Goal: Task Accomplishment & Management: Use online tool/utility

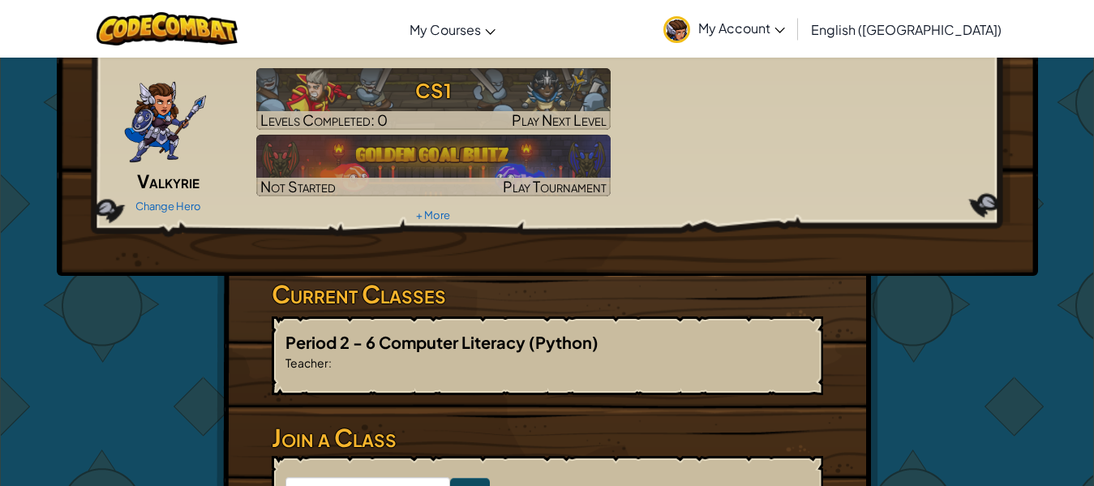
scroll to position [157, 0]
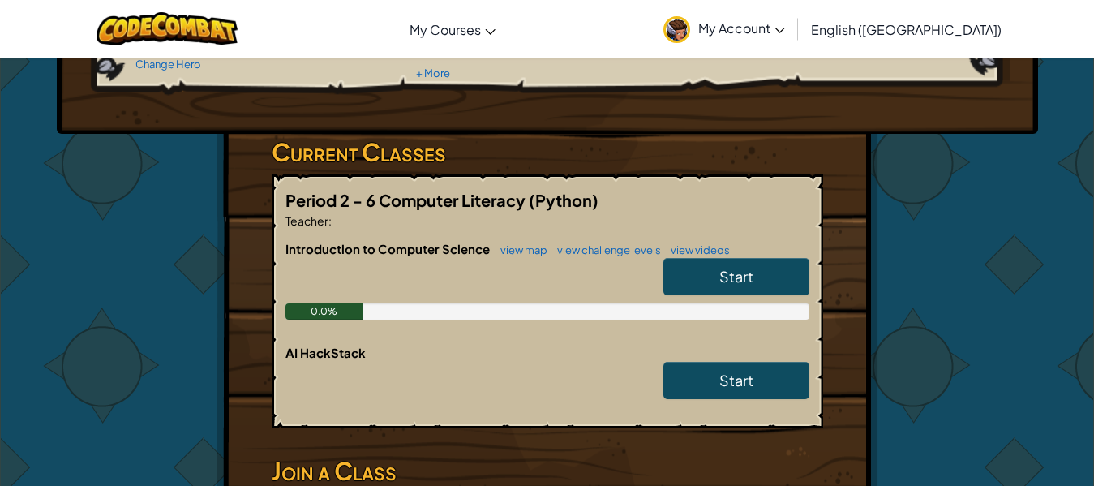
scroll to position [243, 0]
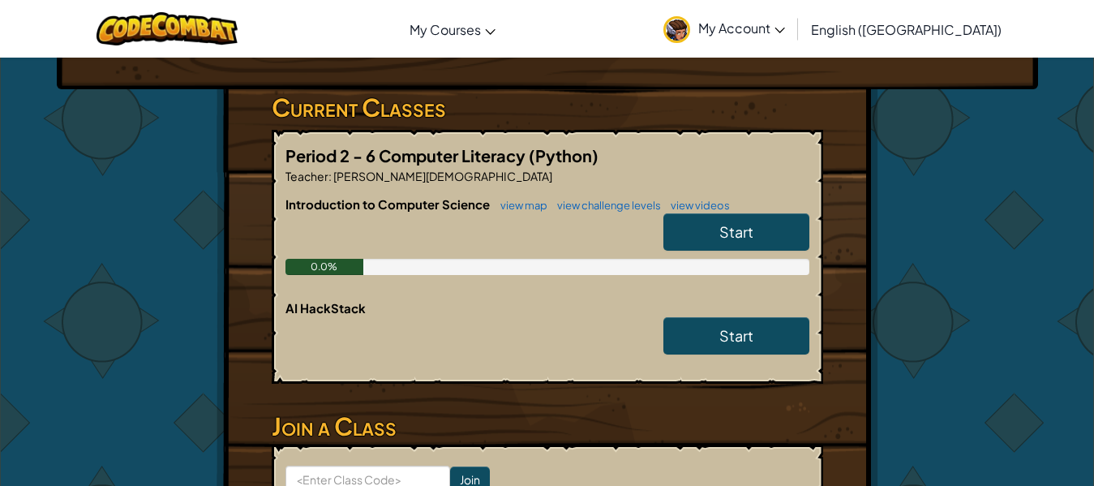
click at [764, 232] on link "Start" at bounding box center [736, 231] width 146 height 37
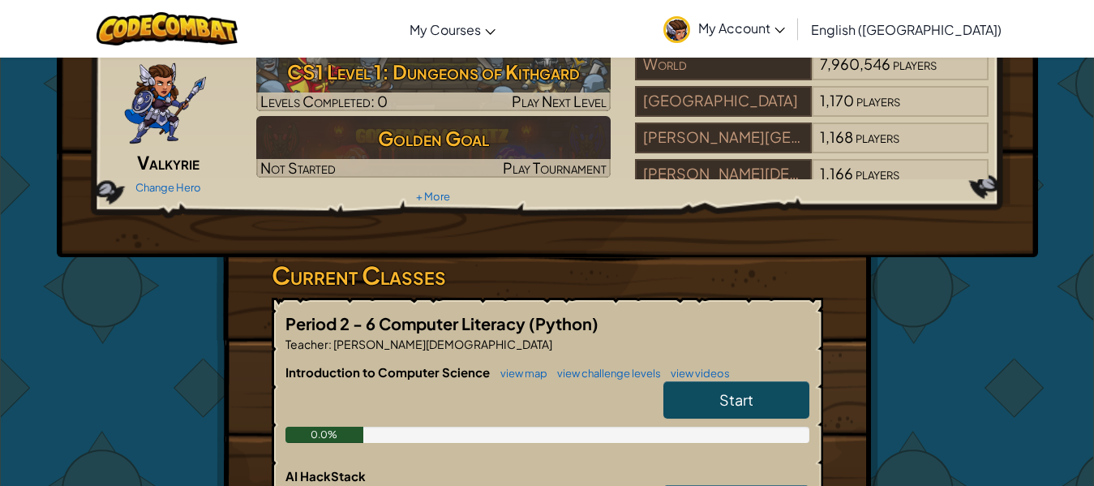
scroll to position [162, 0]
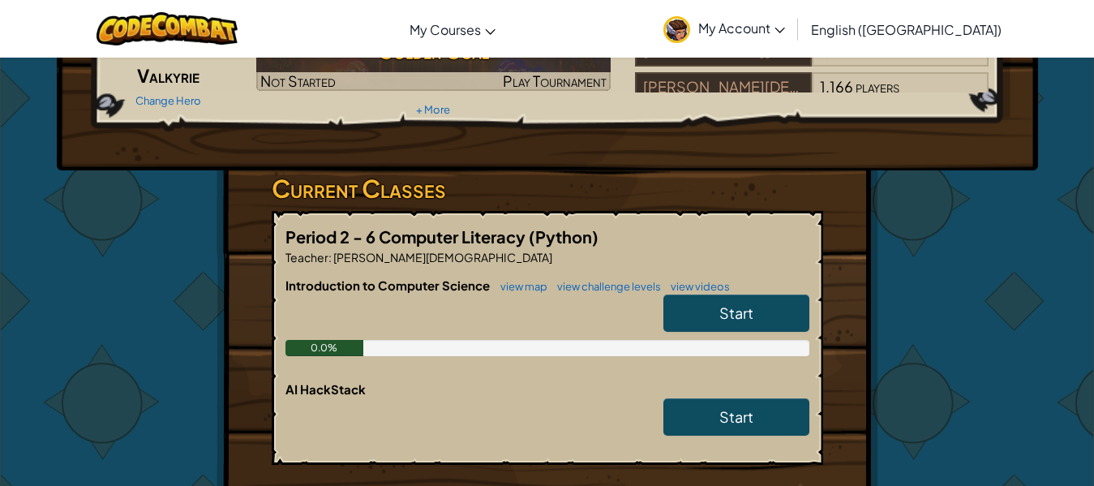
click at [751, 313] on span "Start" at bounding box center [736, 312] width 34 height 19
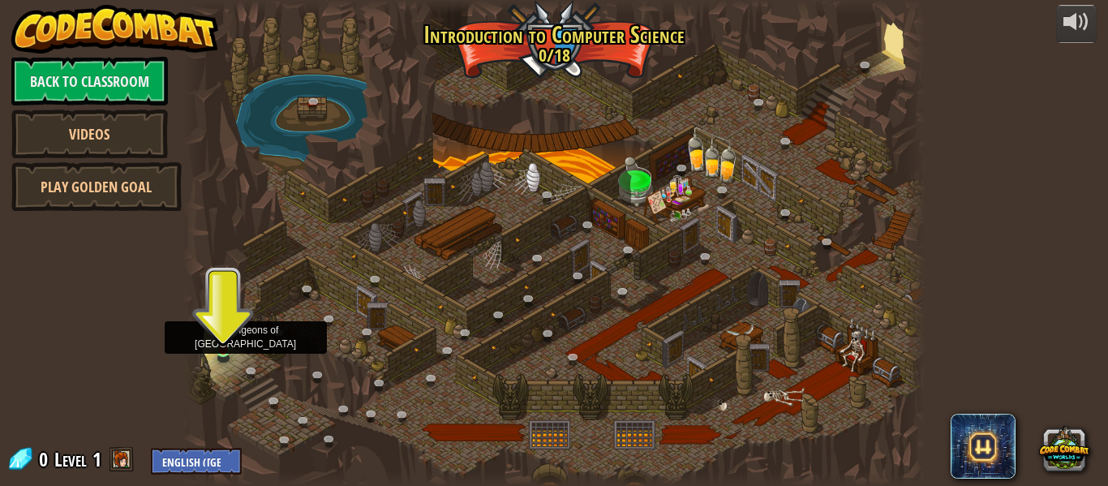
click at [224, 348] on img at bounding box center [223, 330] width 17 height 39
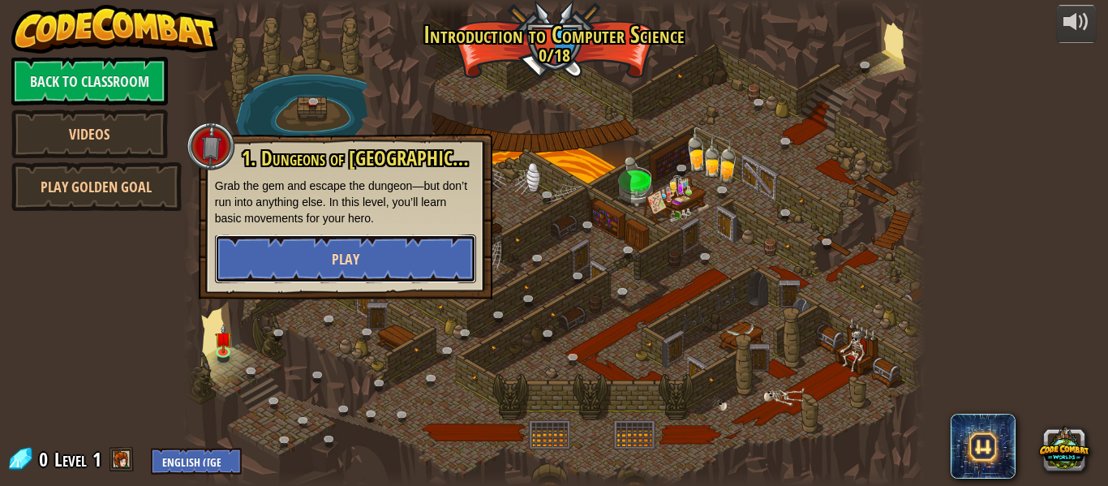
click at [369, 266] on button "Play" at bounding box center [345, 258] width 261 height 49
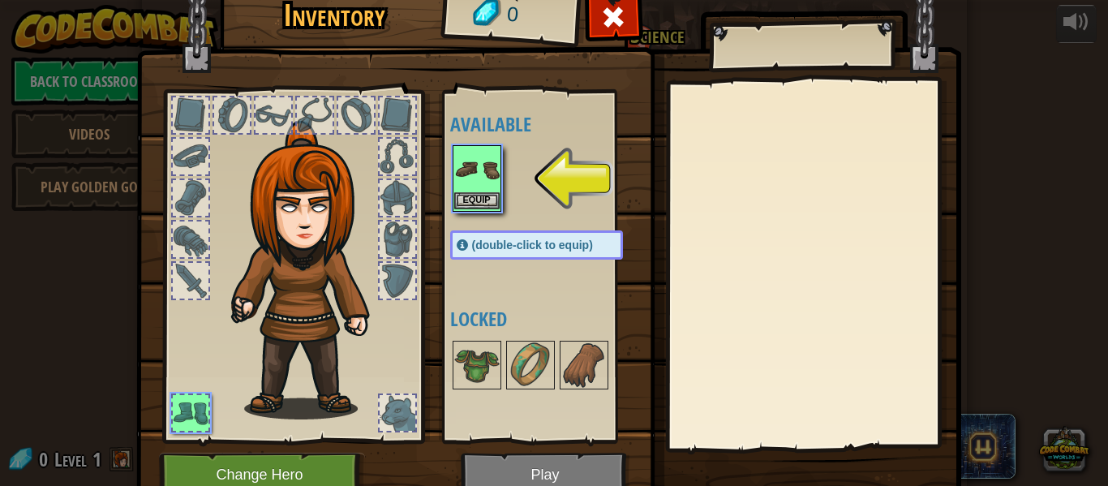
click at [468, 174] on img at bounding box center [476, 169] width 45 height 45
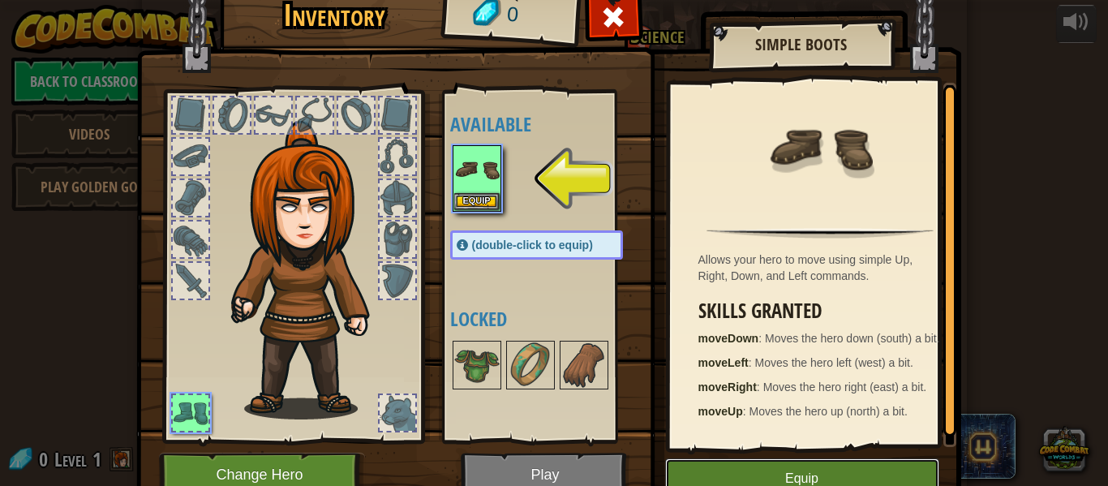
click at [795, 472] on button "Equip" at bounding box center [802, 478] width 274 height 41
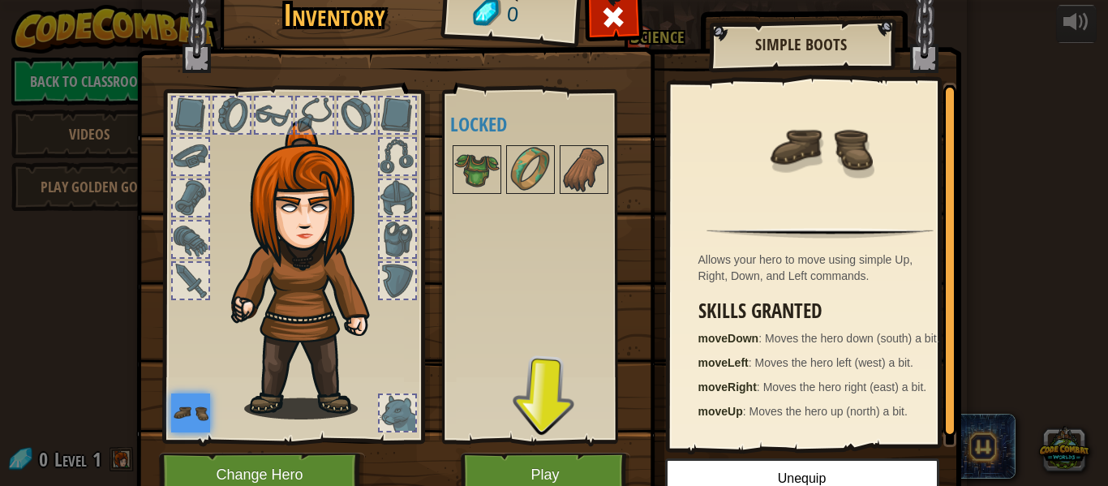
click at [390, 408] on div at bounding box center [397, 413] width 36 height 36
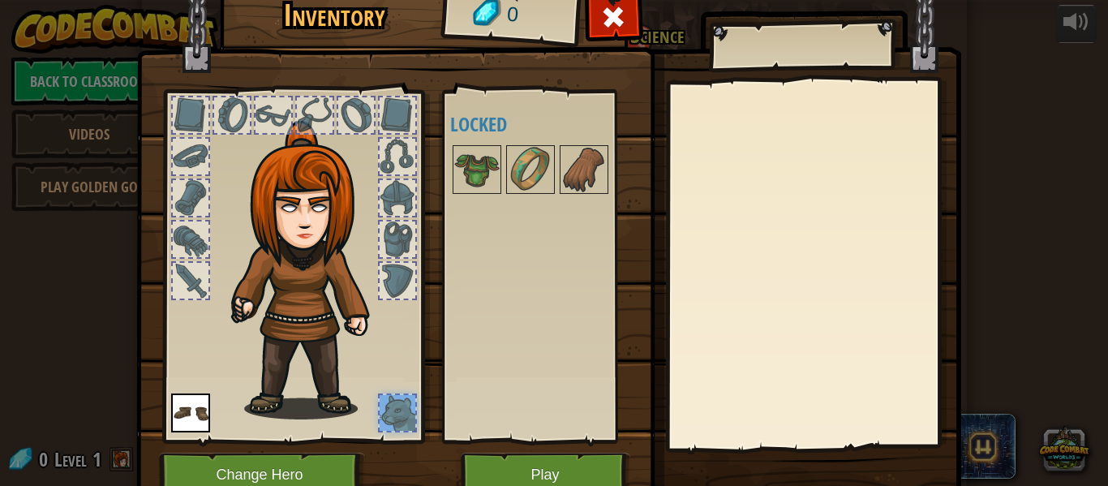
click at [404, 290] on div at bounding box center [397, 281] width 36 height 36
click at [386, 242] on div at bounding box center [397, 239] width 36 height 36
click at [397, 178] on div at bounding box center [293, 261] width 268 height 365
click at [397, 158] on div at bounding box center [397, 157] width 36 height 36
click at [397, 105] on div at bounding box center [397, 115] width 36 height 36
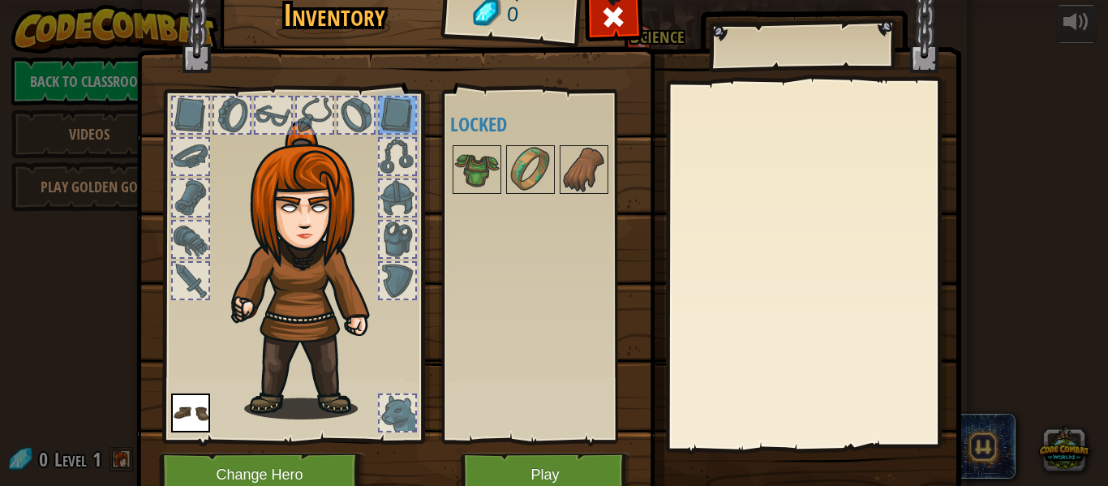
click at [354, 114] on div at bounding box center [356, 115] width 36 height 36
click at [310, 116] on div at bounding box center [315, 115] width 36 height 36
drag, startPoint x: 268, startPoint y: 114, endPoint x: 243, endPoint y: 128, distance: 29.1
click at [268, 114] on div at bounding box center [273, 115] width 36 height 36
click at [227, 117] on div at bounding box center [232, 115] width 36 height 36
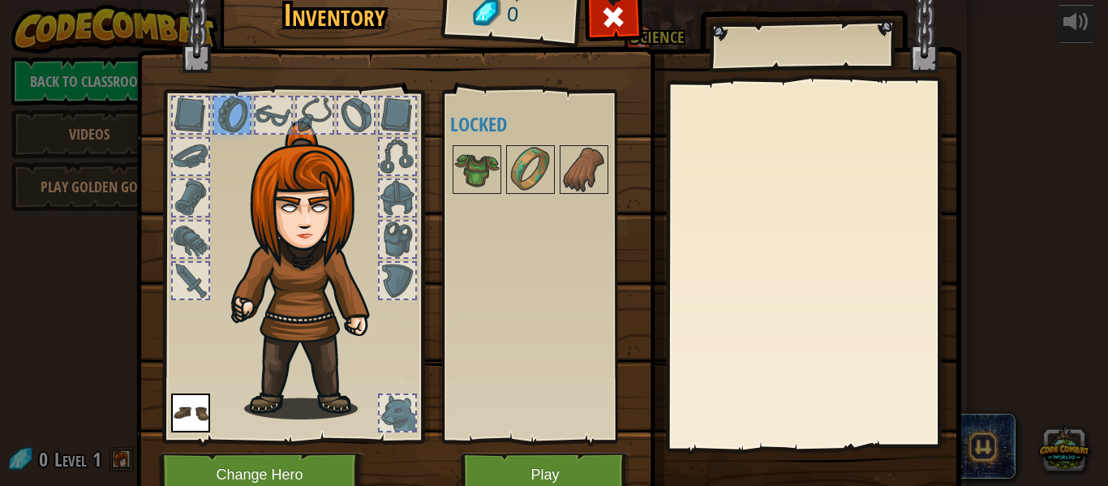
drag, startPoint x: 178, startPoint y: 116, endPoint x: 145, endPoint y: 150, distance: 47.6
click at [173, 126] on div at bounding box center [191, 115] width 36 height 36
click at [179, 159] on div at bounding box center [191, 157] width 36 height 36
click at [173, 182] on div at bounding box center [191, 198] width 36 height 36
drag, startPoint x: 169, startPoint y: 238, endPoint x: 199, endPoint y: 255, distance: 34.5
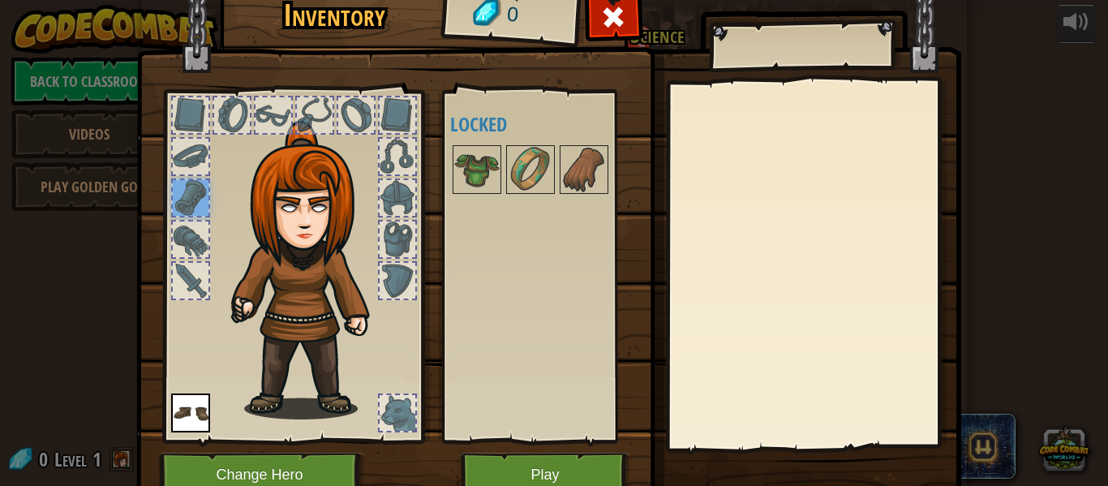
click at [173, 238] on div at bounding box center [191, 239] width 36 height 36
drag, startPoint x: 195, startPoint y: 268, endPoint x: 255, endPoint y: 287, distance: 63.6
click at [199, 269] on div at bounding box center [191, 281] width 36 height 36
click at [590, 467] on button "Play" at bounding box center [545, 474] width 169 height 45
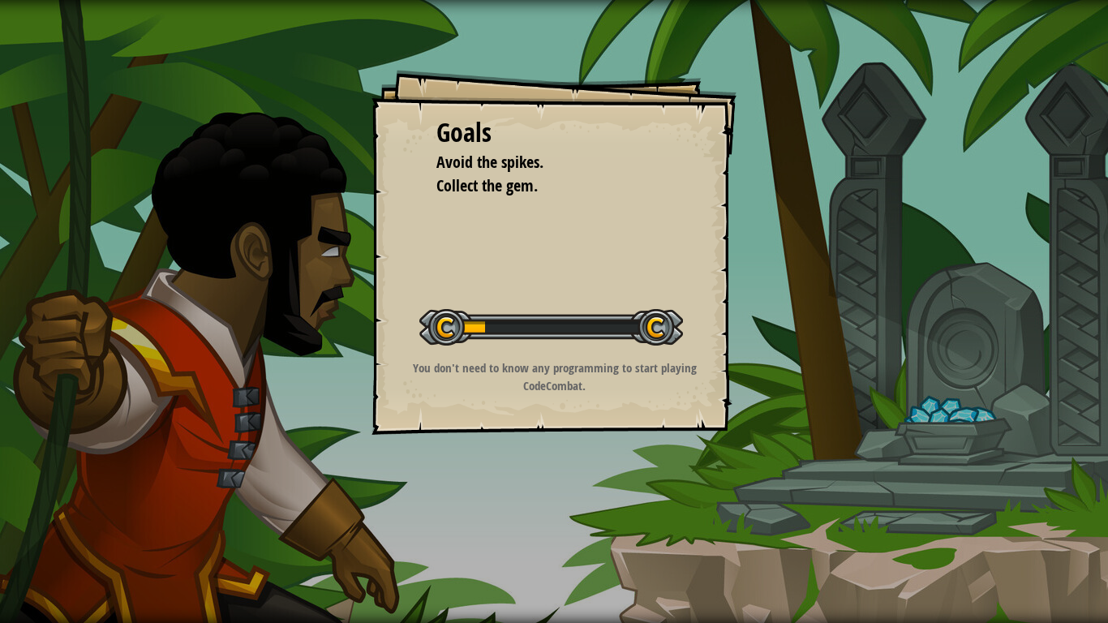
click at [695, 331] on div "Goals Avoid the spikes. Collect the gem. Start Level Error loading from server.…" at bounding box center [553, 252] width 365 height 365
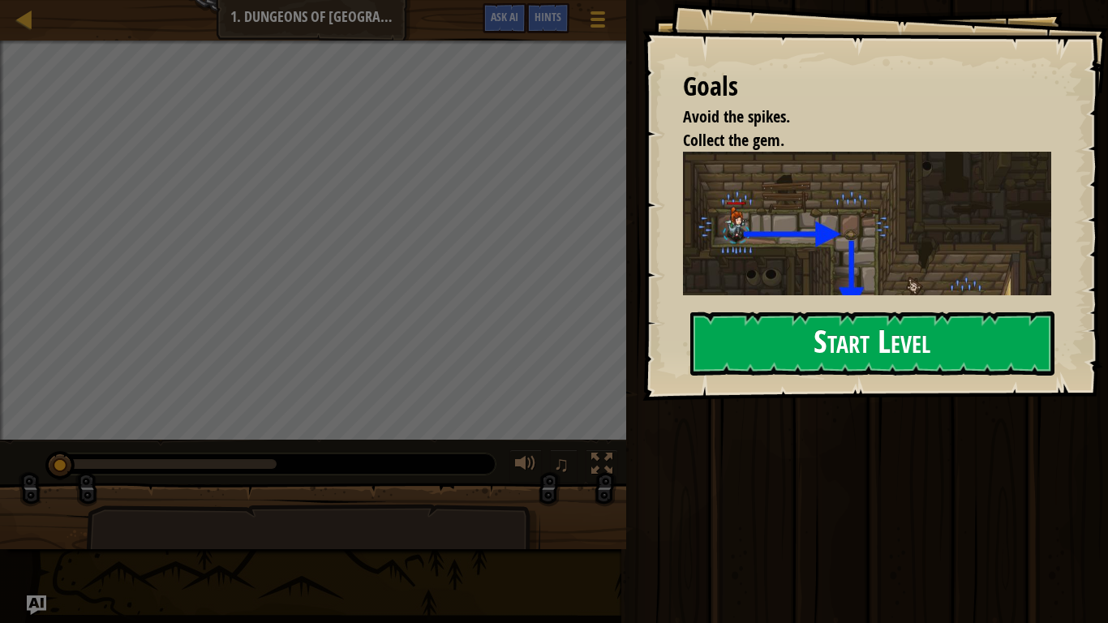
click at [764, 345] on button "Start Level" at bounding box center [872, 343] width 364 height 64
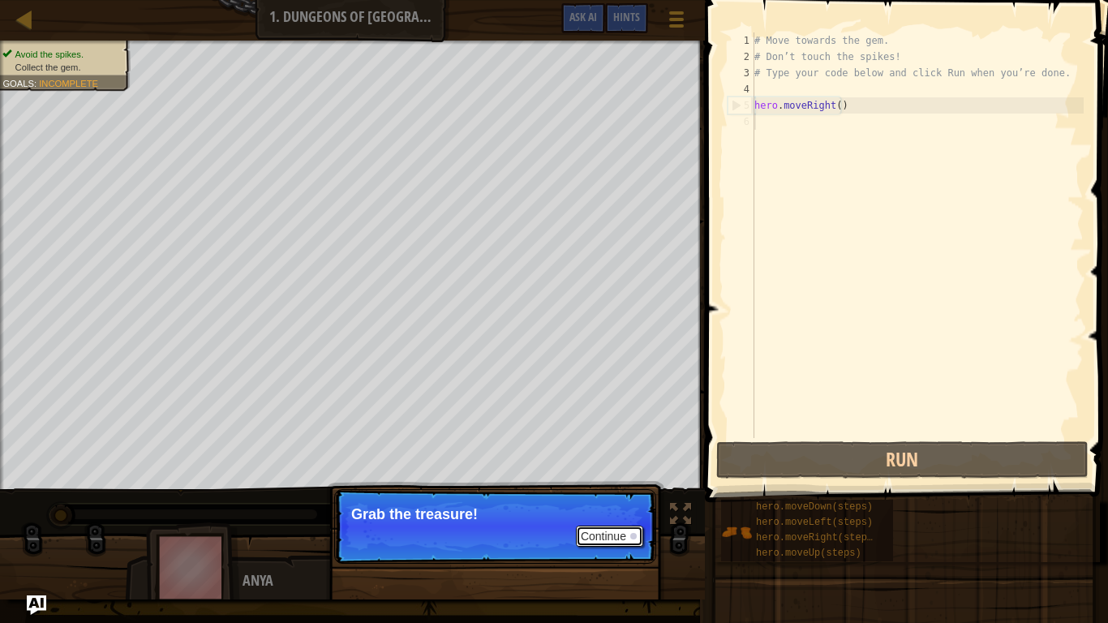
click at [611, 485] on button "Continue" at bounding box center [609, 535] width 67 height 21
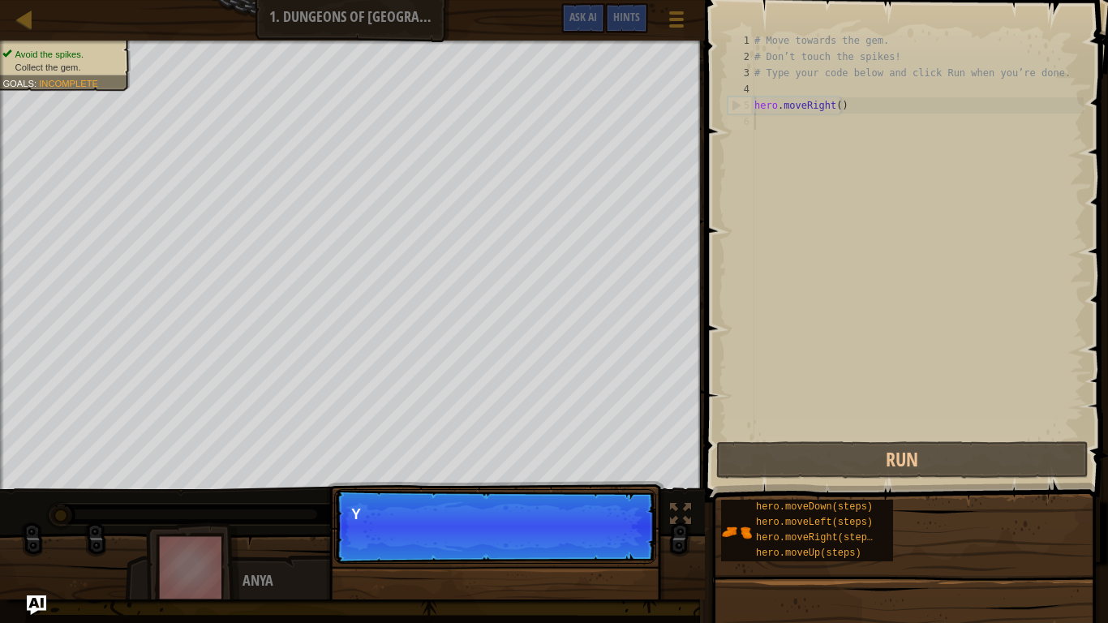
scroll to position [7, 0]
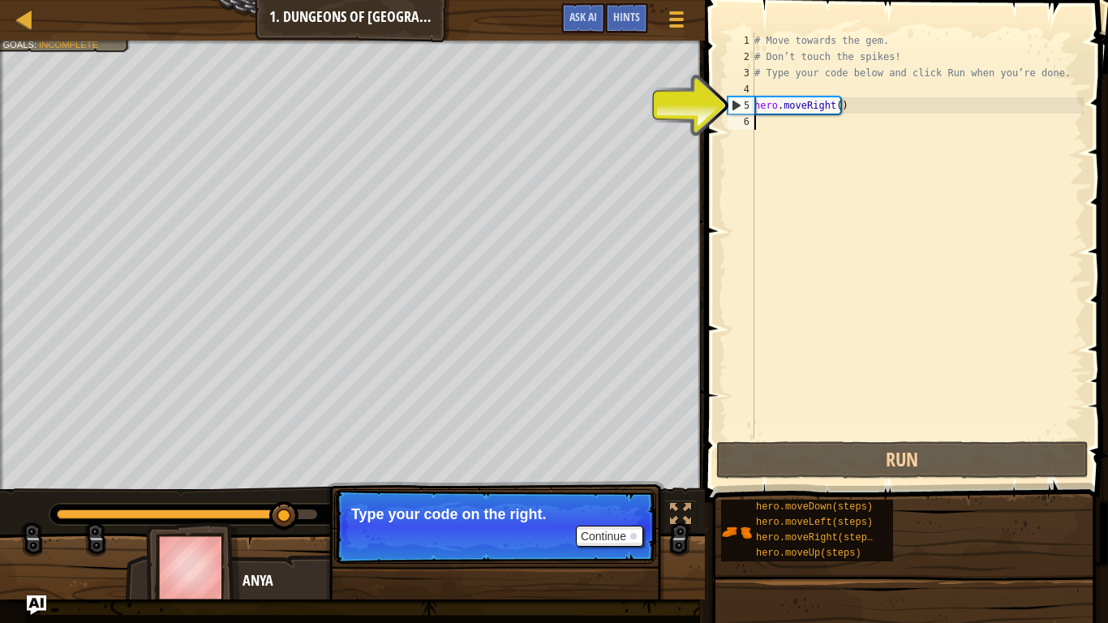
click at [775, 130] on div "# Move towards the gem. # Don’t touch the spikes! # Type your code below and cl…" at bounding box center [917, 251] width 332 height 438
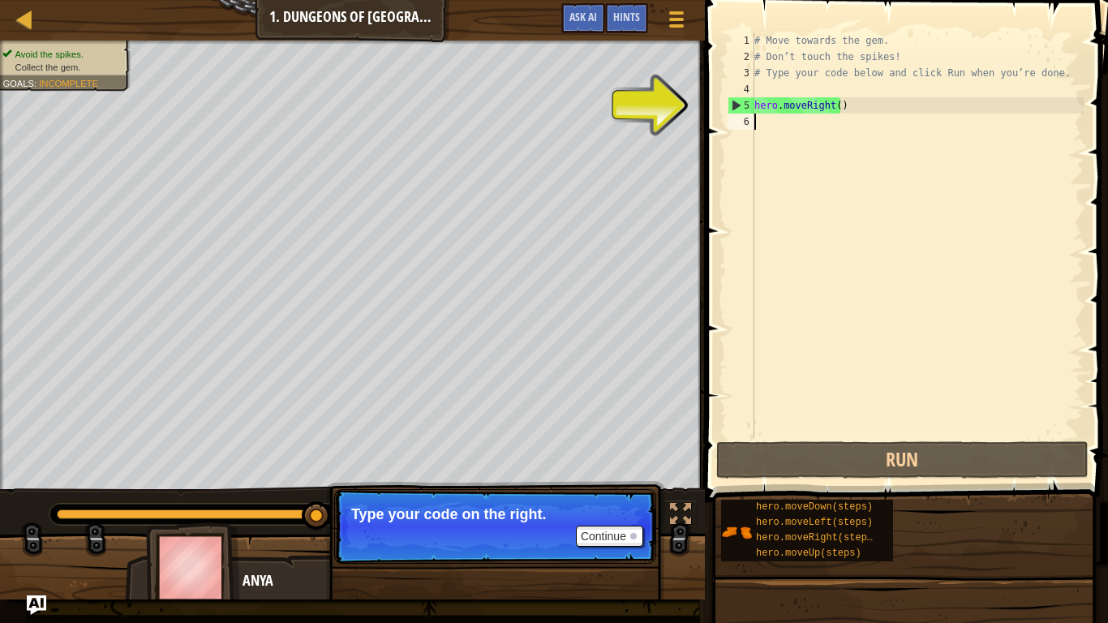
click at [845, 104] on div "# Move towards the gem. # Don’t touch the spikes! # Type your code below and cl…" at bounding box center [917, 251] width 332 height 438
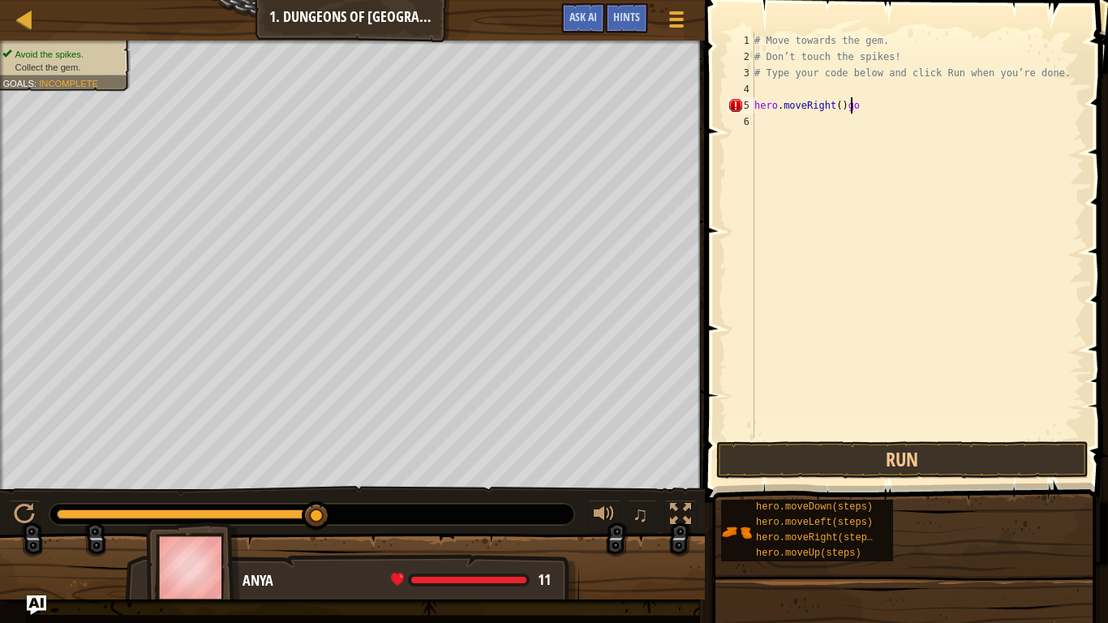
scroll to position [7, 6]
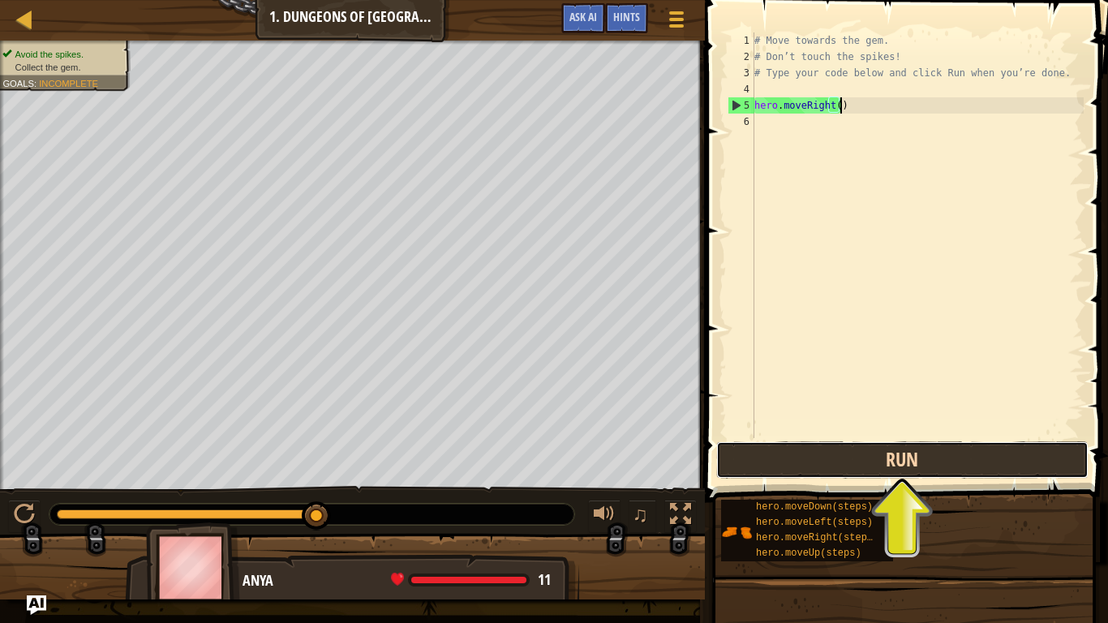
click at [860, 462] on button "Run" at bounding box center [902, 459] width 372 height 37
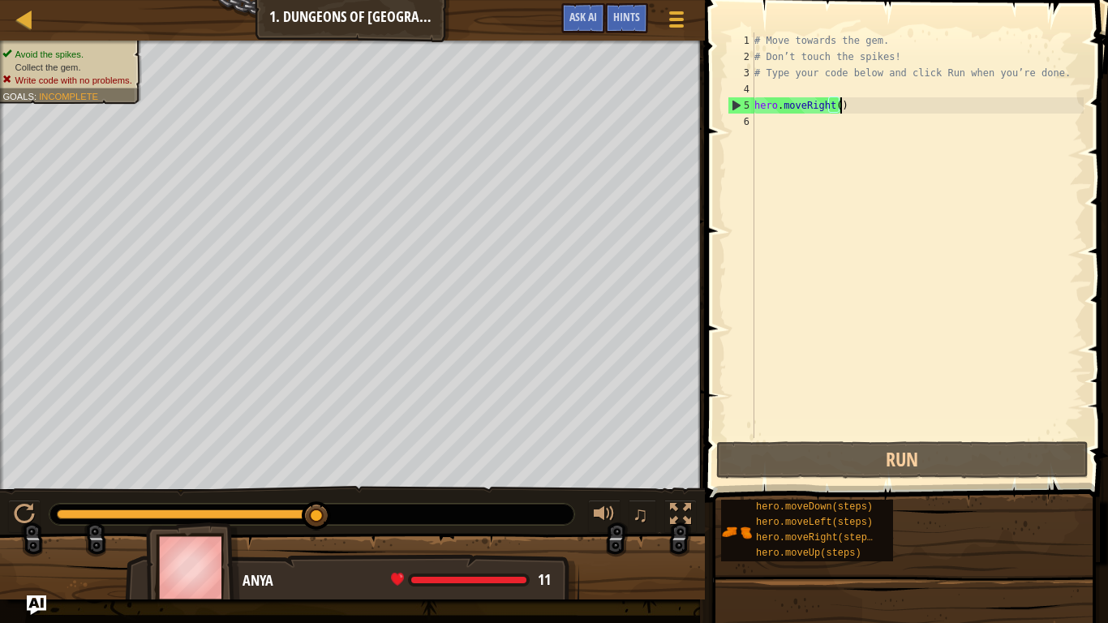
type textarea "hero.moveRight()h"
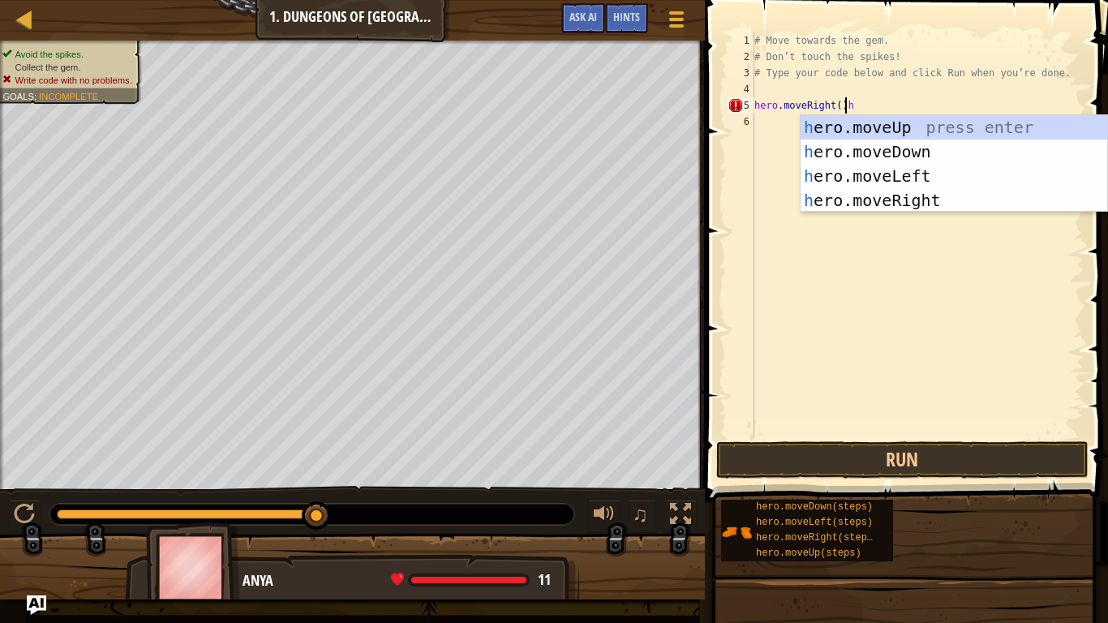
click at [761, 122] on div "# Move towards the gem. # Don’t touch the spikes! # Type your code below and cl…" at bounding box center [917, 251] width 332 height 438
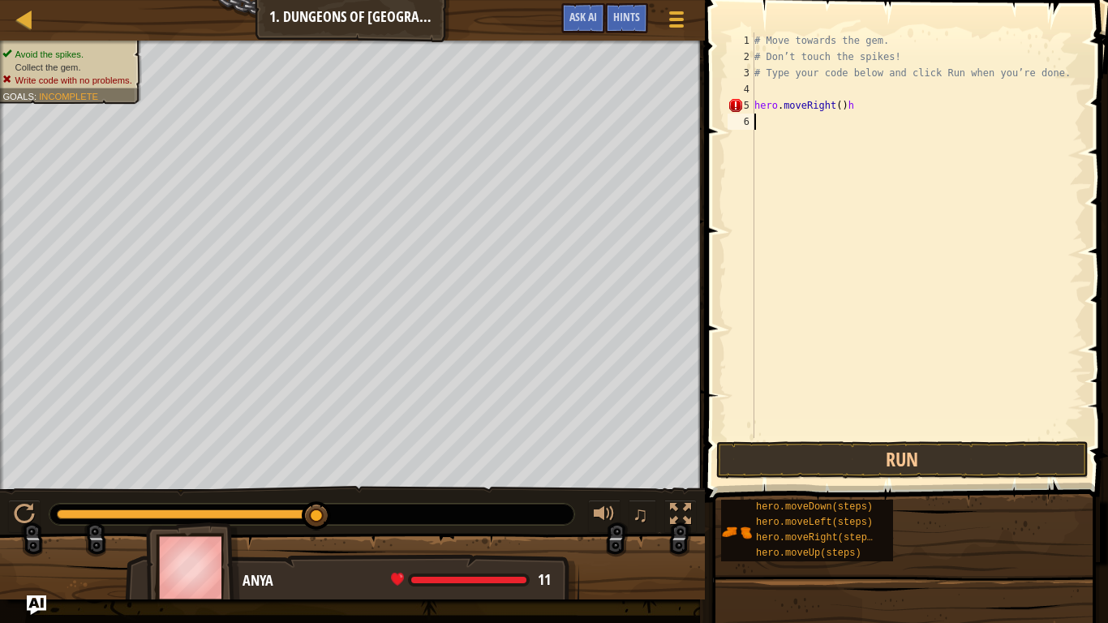
scroll to position [7, 0]
type textarea "h"
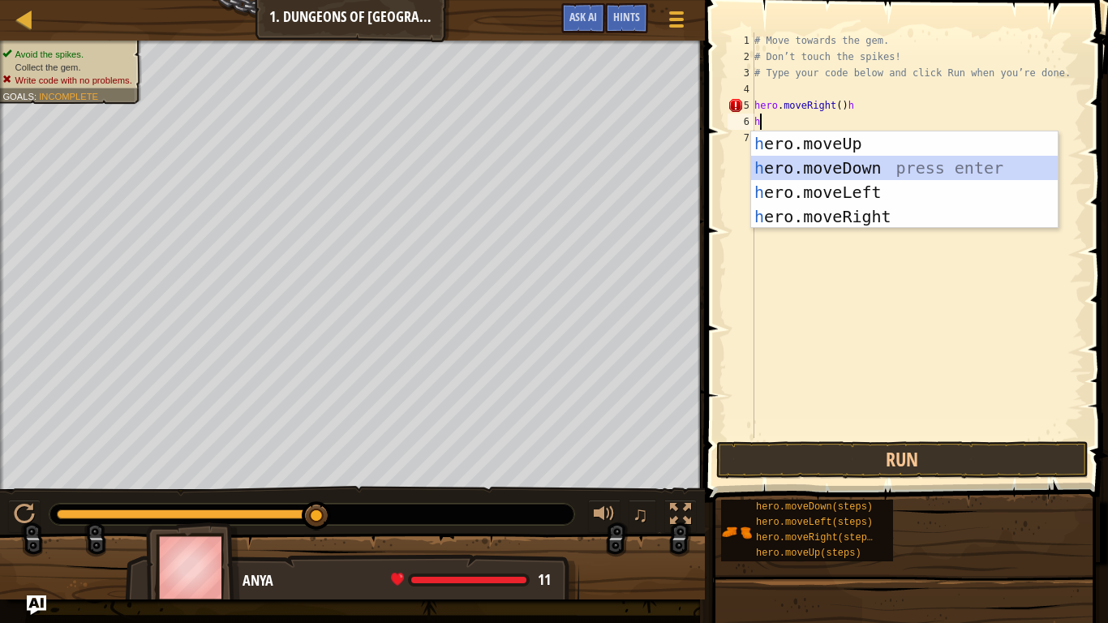
click at [860, 172] on div "h ero.moveUp press enter h ero.moveDown press enter h ero.moveLeft press enter …" at bounding box center [904, 204] width 307 height 146
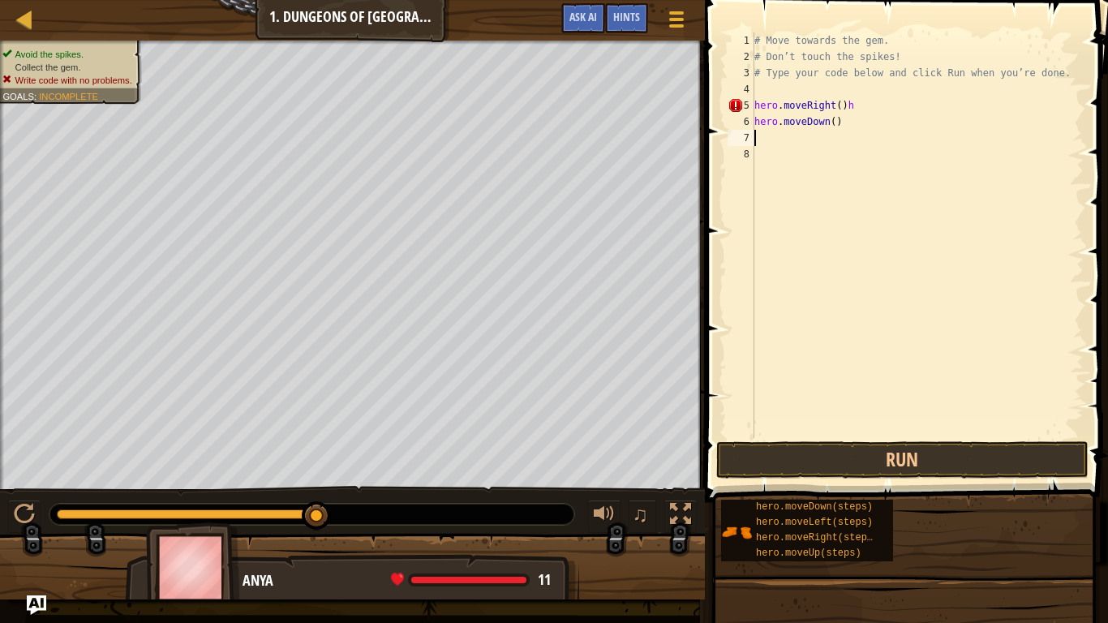
type textarea "h"
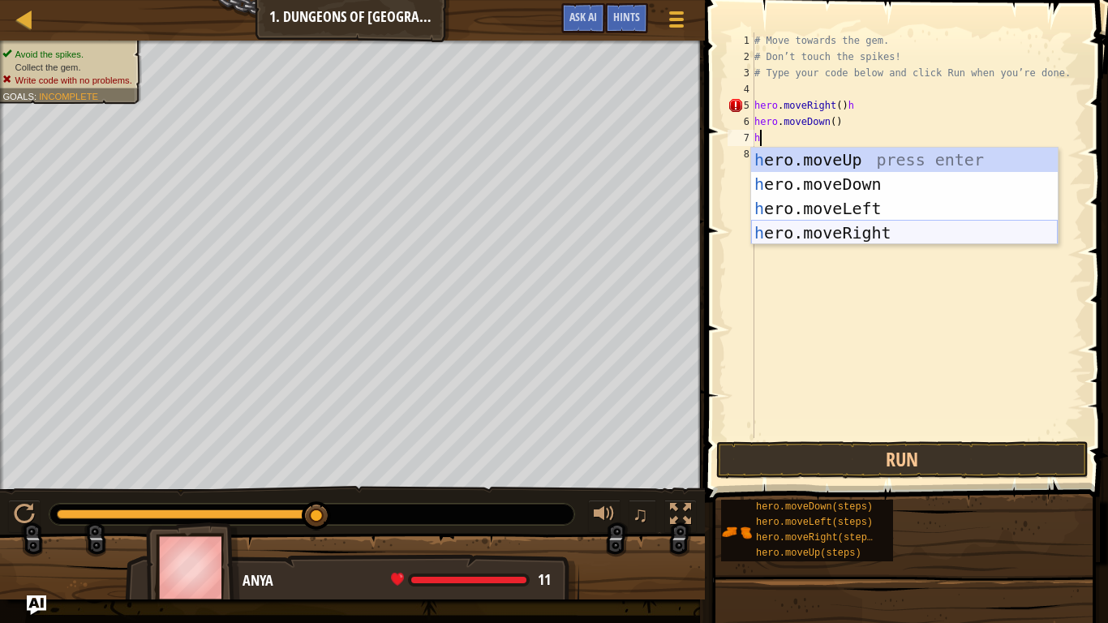
click at [864, 237] on div "h ero.moveUp press enter h ero.moveDown press enter h ero.moveLeft press enter …" at bounding box center [904, 221] width 307 height 146
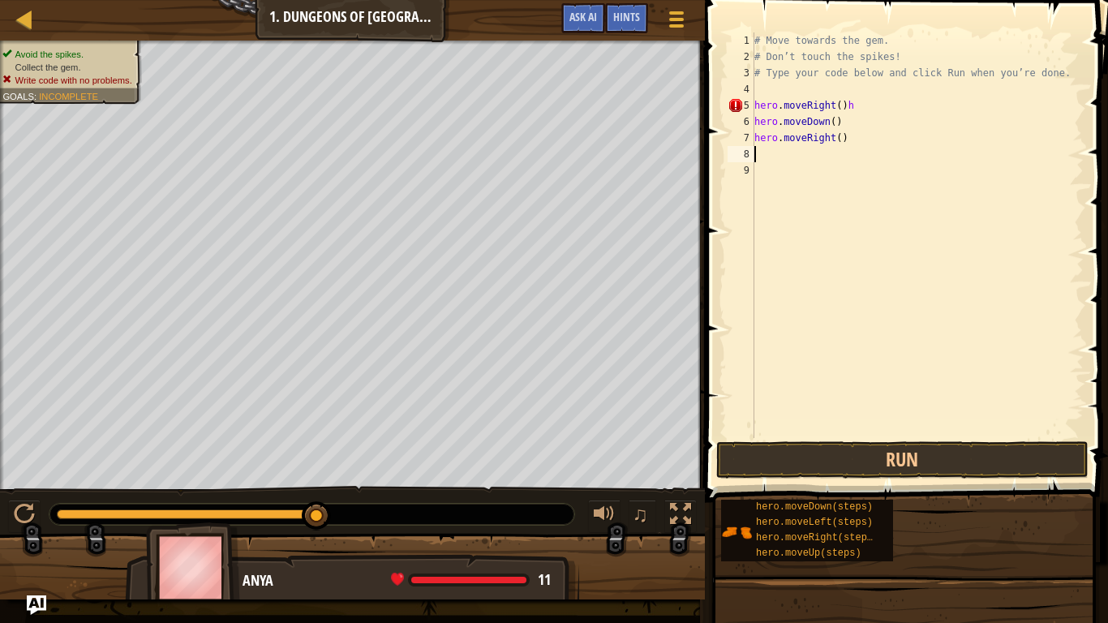
click at [848, 105] on div "# Move towards the gem. # Don’t touch the spikes! # Type your code below and cl…" at bounding box center [917, 251] width 332 height 438
type textarea "hero.moveRight()"
click at [903, 455] on button "Run" at bounding box center [902, 459] width 372 height 37
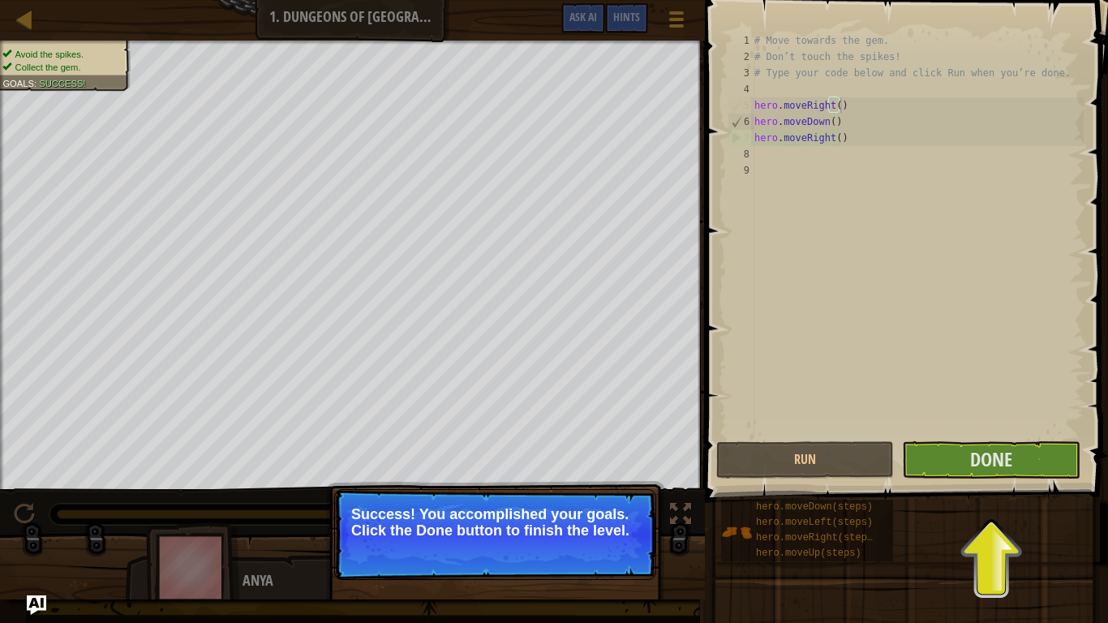
click at [1014, 456] on button "Done" at bounding box center [991, 459] width 178 height 37
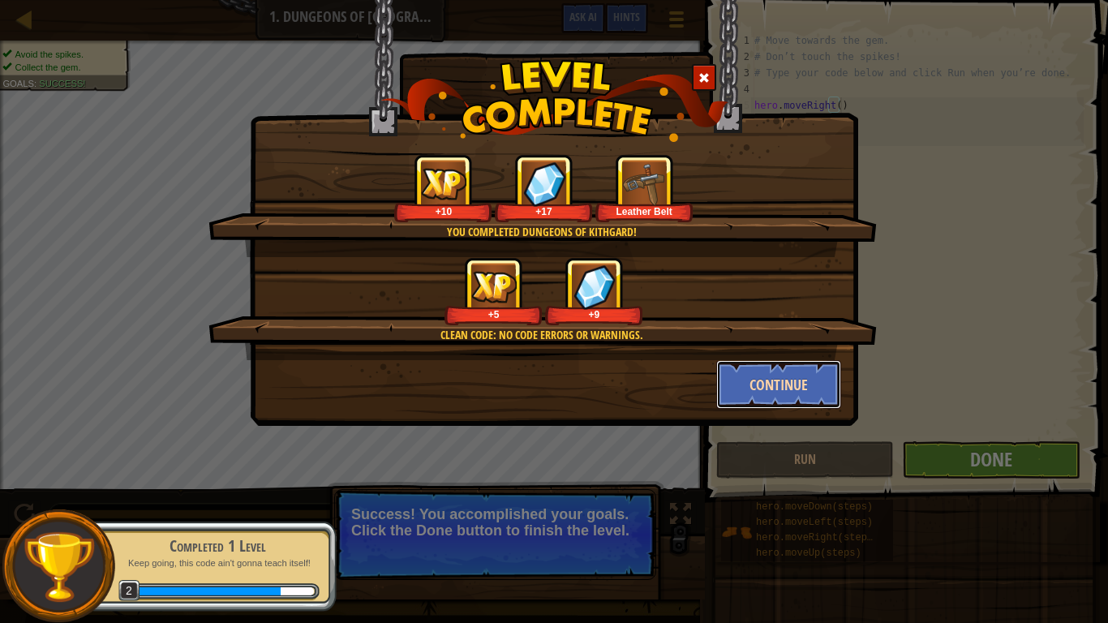
click at [744, 390] on button "Continue" at bounding box center [779, 384] width 126 height 49
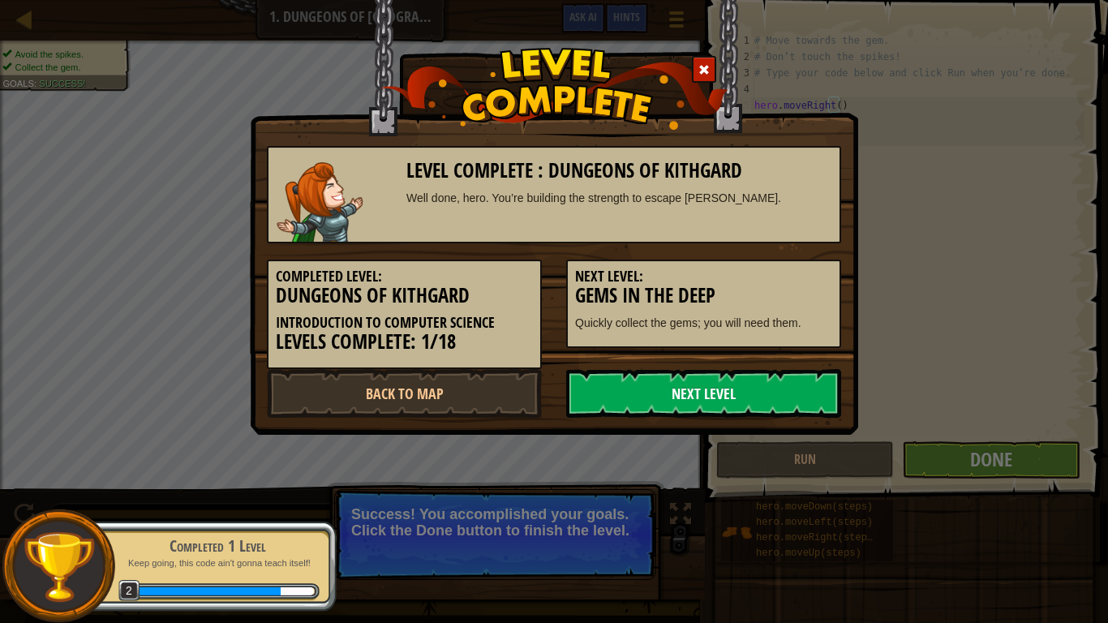
click at [632, 386] on link "Next Level" at bounding box center [703, 393] width 275 height 49
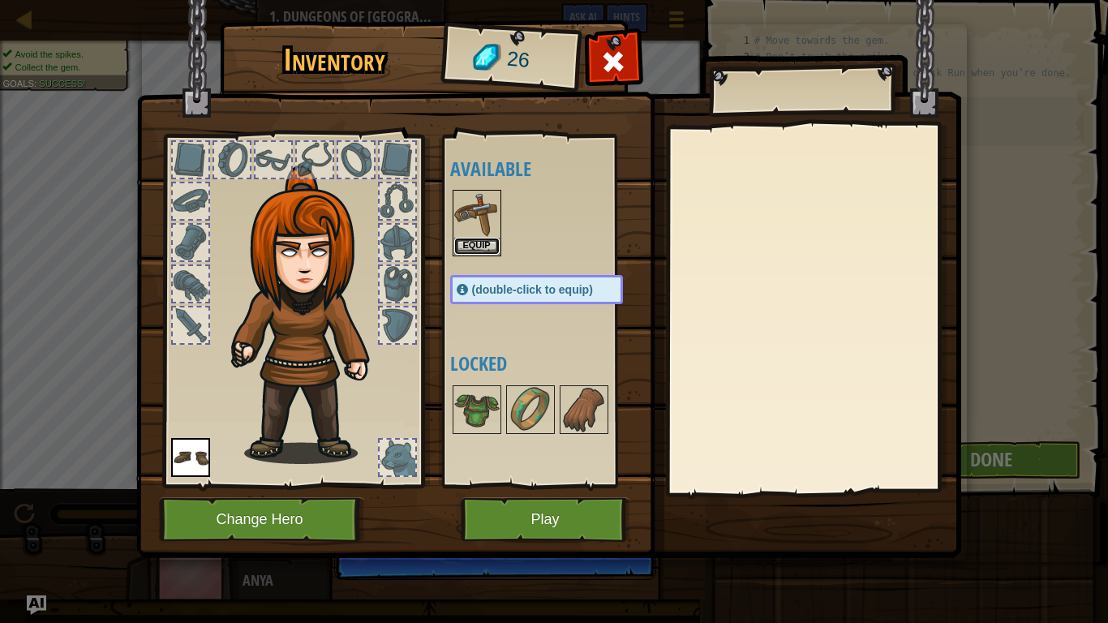
click at [481, 243] on button "Equip" at bounding box center [476, 246] width 45 height 17
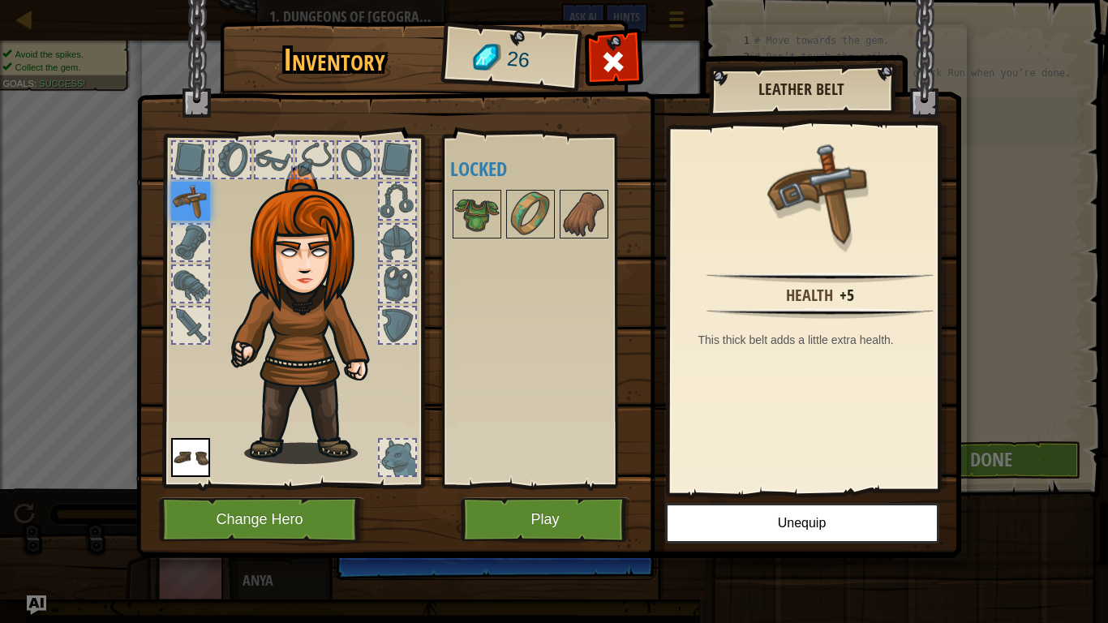
click at [409, 454] on div at bounding box center [397, 457] width 36 height 36
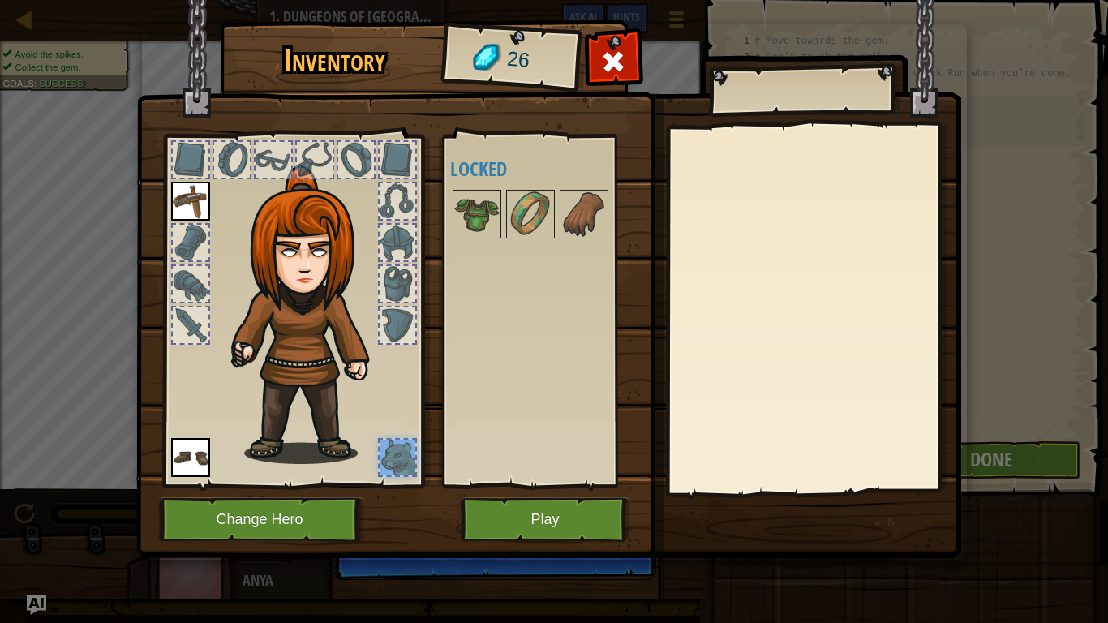
click at [391, 274] on div at bounding box center [397, 284] width 36 height 36
click at [392, 316] on div at bounding box center [397, 325] width 36 height 36
click at [410, 245] on div at bounding box center [397, 243] width 36 height 36
click at [386, 195] on div at bounding box center [397, 201] width 36 height 36
click at [401, 162] on div at bounding box center [397, 160] width 36 height 36
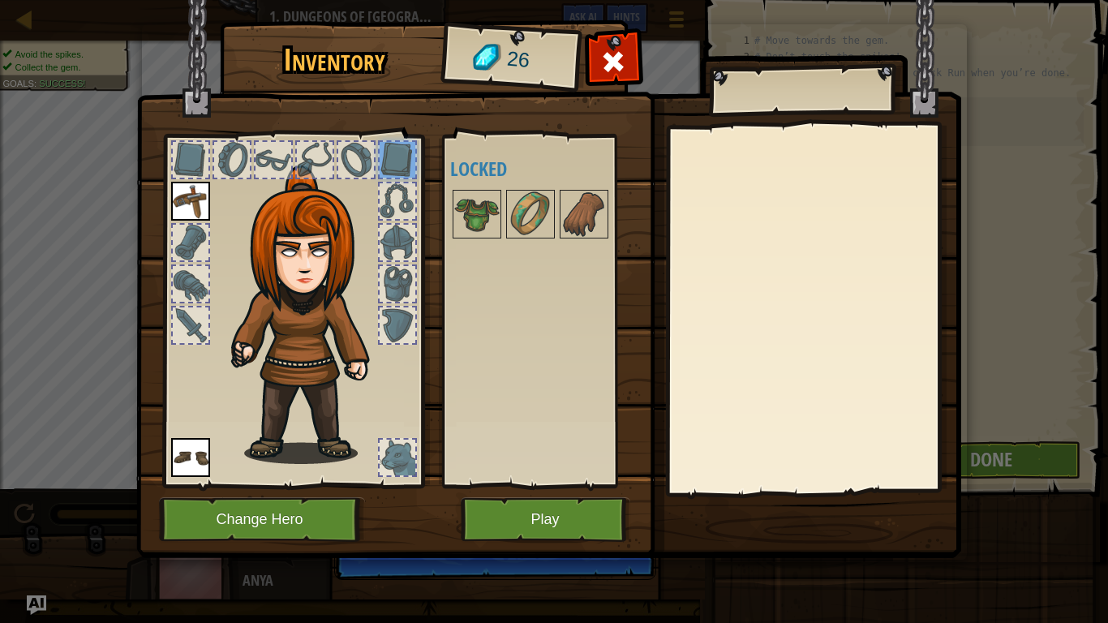
click at [363, 151] on div at bounding box center [356, 160] width 36 height 36
click at [328, 157] on div at bounding box center [315, 160] width 36 height 36
click at [263, 157] on div at bounding box center [273, 160] width 36 height 36
click at [233, 157] on div at bounding box center [232, 160] width 36 height 36
click at [191, 159] on div at bounding box center [191, 160] width 36 height 36
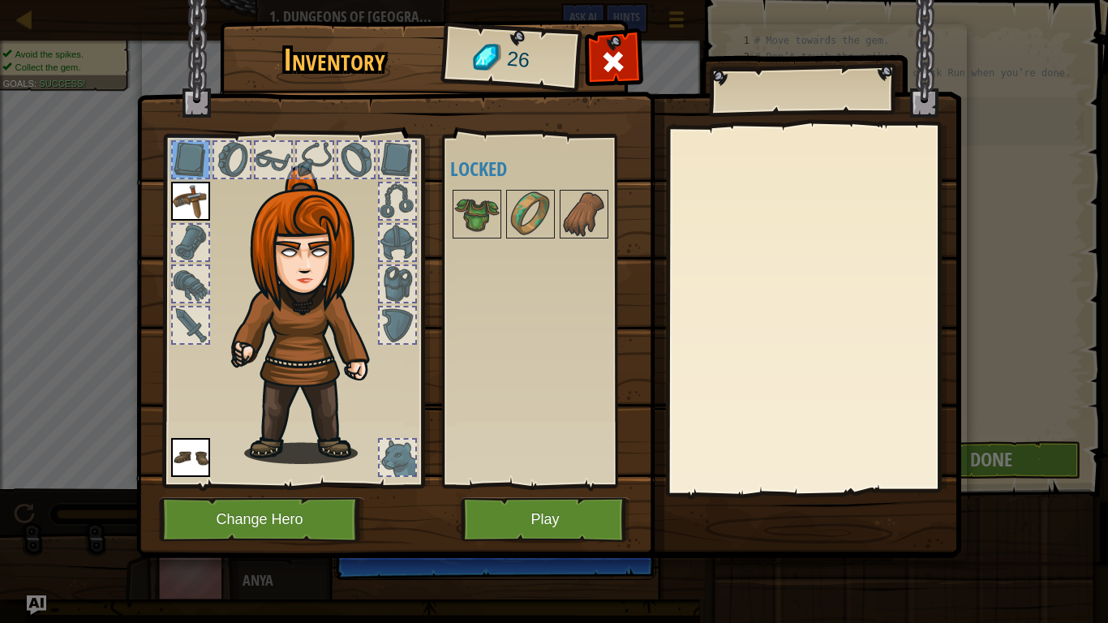
click at [197, 230] on div at bounding box center [191, 243] width 36 height 36
click at [187, 277] on div at bounding box center [191, 284] width 36 height 36
click at [187, 333] on div at bounding box center [191, 325] width 36 height 36
click at [513, 485] on button "Play" at bounding box center [545, 519] width 169 height 45
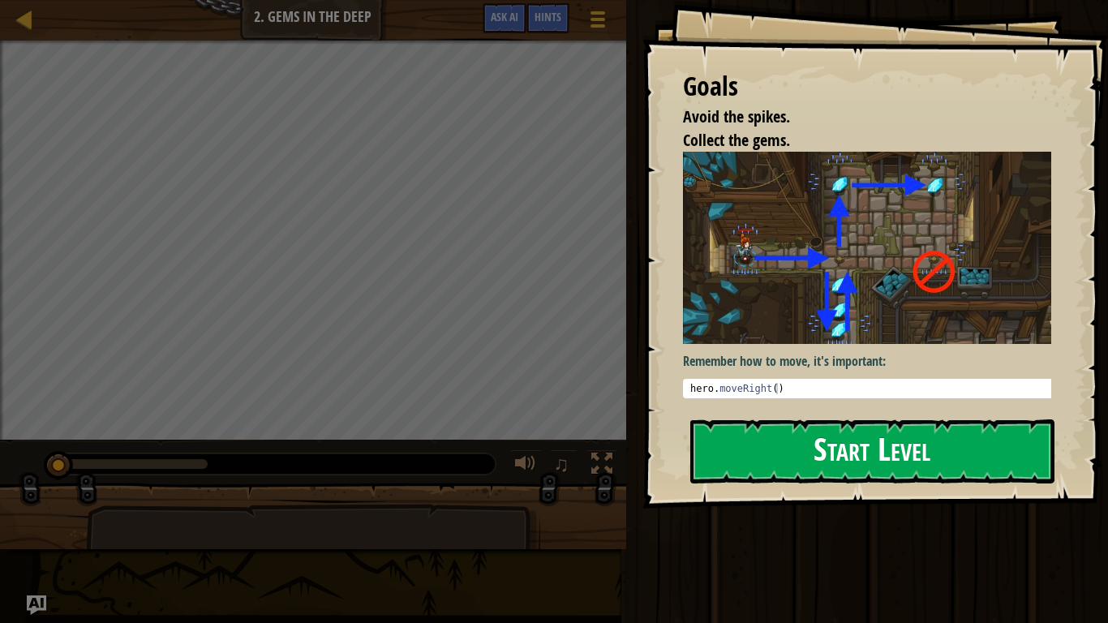
click at [898, 455] on button "Start Level" at bounding box center [872, 451] width 364 height 64
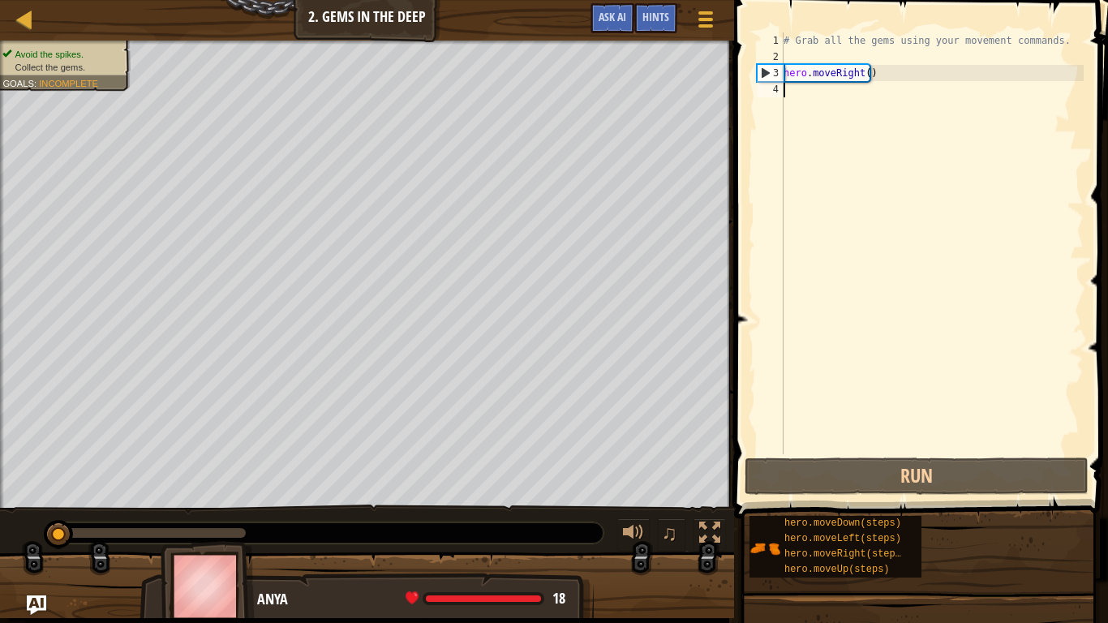
click at [791, 90] on div "# Grab all the gems using your movement commands. hero . moveRight ( )" at bounding box center [931, 259] width 303 height 454
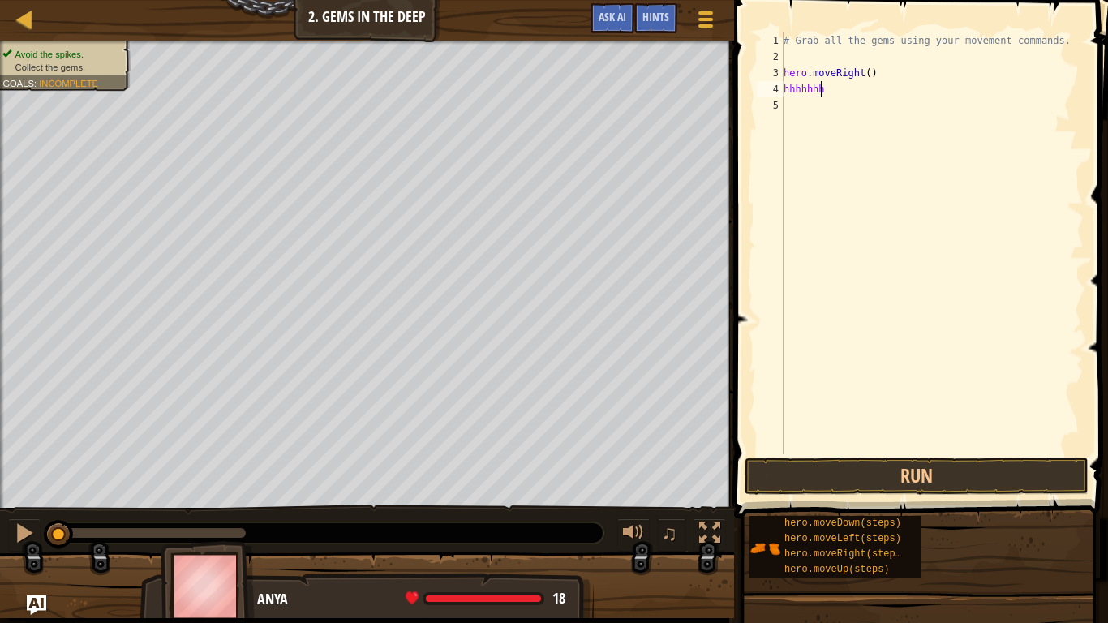
scroll to position [7, 0]
type textarea "h"
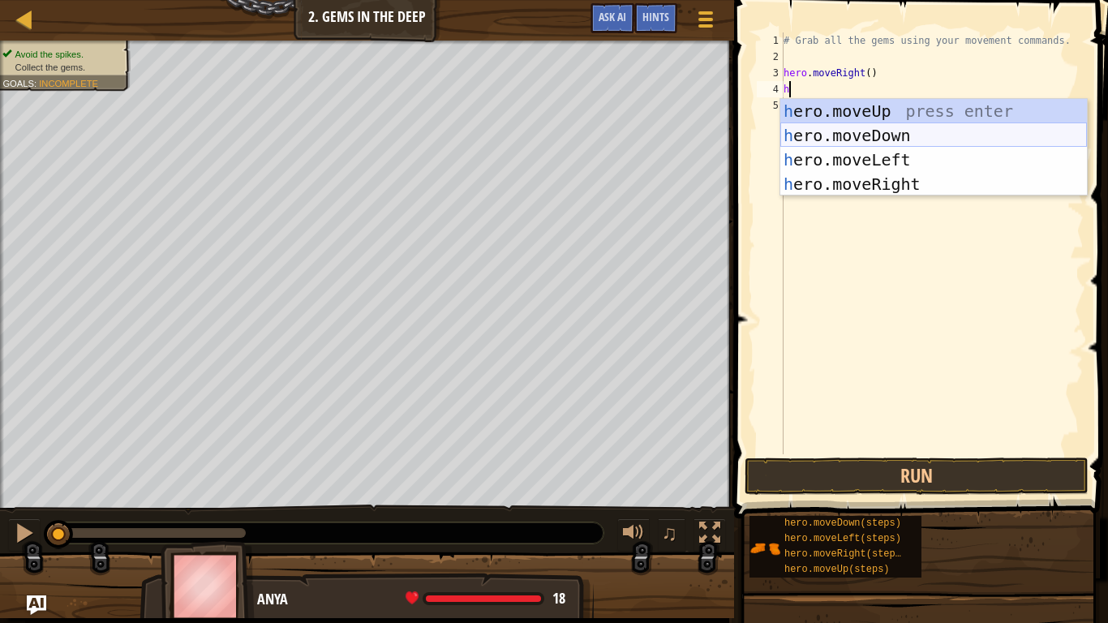
click at [890, 135] on div "h ero.moveUp press enter h ero.moveDown press enter h ero.moveLeft press enter …" at bounding box center [933, 172] width 307 height 146
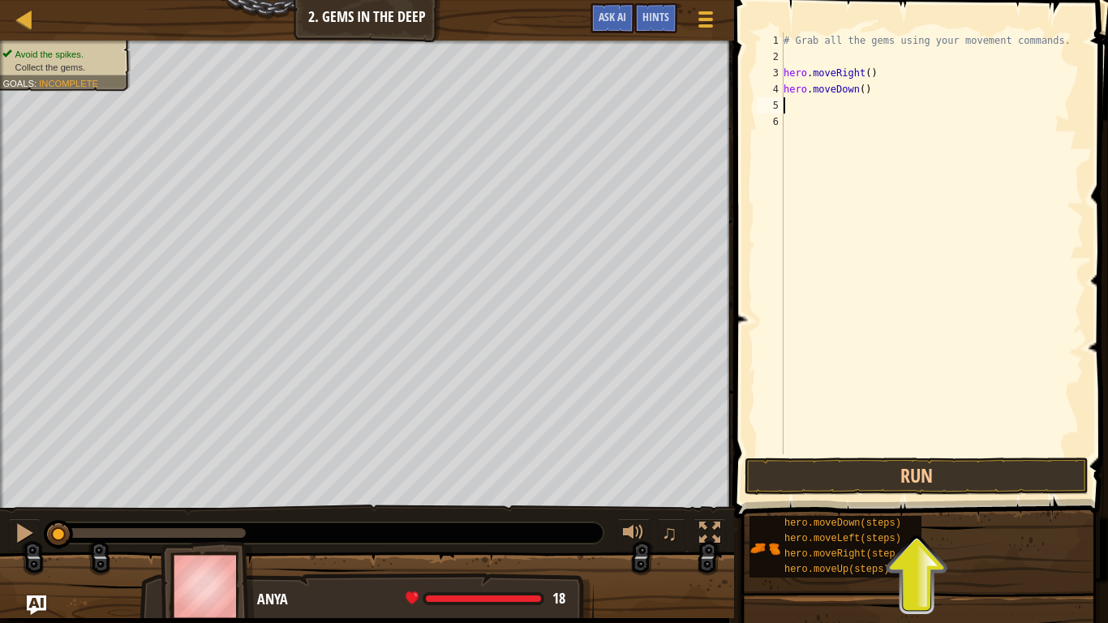
type textarea "h"
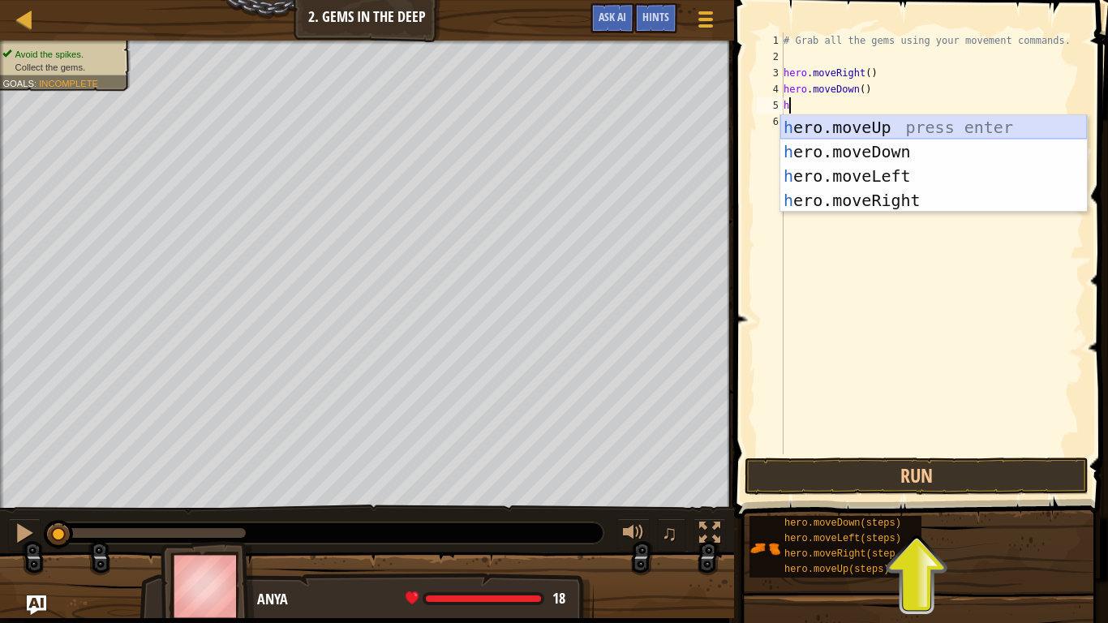
click at [858, 126] on div "h ero.moveUp press enter h ero.moveDown press enter h ero.moveLeft press enter …" at bounding box center [933, 188] width 307 height 146
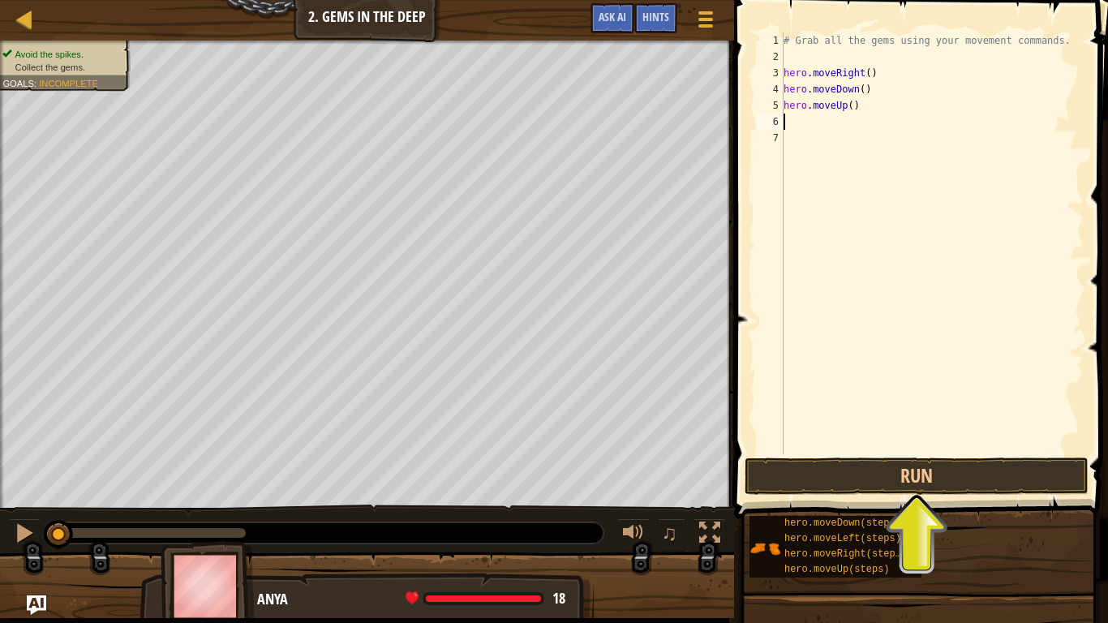
click at [847, 108] on div "# Grab all the gems using your movement commands. hero . moveRight ( ) hero . m…" at bounding box center [931, 259] width 303 height 454
type textarea "hero.moveUp(2)"
click at [795, 125] on div "# Grab all the gems using your movement commands. hero . moveRight ( ) hero . m…" at bounding box center [931, 259] width 303 height 454
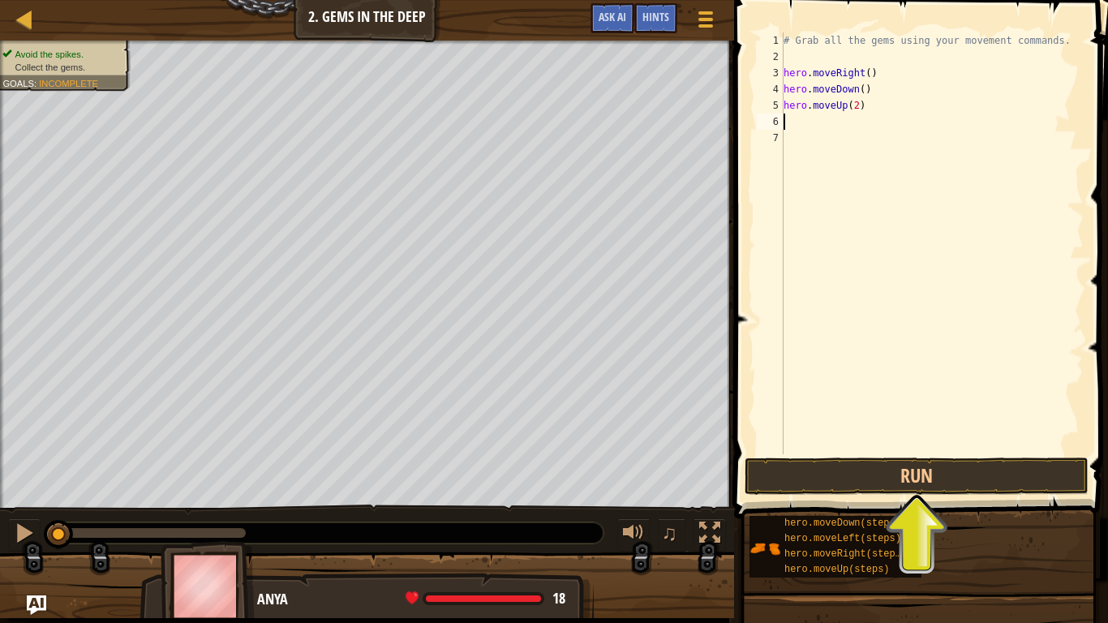
type textarea "h"
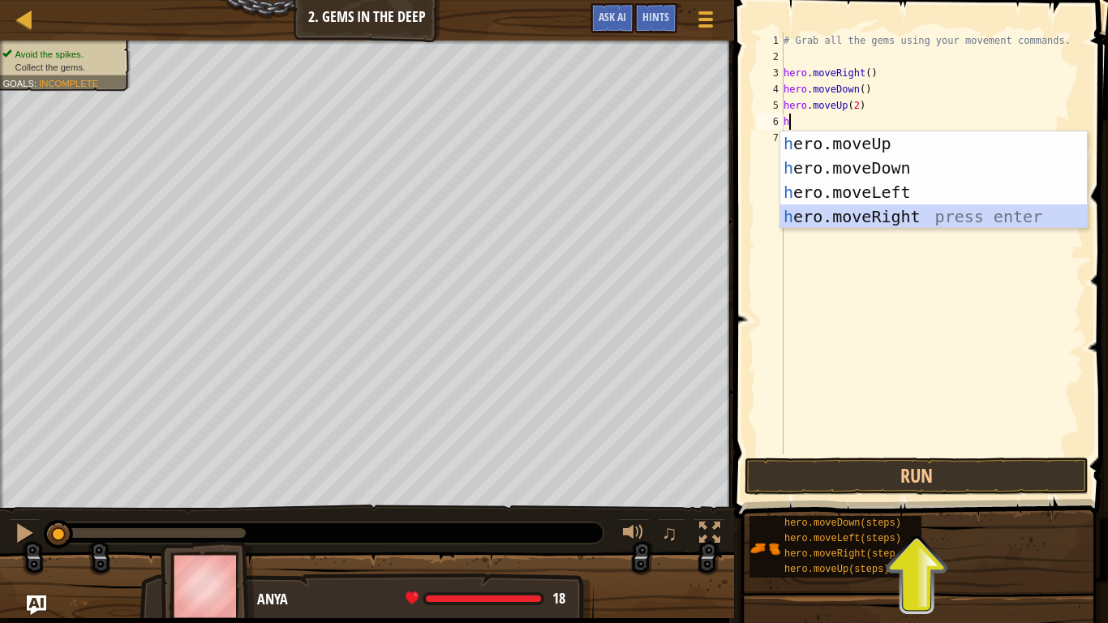
click at [858, 221] on div "h ero.moveUp press enter h ero.moveDown press enter h ero.moveLeft press enter …" at bounding box center [933, 204] width 307 height 146
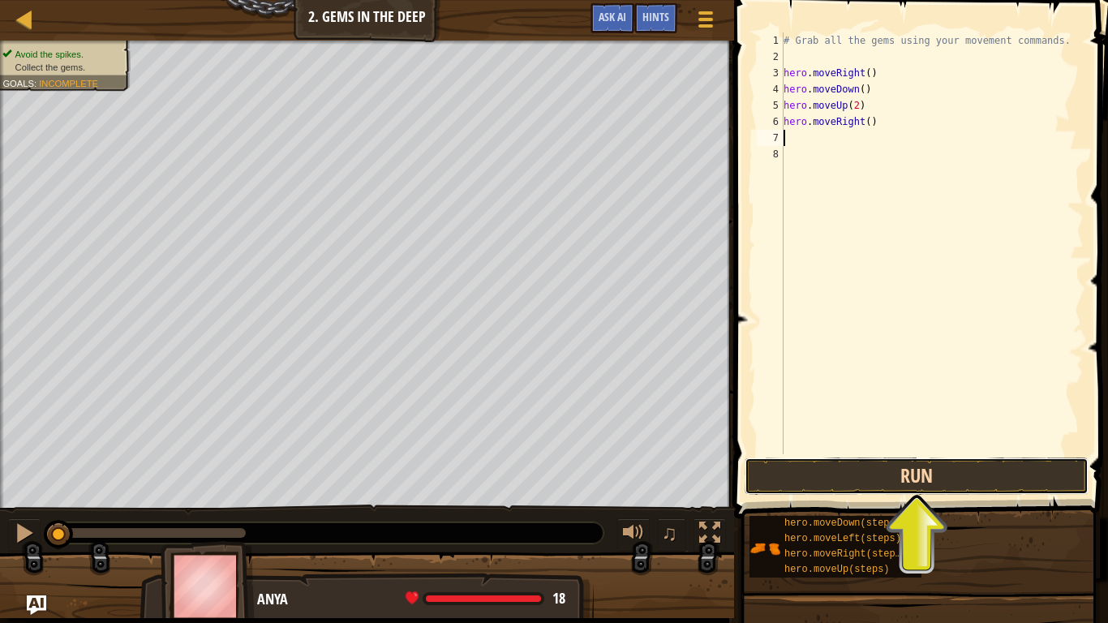
click at [920, 476] on button "Run" at bounding box center [916, 475] width 344 height 37
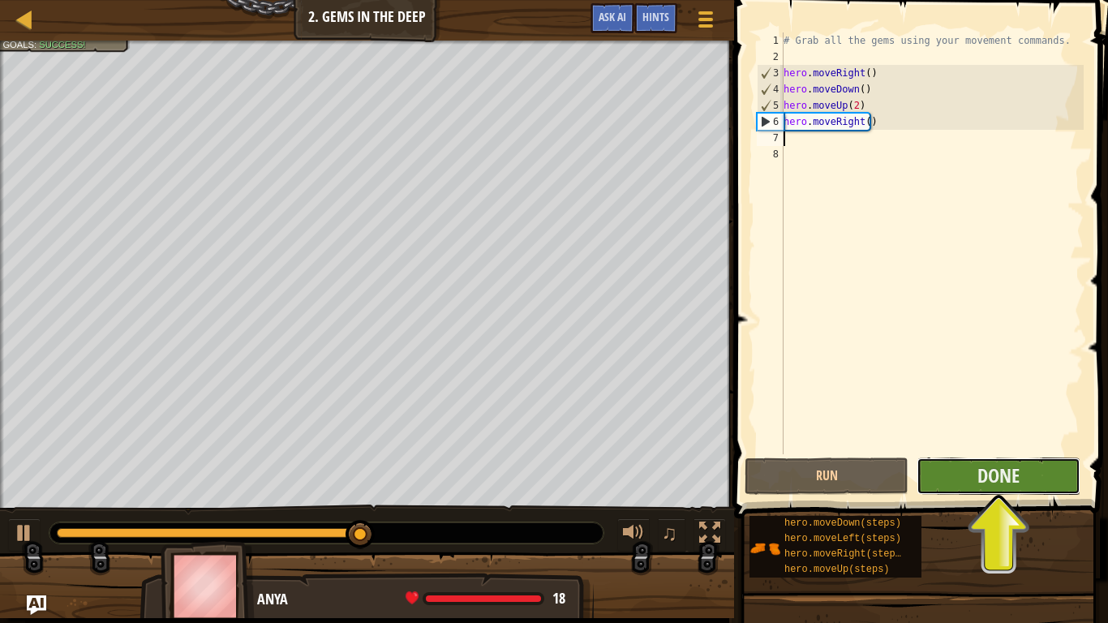
click at [1044, 478] on button "Done" at bounding box center [998, 475] width 164 height 37
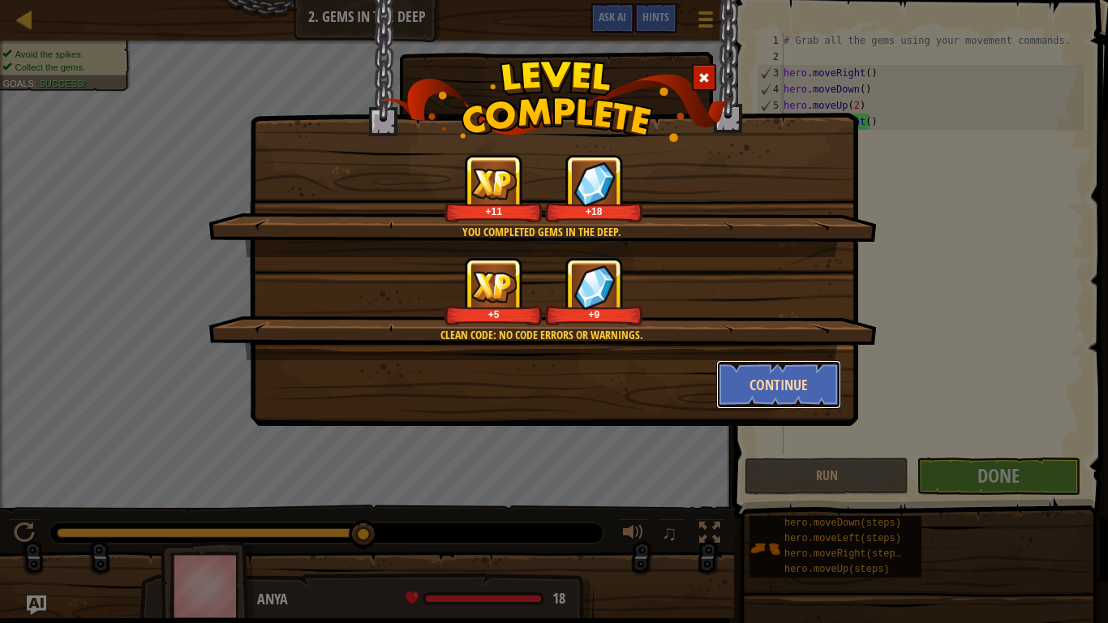
click at [788, 388] on button "Continue" at bounding box center [779, 384] width 126 height 49
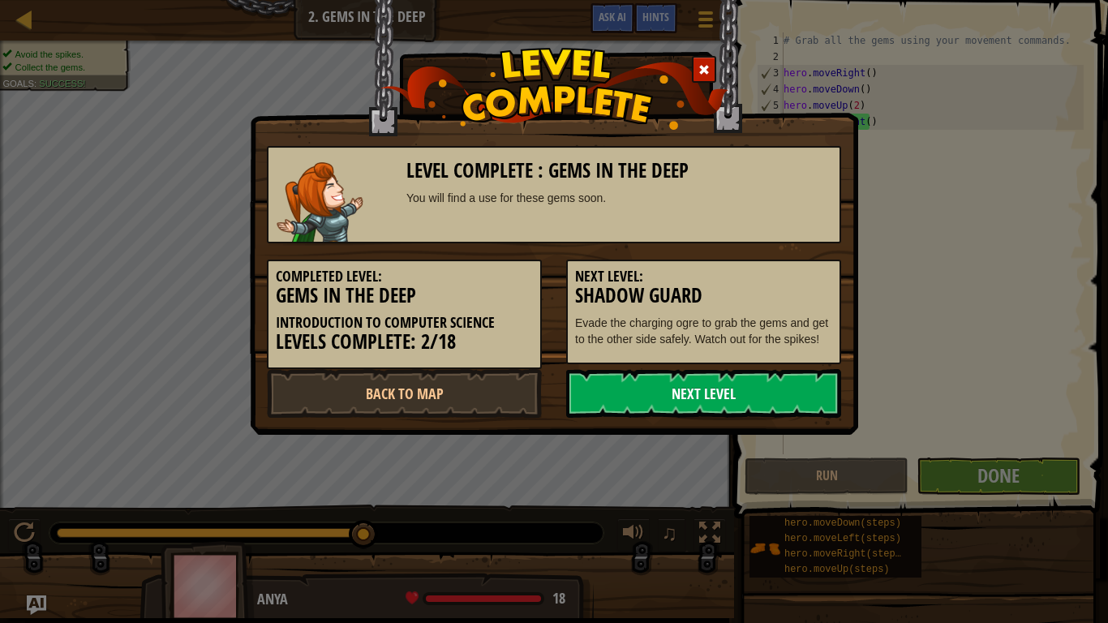
click at [644, 397] on link "Next Level" at bounding box center [703, 393] width 275 height 49
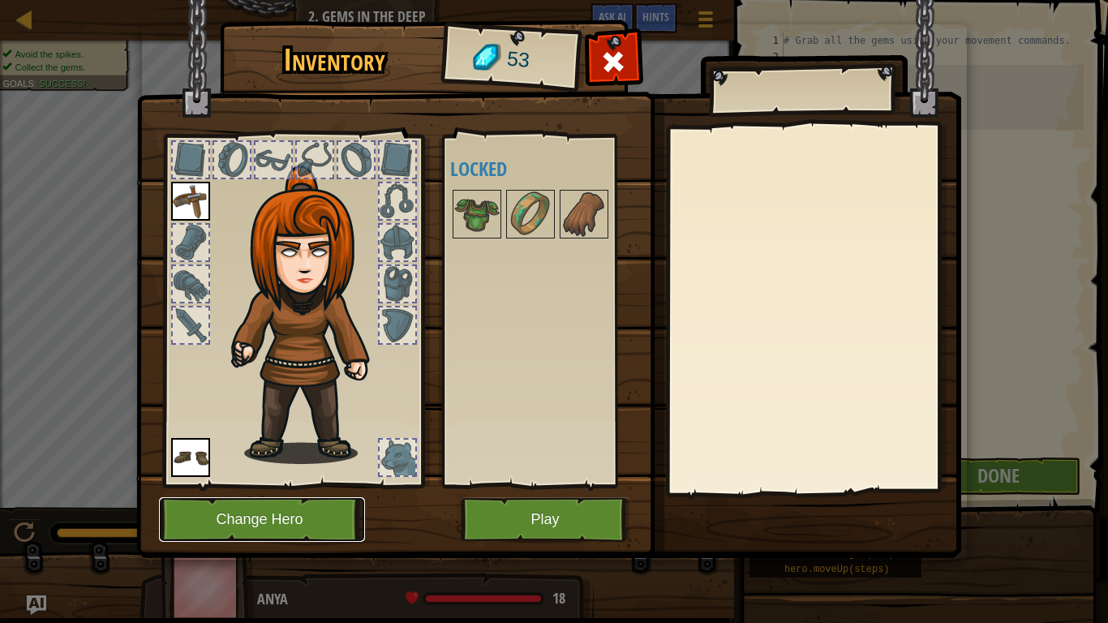
click at [290, 485] on button "Change Hero" at bounding box center [262, 519] width 206 height 45
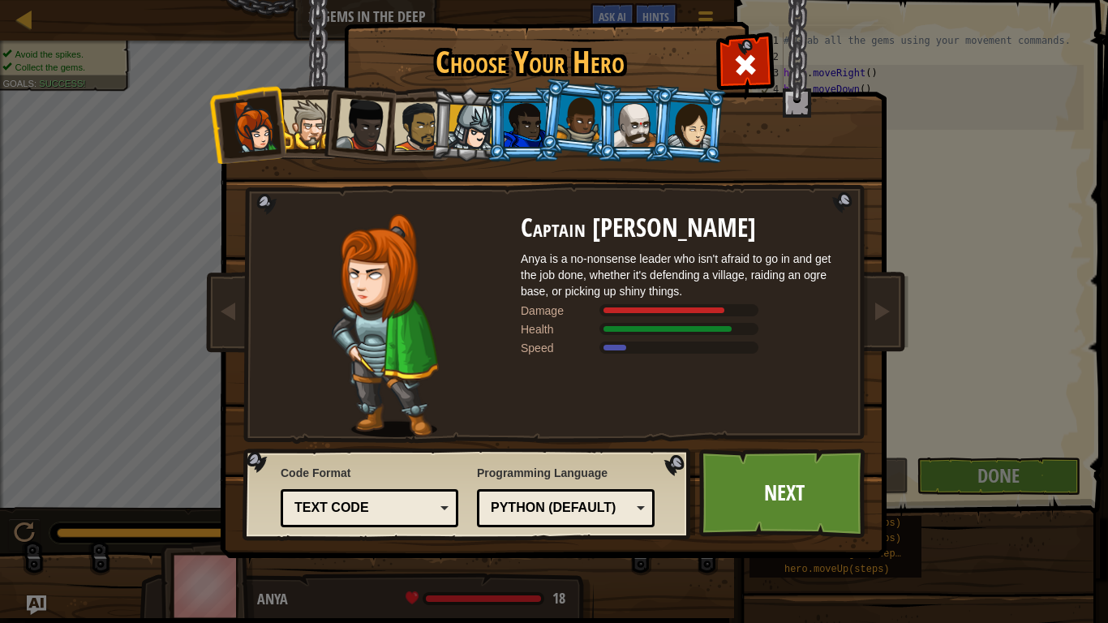
click at [527, 131] on div at bounding box center [525, 125] width 42 height 44
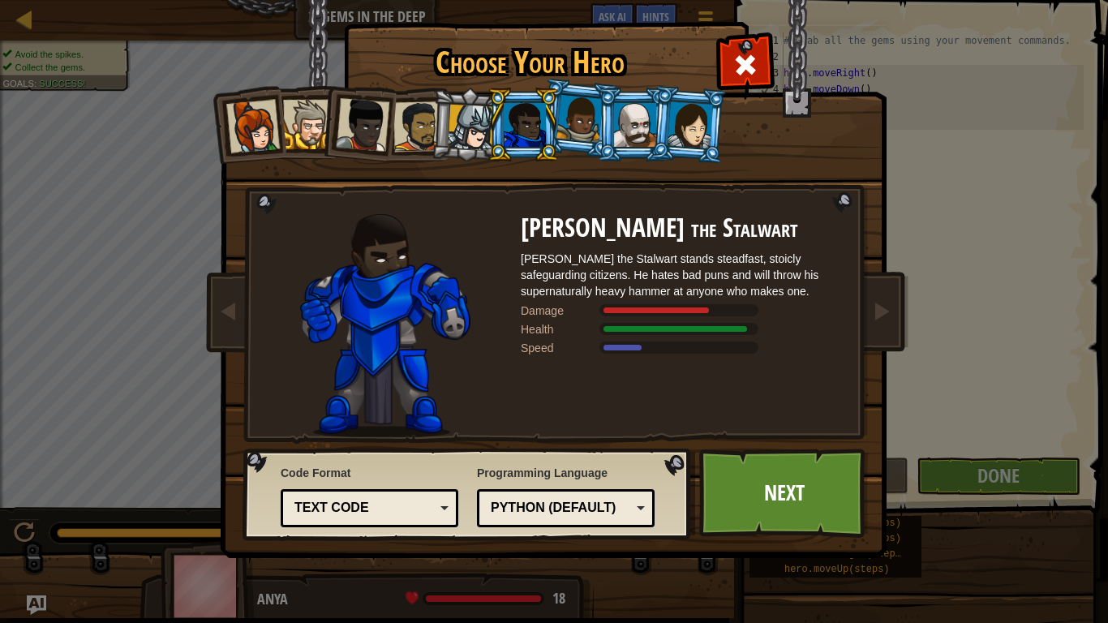
click at [569, 134] on div at bounding box center [579, 119] width 46 height 48
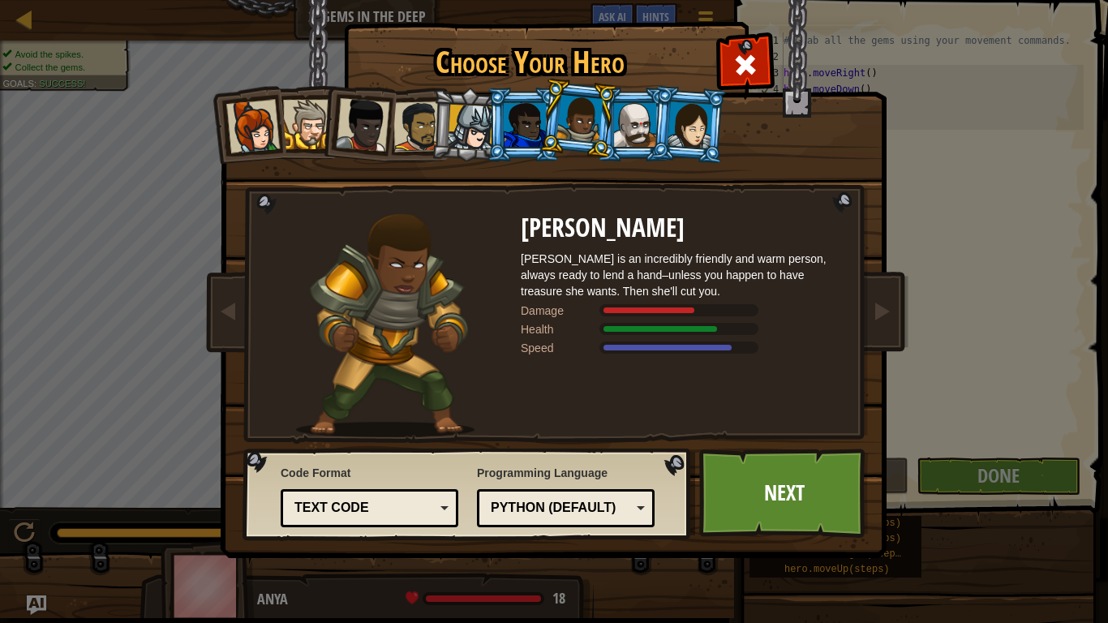
click at [628, 131] on div at bounding box center [635, 125] width 42 height 44
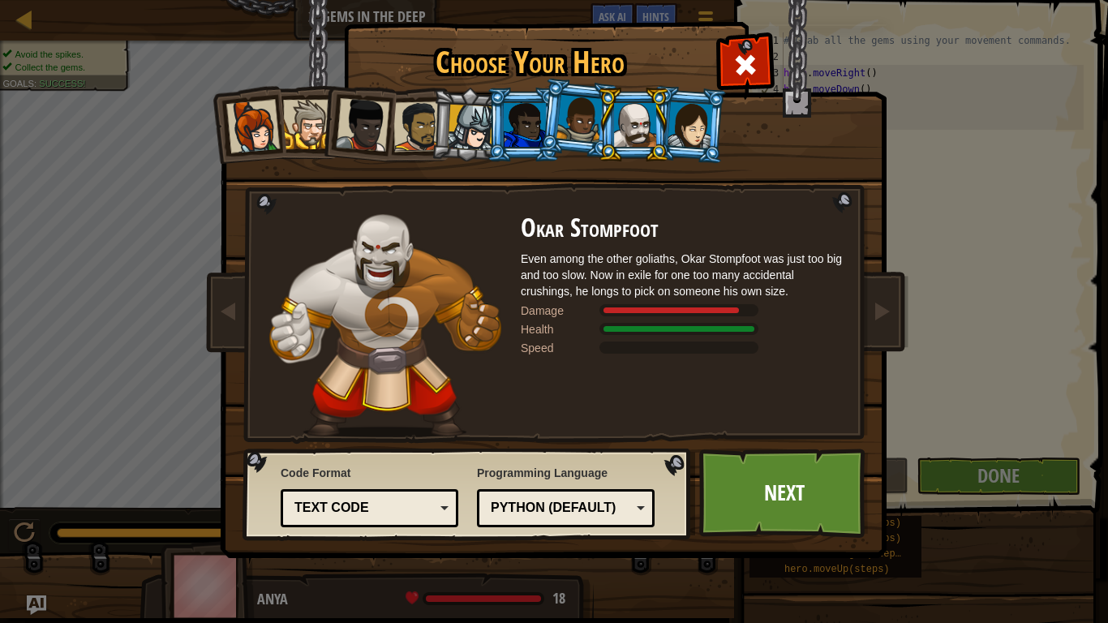
click at [712, 141] on li at bounding box center [689, 124] width 78 height 79
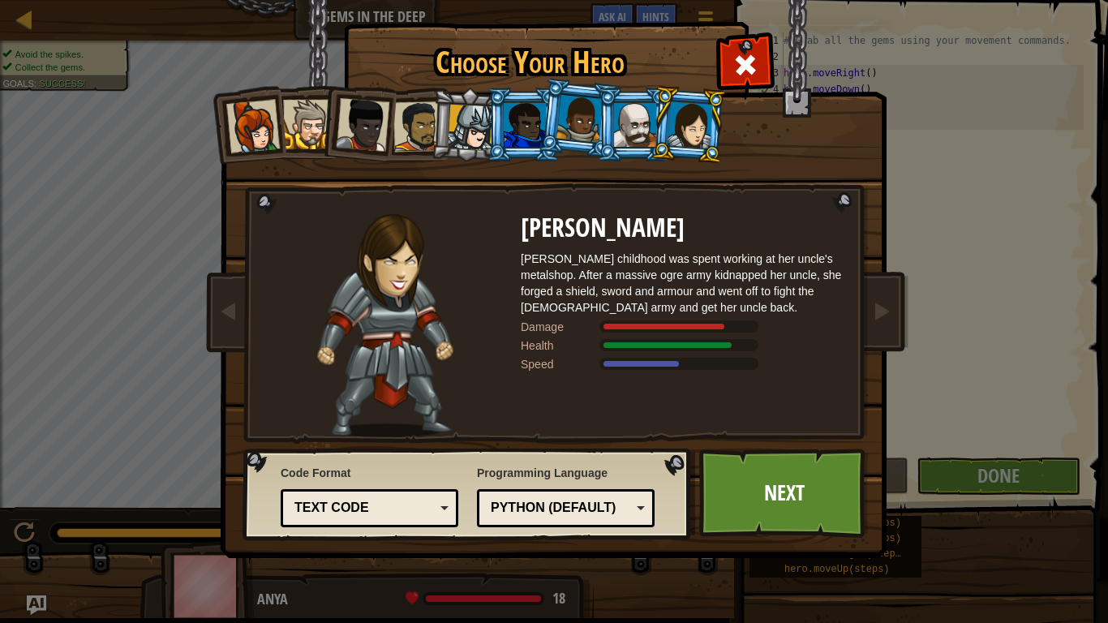
click at [263, 113] on div at bounding box center [253, 127] width 54 height 54
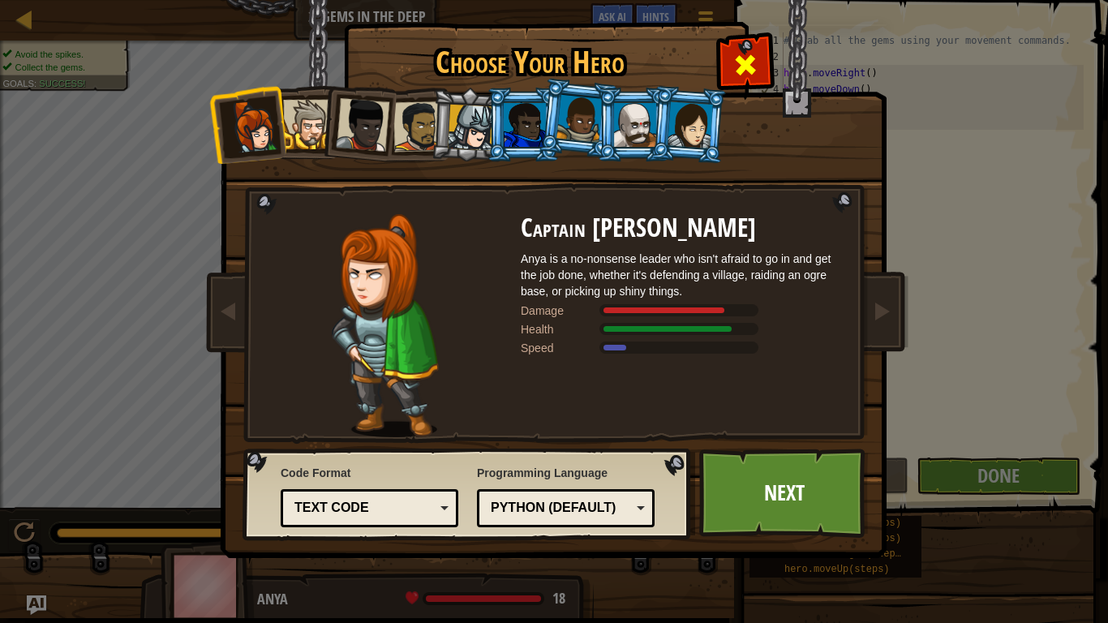
click at [742, 52] on span at bounding box center [745, 65] width 26 height 26
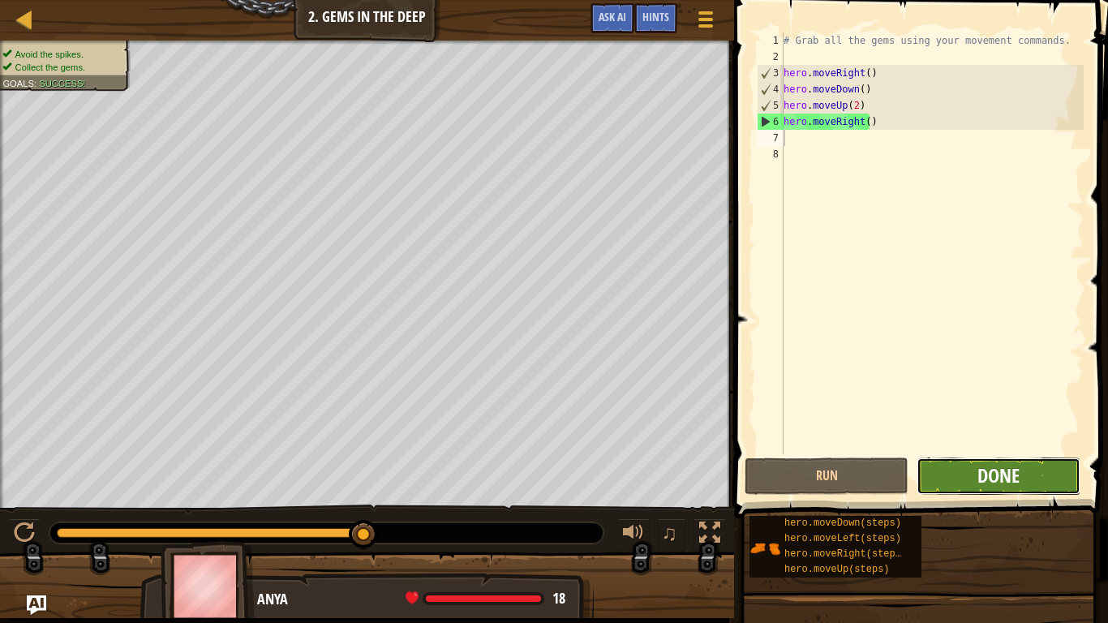
click at [993, 476] on span "Done" at bounding box center [998, 475] width 42 height 26
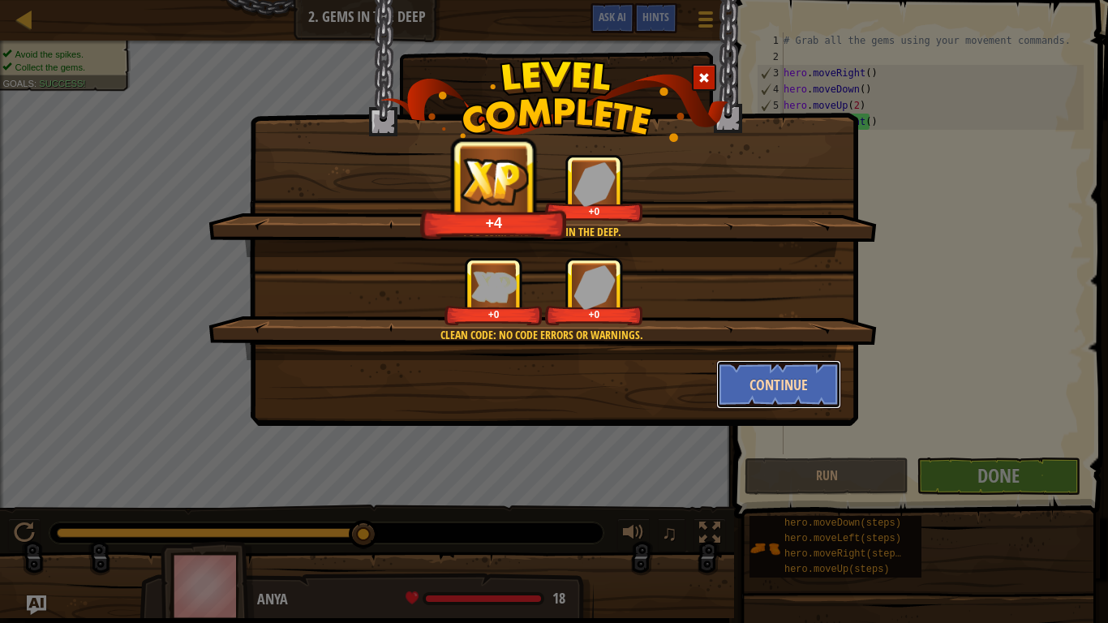
click at [761, 379] on button "Continue" at bounding box center [779, 384] width 126 height 49
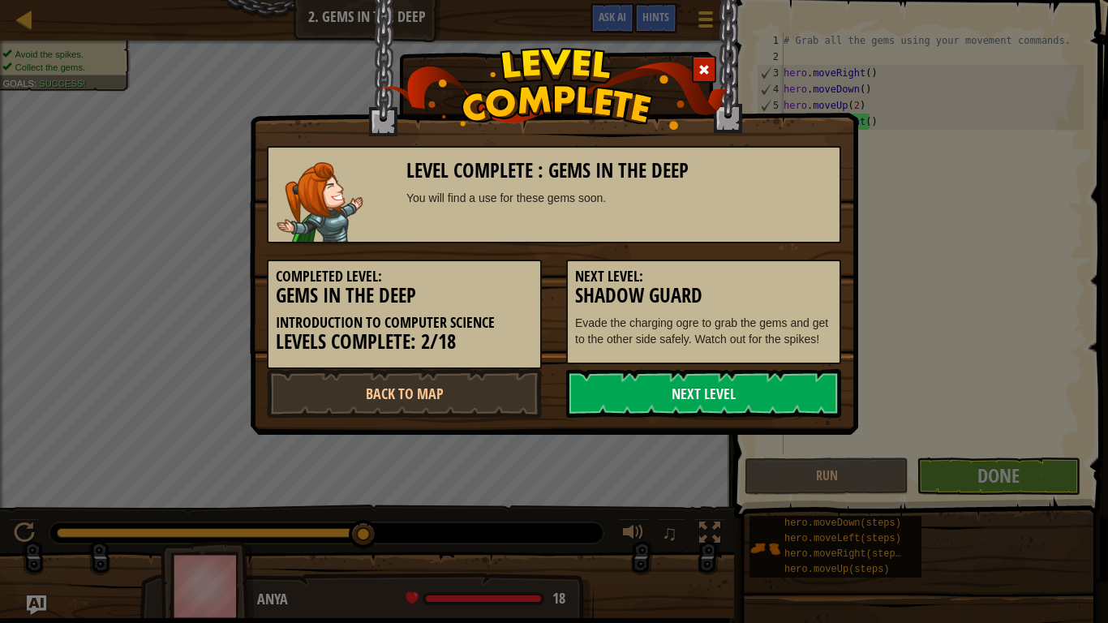
click at [761, 379] on link "Next Level" at bounding box center [703, 393] width 275 height 49
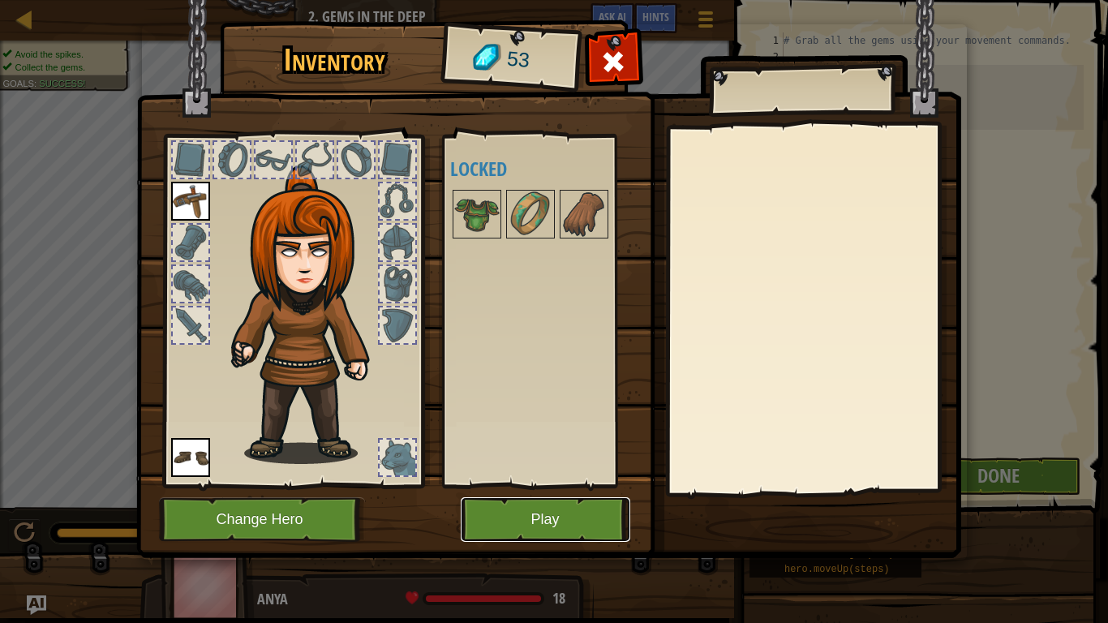
click at [537, 485] on button "Play" at bounding box center [545, 519] width 169 height 45
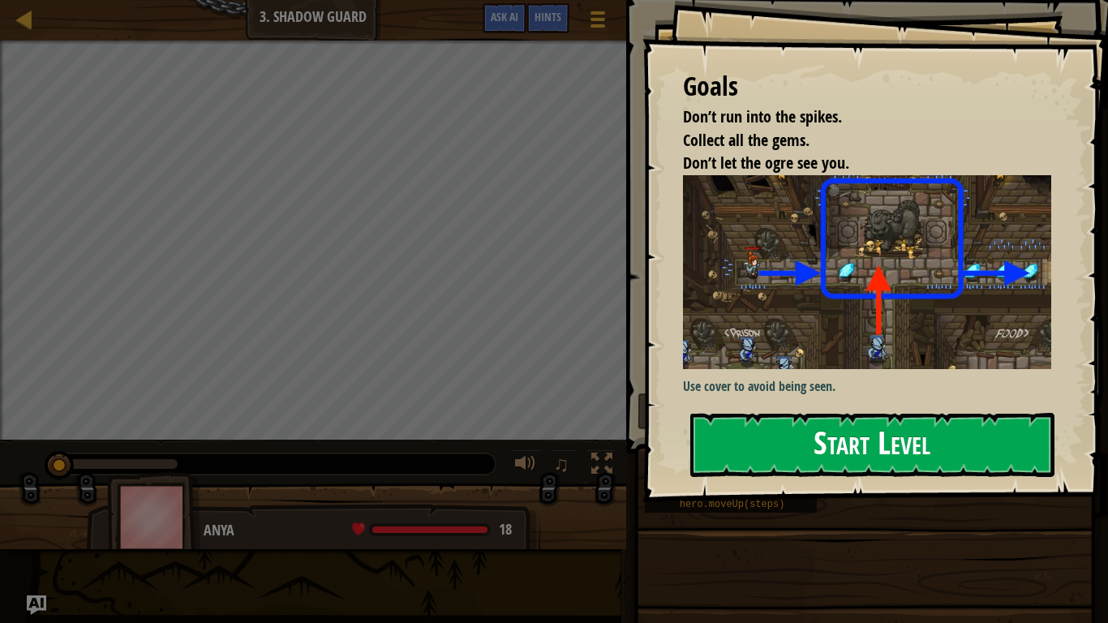
click at [838, 444] on button "Start Level" at bounding box center [872, 445] width 364 height 64
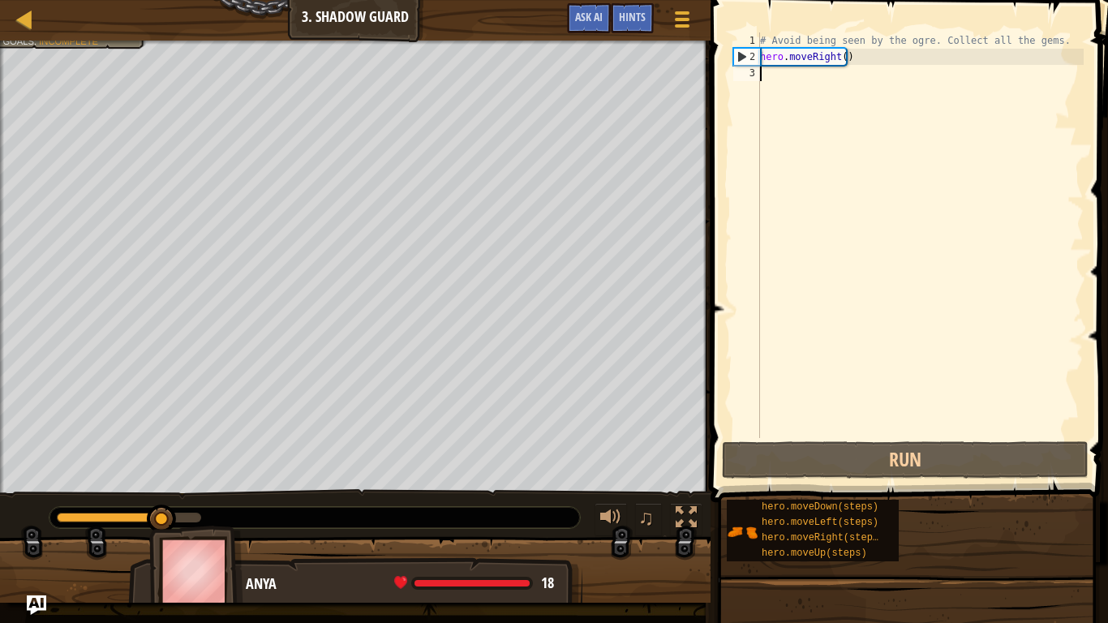
click at [777, 72] on div "# Avoid being seen by the ogre. Collect all the gems. hero . moveRight ( )" at bounding box center [920, 251] width 327 height 438
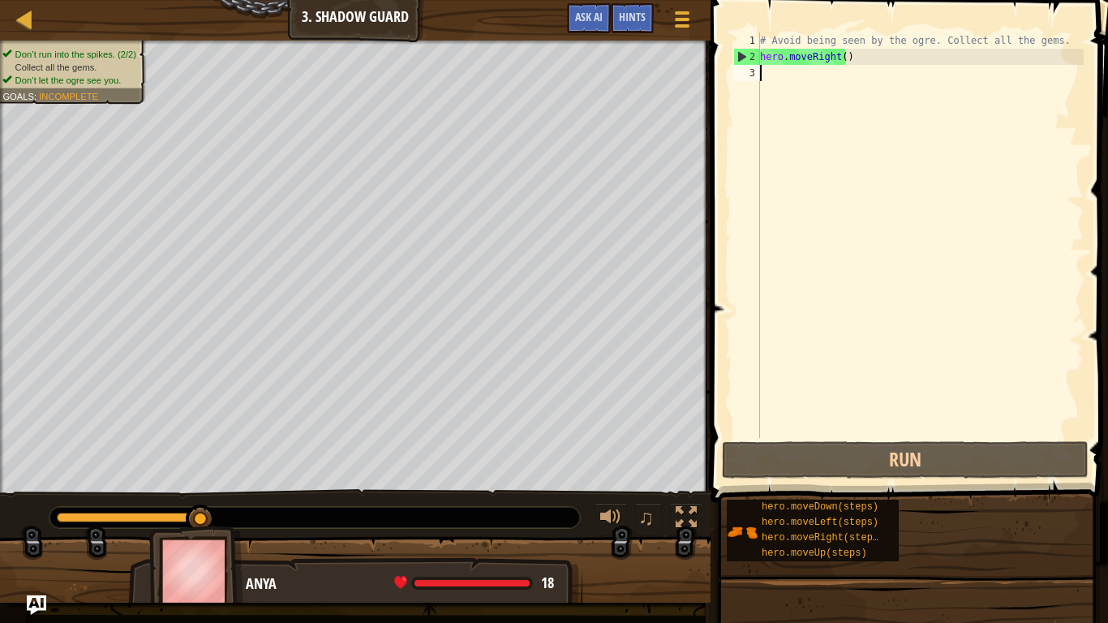
type textarea "h"
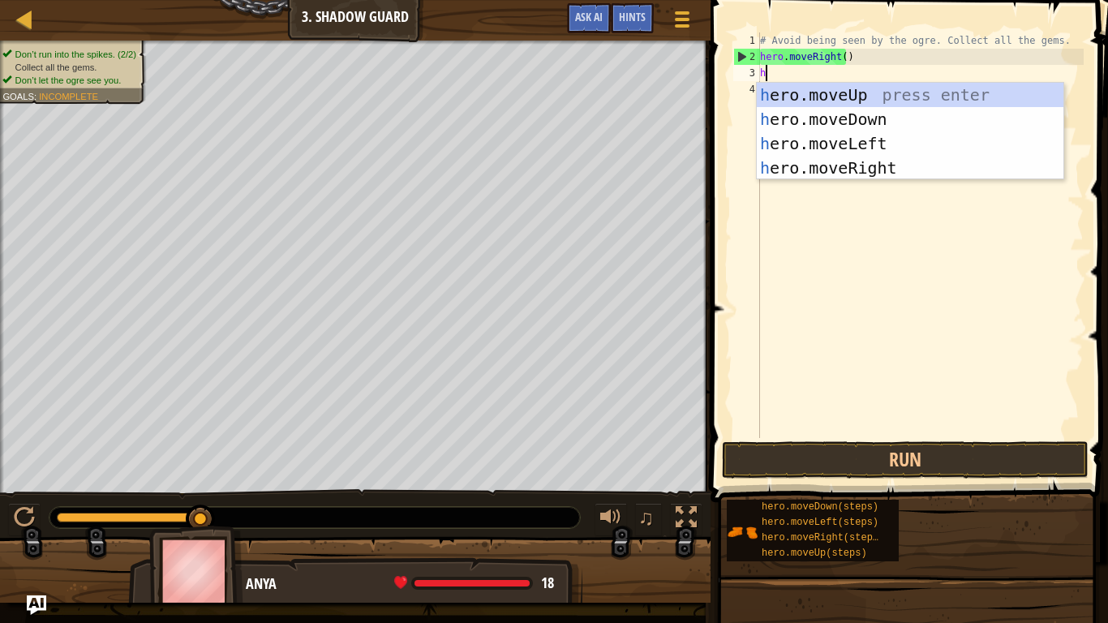
scroll to position [7, 0]
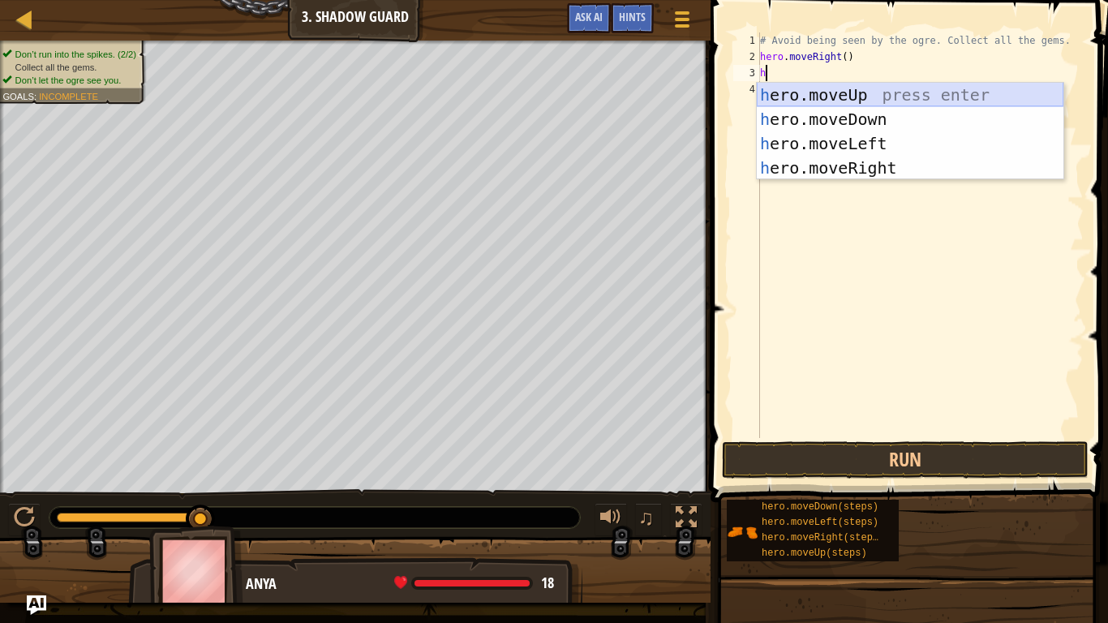
click at [877, 91] on div "h ero.moveUp press enter h ero.moveDown press enter h ero.moveLeft press enter …" at bounding box center [910, 156] width 307 height 146
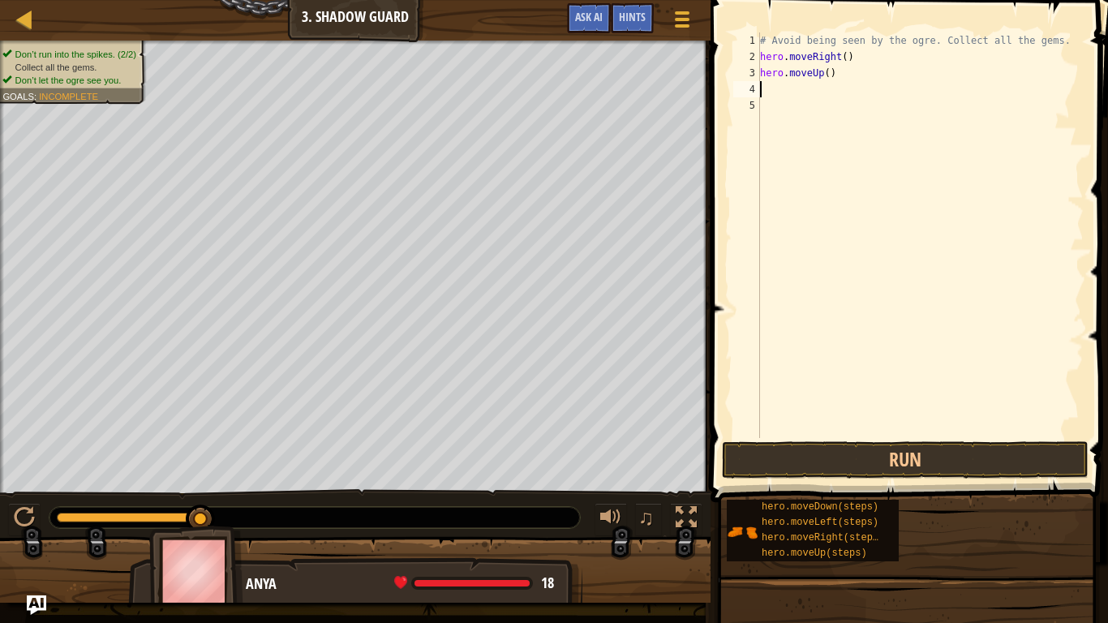
click at [770, 91] on div "# Avoid being seen by the ogre. Collect all the gems. hero . moveRight ( ) hero…" at bounding box center [920, 251] width 327 height 438
type textarea "h"
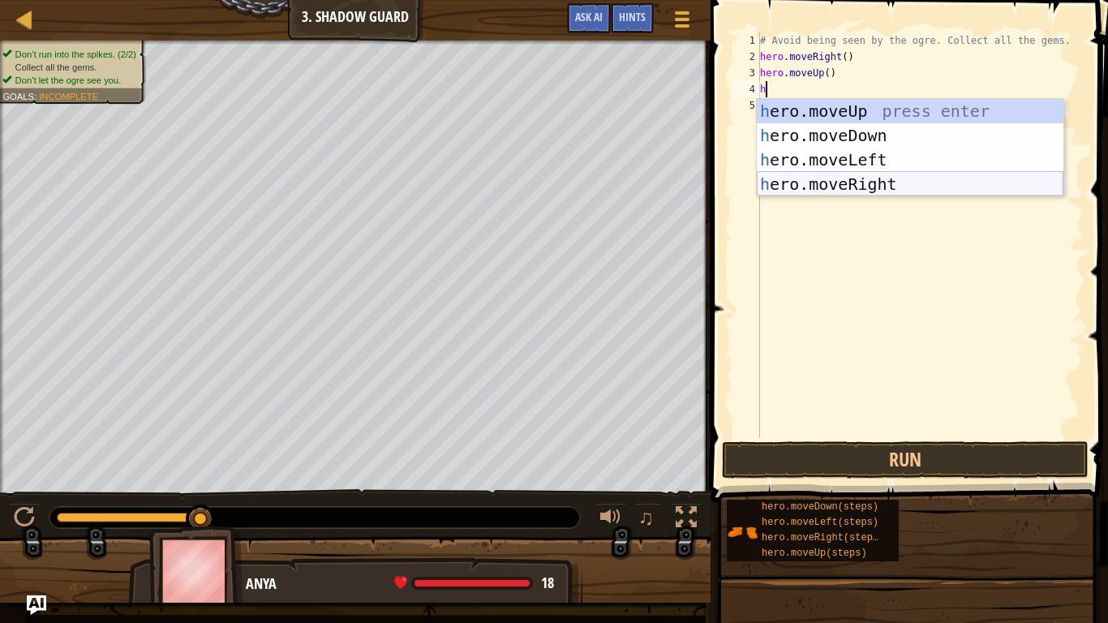
click at [868, 183] on div "h ero.moveUp press enter h ero.moveDown press enter h ero.moveLeft press enter …" at bounding box center [910, 172] width 307 height 146
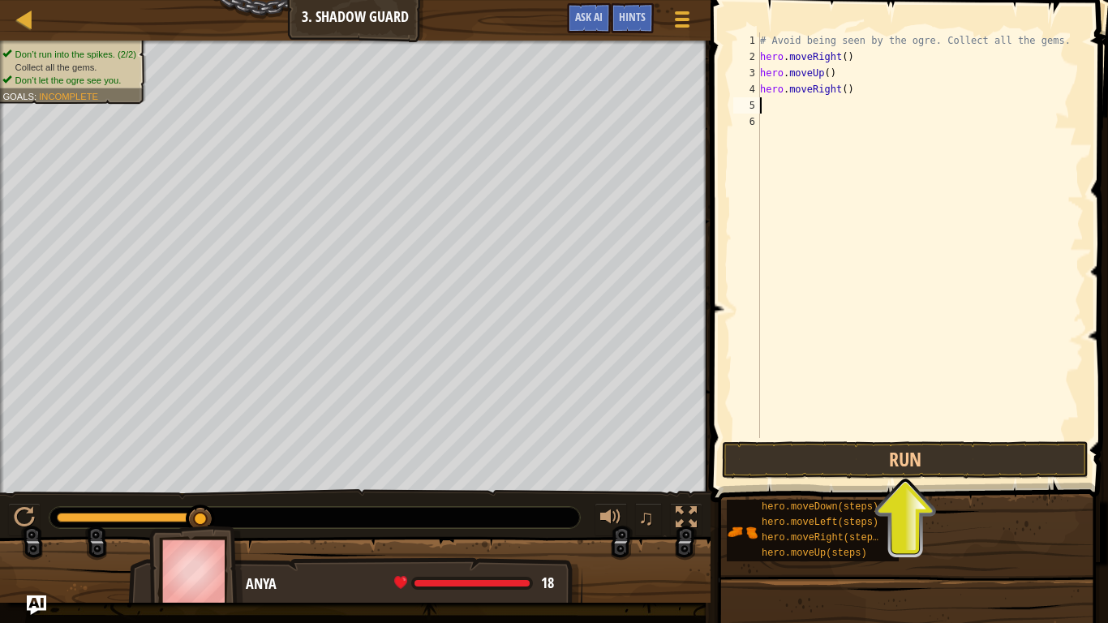
click at [788, 124] on div "# Avoid being seen by the ogre. Collect all the gems. hero . moveRight ( ) hero…" at bounding box center [920, 251] width 327 height 438
click at [779, 106] on div "# Avoid being seen by the ogre. Collect all the gems. hero . moveRight ( ) hero…" at bounding box center [920, 251] width 327 height 438
type textarea "h"
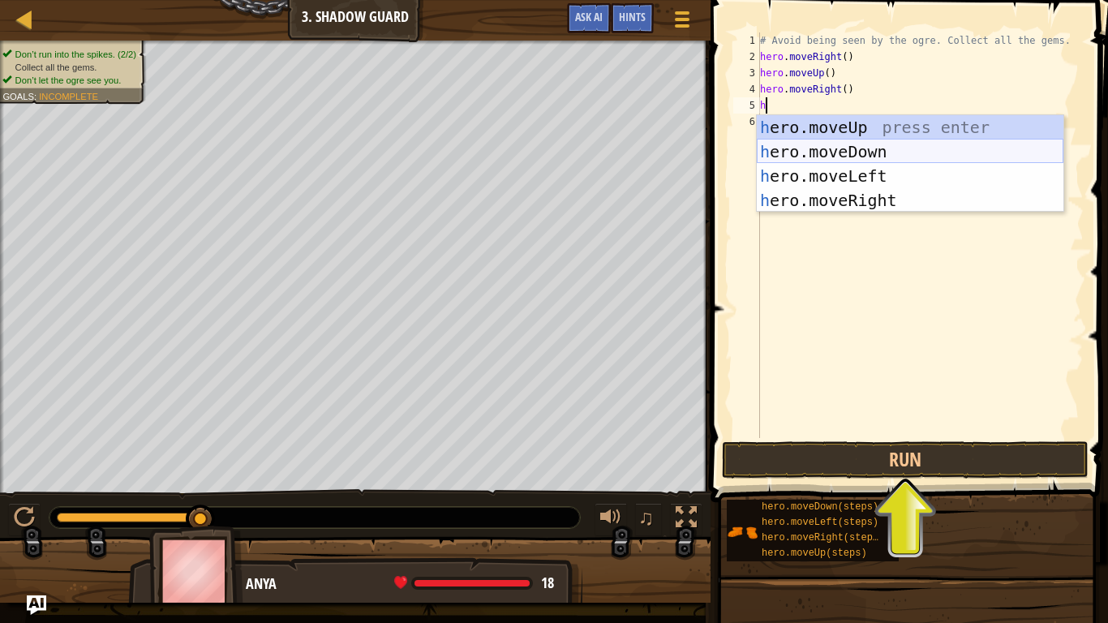
click at [850, 151] on div "h ero.moveUp press enter h ero.moveDown press enter h ero.moveLeft press enter …" at bounding box center [910, 188] width 307 height 146
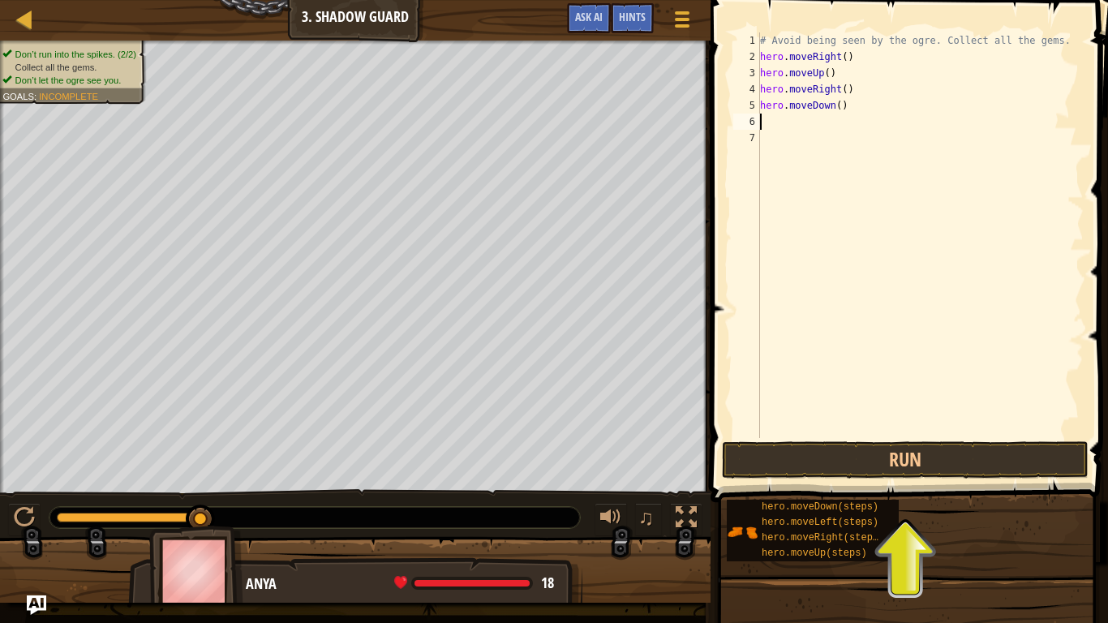
type textarea "h"
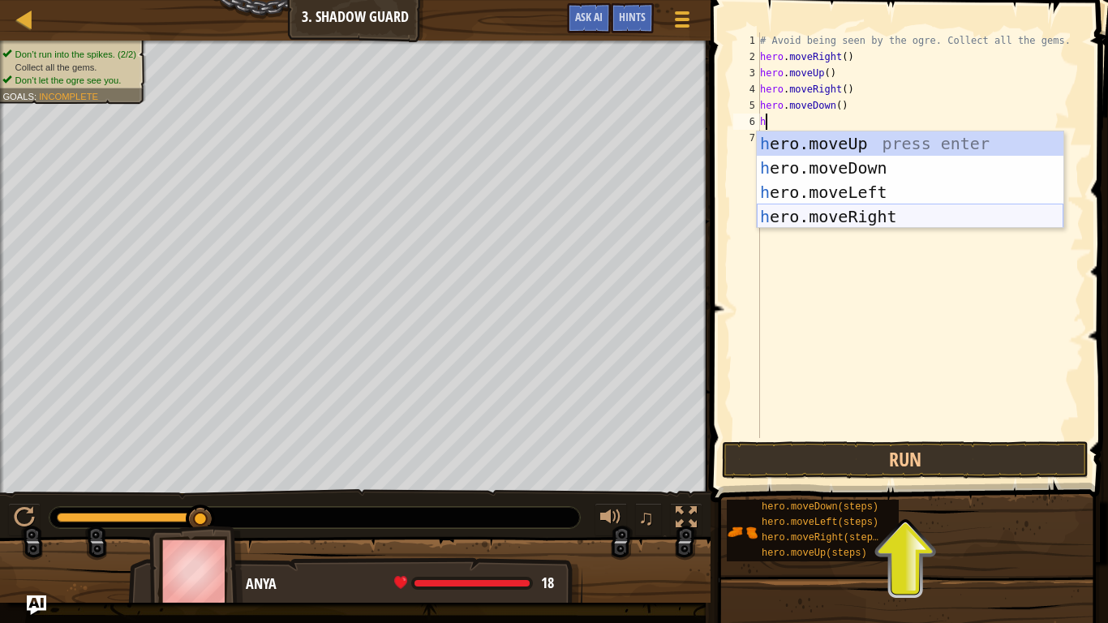
click at [855, 215] on div "h ero.moveUp press enter h ero.moveDown press enter h ero.moveLeft press enter …" at bounding box center [910, 204] width 307 height 146
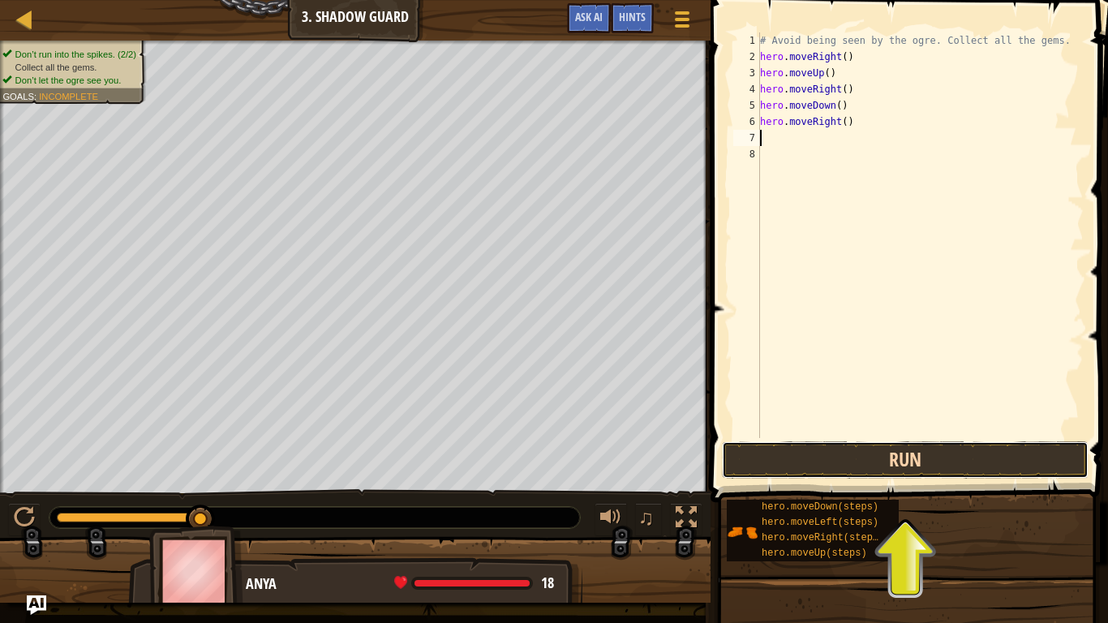
click at [875, 464] on button "Run" at bounding box center [905, 459] width 367 height 37
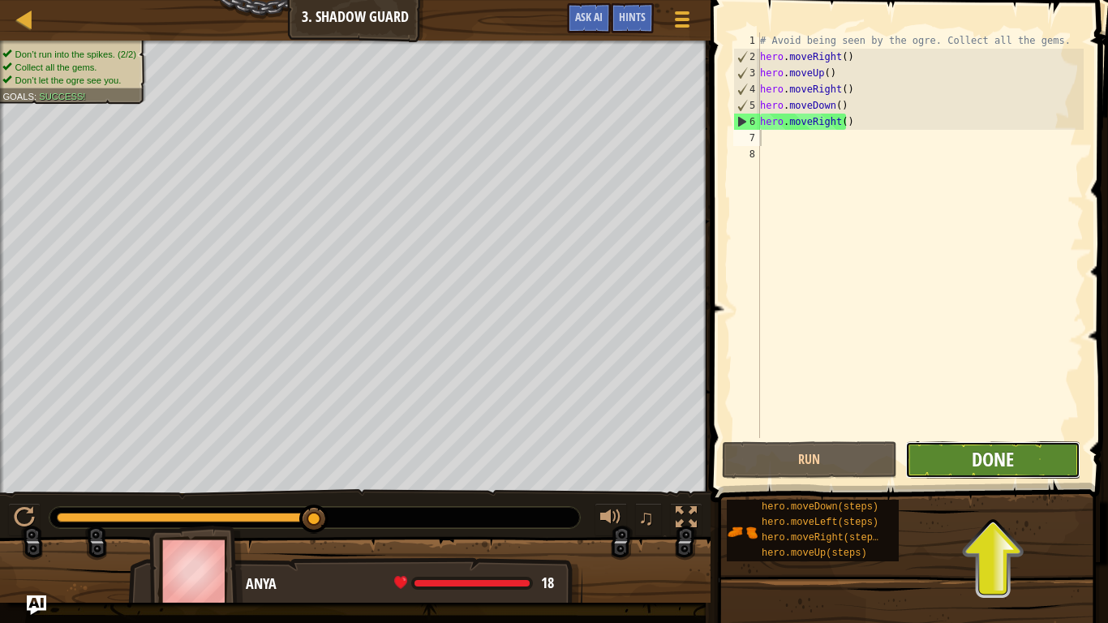
click at [981, 456] on span "Done" at bounding box center [992, 459] width 42 height 26
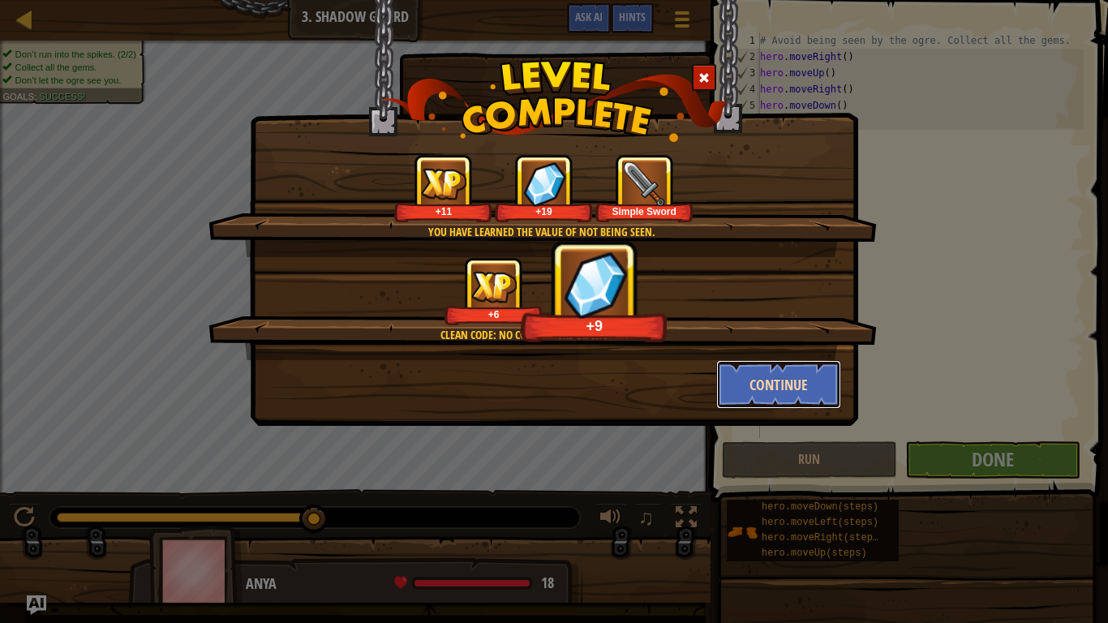
click at [772, 388] on button "Continue" at bounding box center [779, 384] width 126 height 49
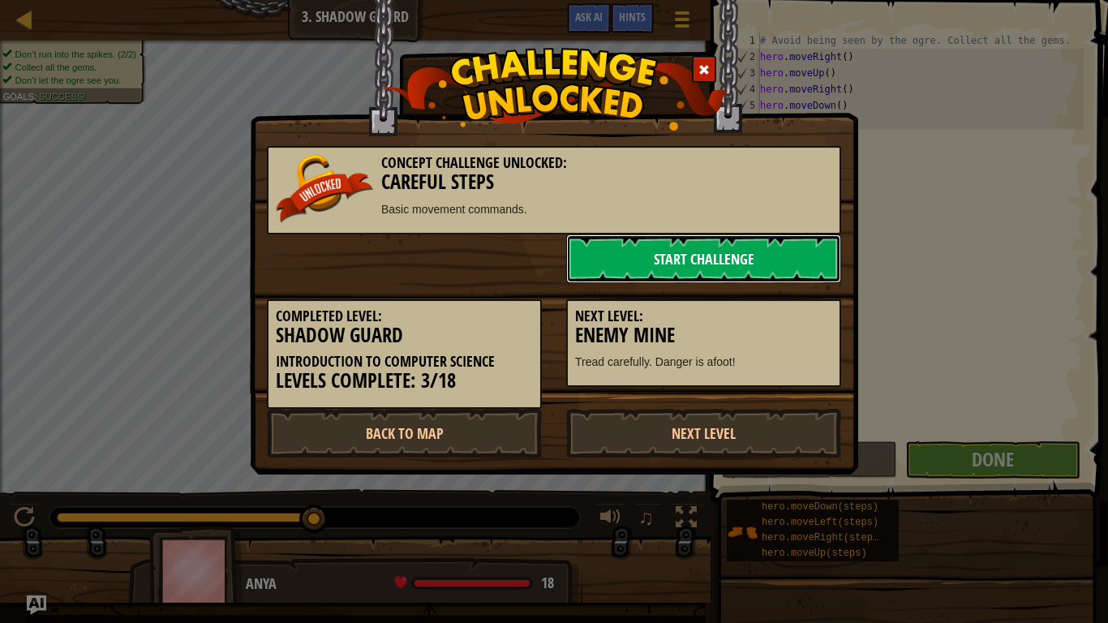
click at [731, 268] on link "Start Challenge" at bounding box center [703, 258] width 275 height 49
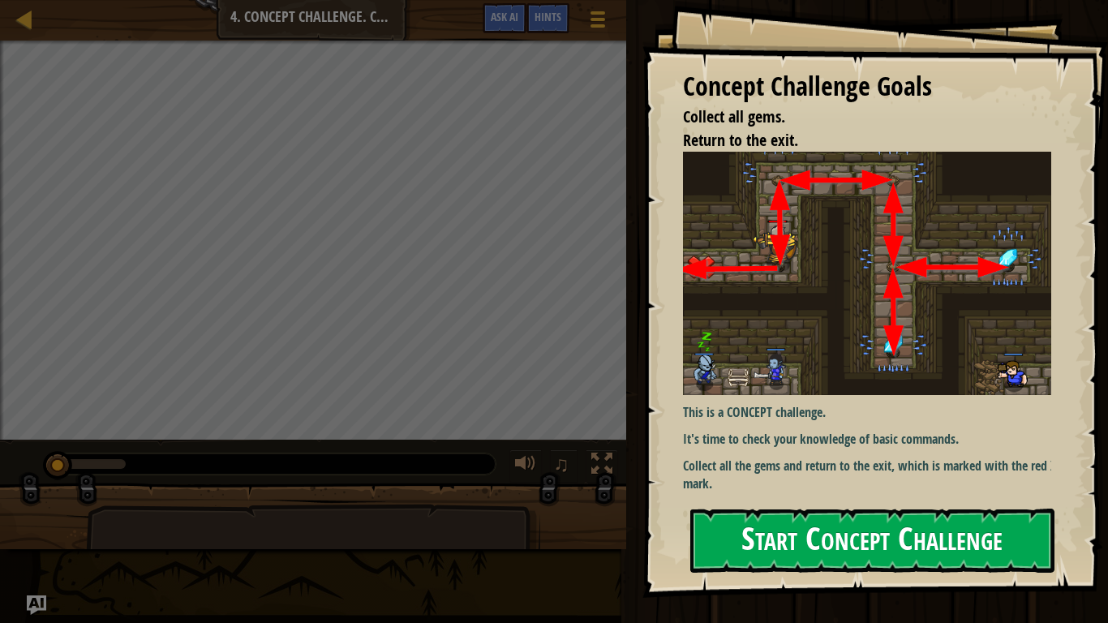
click at [868, 485] on button "Start Concept Challenge" at bounding box center [872, 540] width 364 height 64
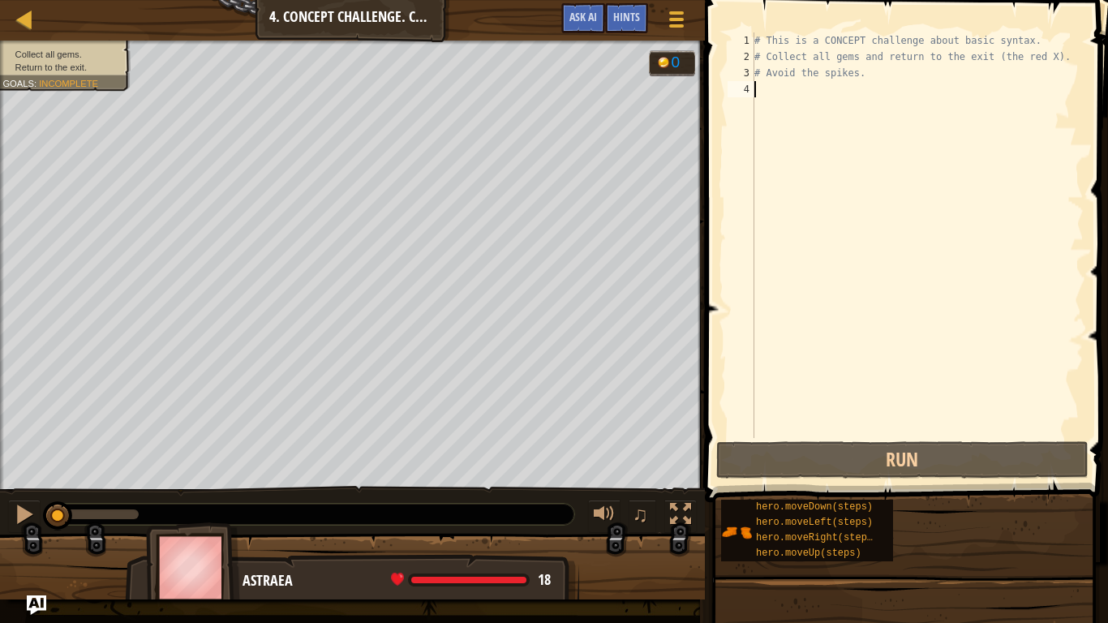
type textarea "h"
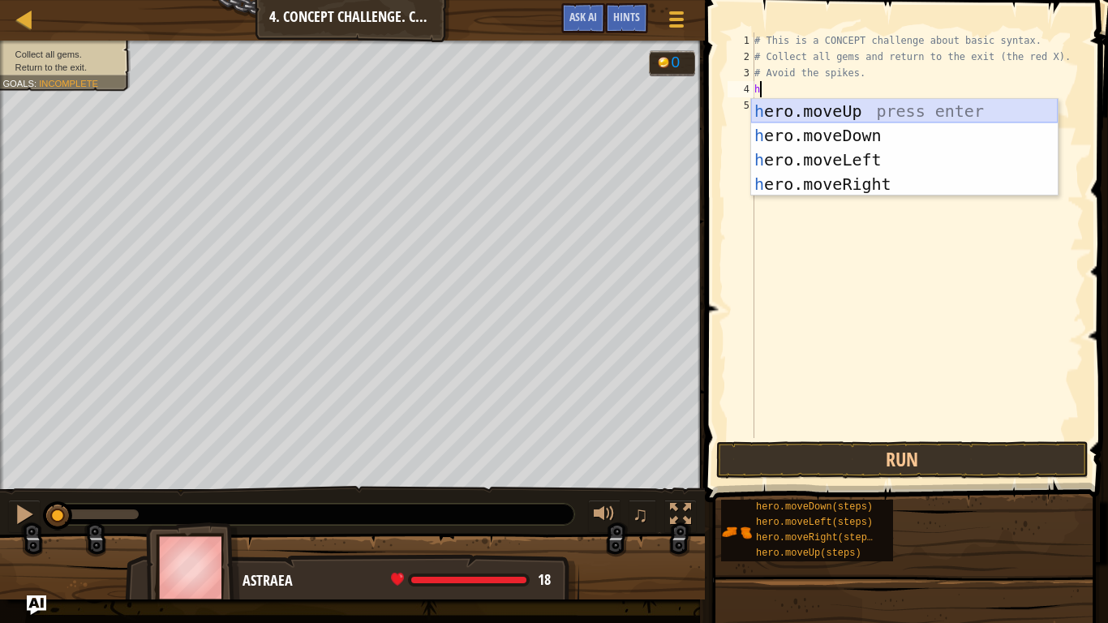
click at [835, 100] on div "h ero.moveUp press enter h ero.moveDown press enter h ero.moveLeft press enter …" at bounding box center [904, 172] width 307 height 146
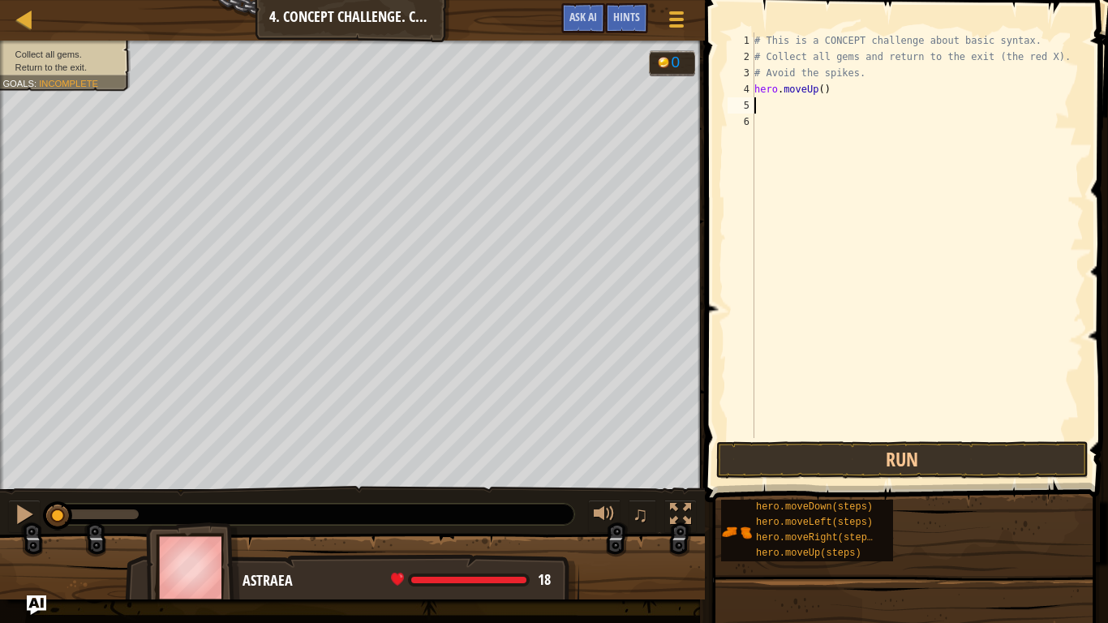
type textarea "h"
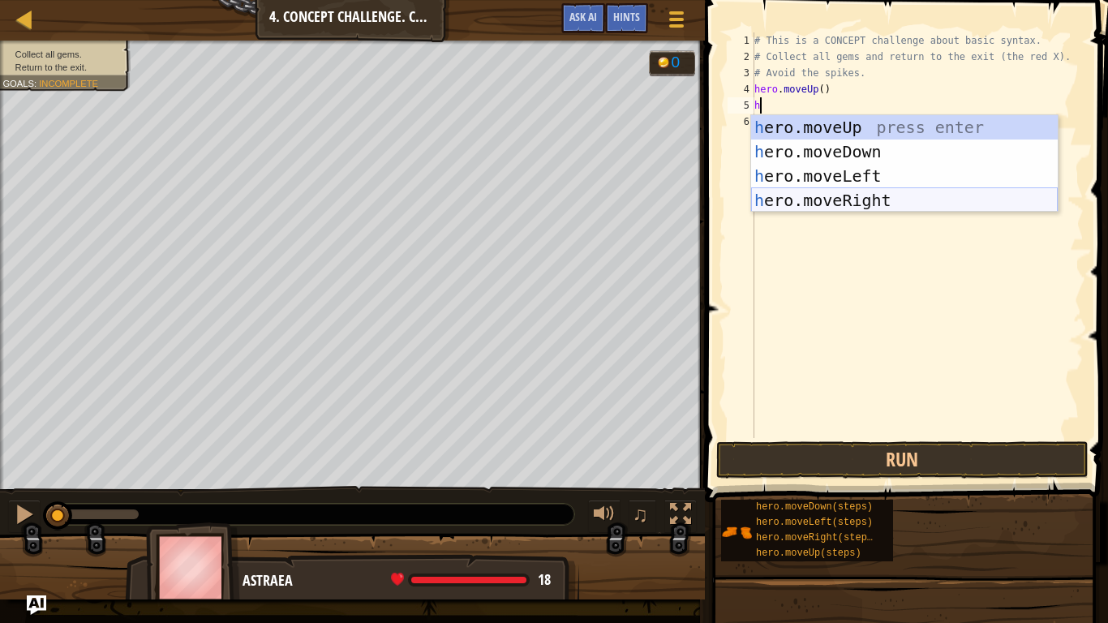
click at [880, 196] on div "h ero.moveUp press enter h ero.moveDown press enter h ero.moveLeft press enter …" at bounding box center [904, 188] width 307 height 146
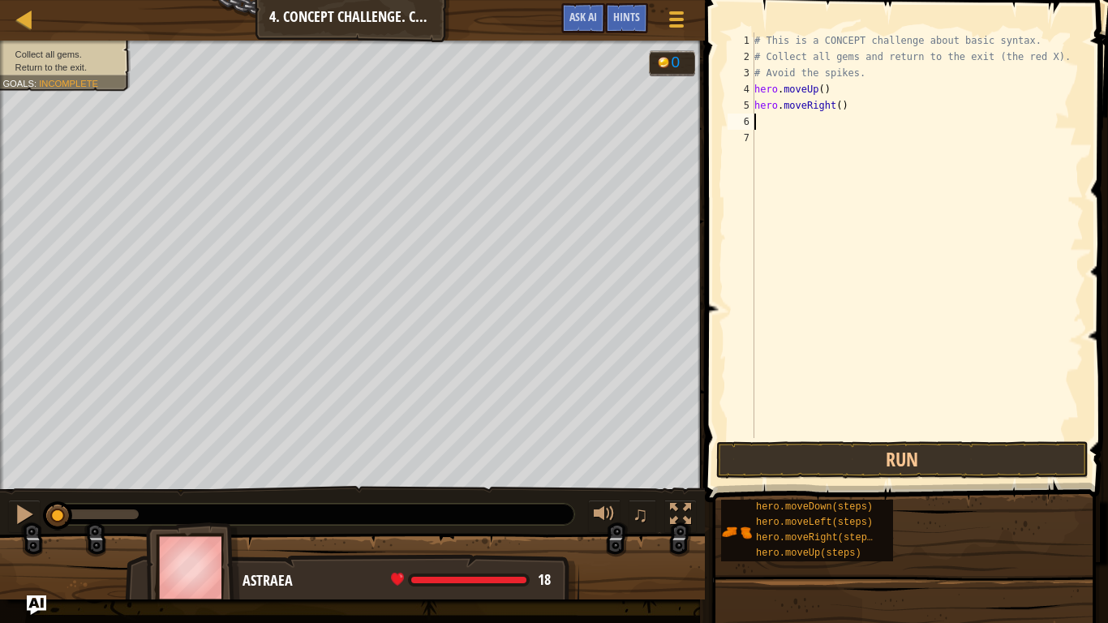
type textarea "h"
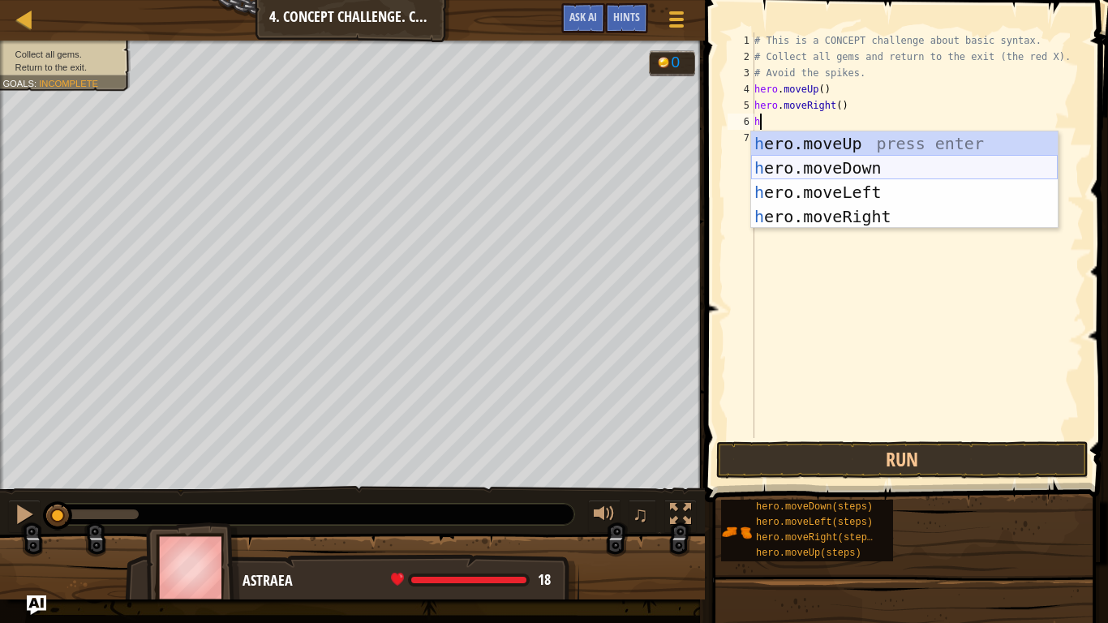
click at [836, 165] on div "h ero.moveUp press enter h ero.moveDown press enter h ero.moveLeft press enter …" at bounding box center [904, 204] width 307 height 146
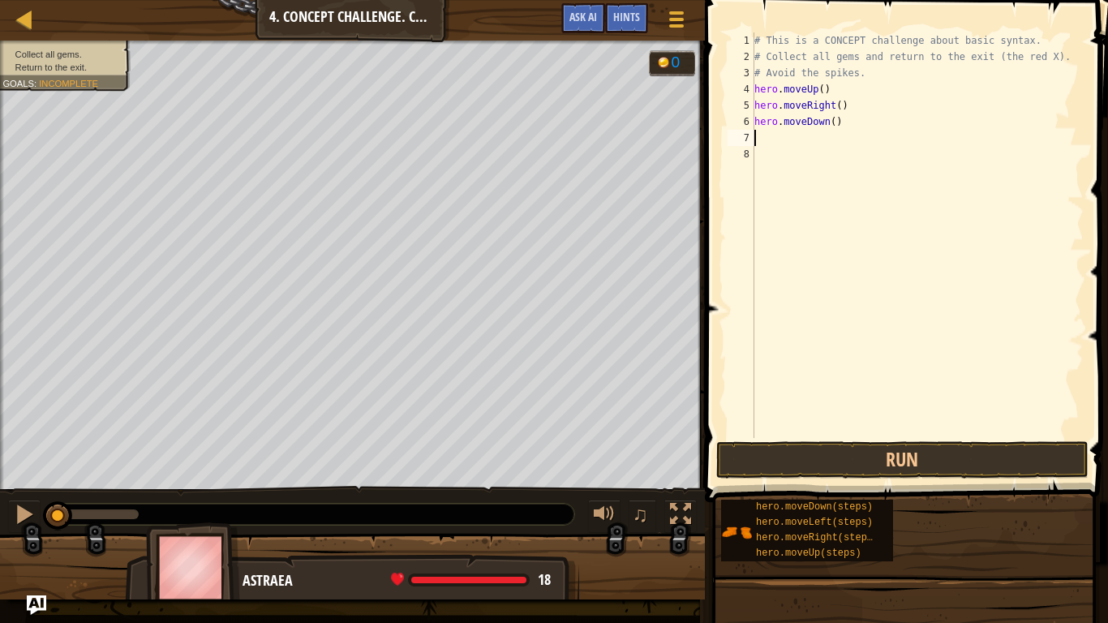
click at [825, 120] on div "# This is a CONCEPT challenge about basic syntax. # Collect all gems and return…" at bounding box center [917, 251] width 332 height 438
click at [828, 122] on div "# This is a CONCEPT challenge about basic syntax. # Collect all gems and return…" at bounding box center [917, 251] width 332 height 438
type textarea "hero.moveDown(2)"
click at [772, 139] on div "# This is a CONCEPT challenge about basic syntax. # Collect all gems and return…" at bounding box center [917, 251] width 332 height 438
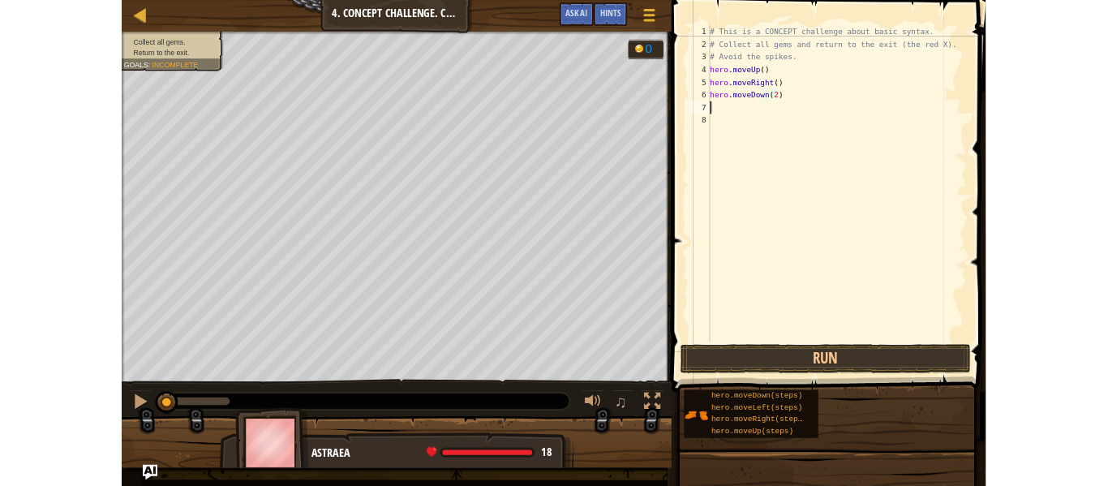
scroll to position [7, 0]
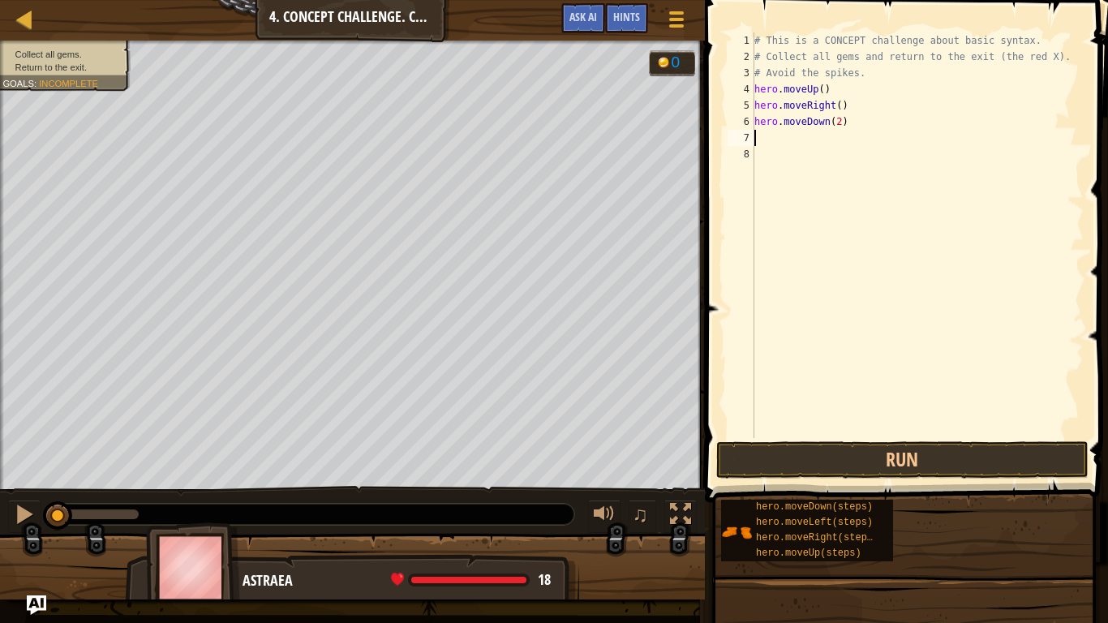
type textarea "h"
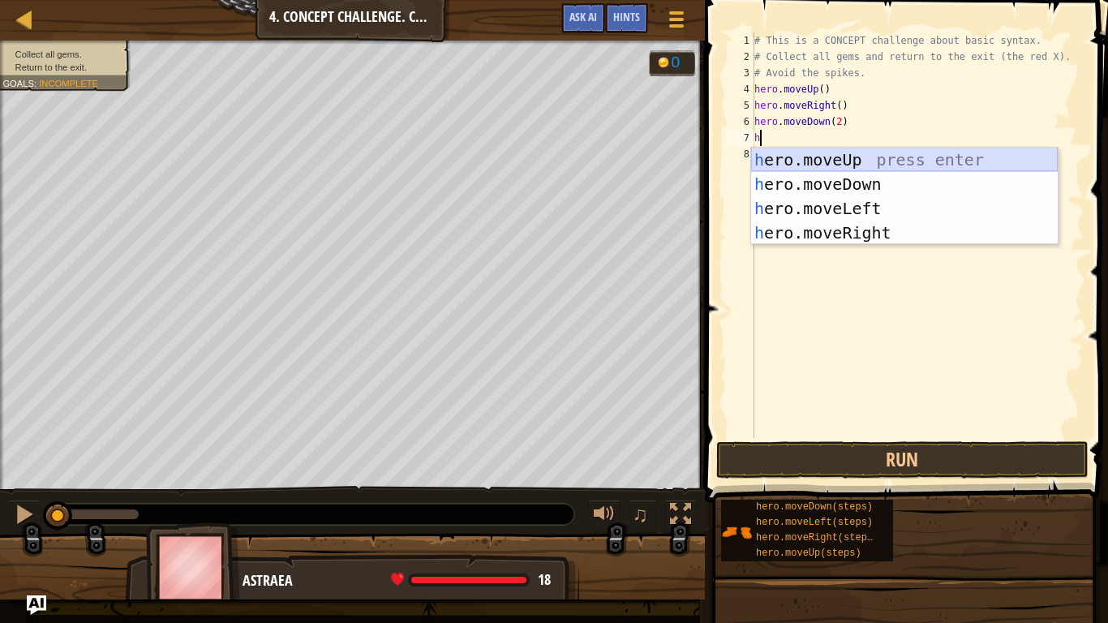
click at [837, 157] on div "h ero.moveUp press enter h ero.moveDown press enter h ero.moveLeft press enter …" at bounding box center [904, 221] width 307 height 146
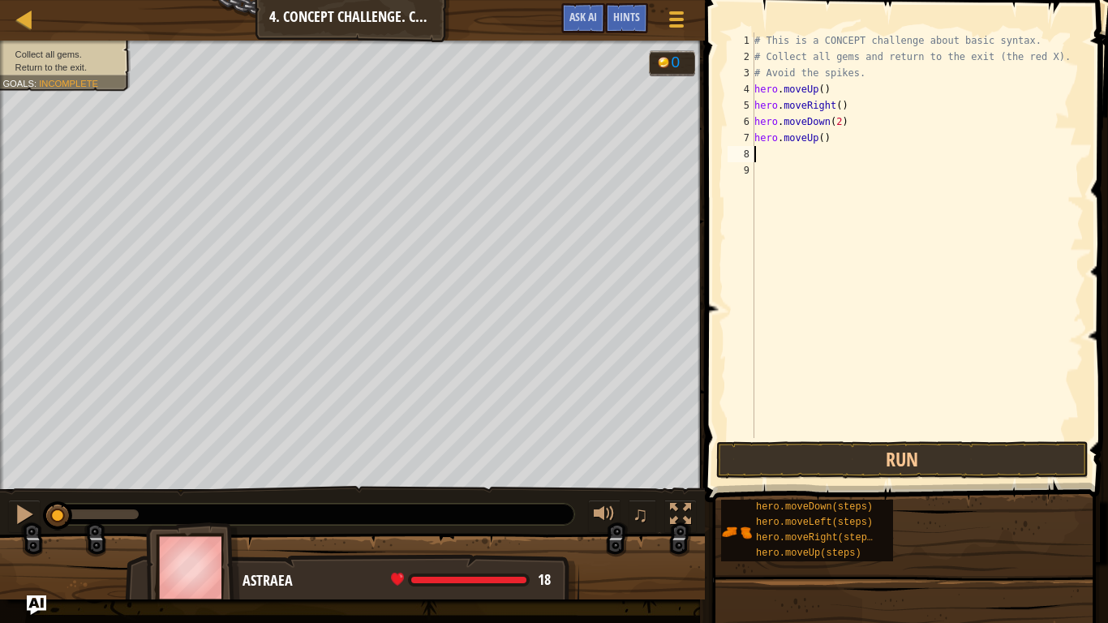
type textarea "h"
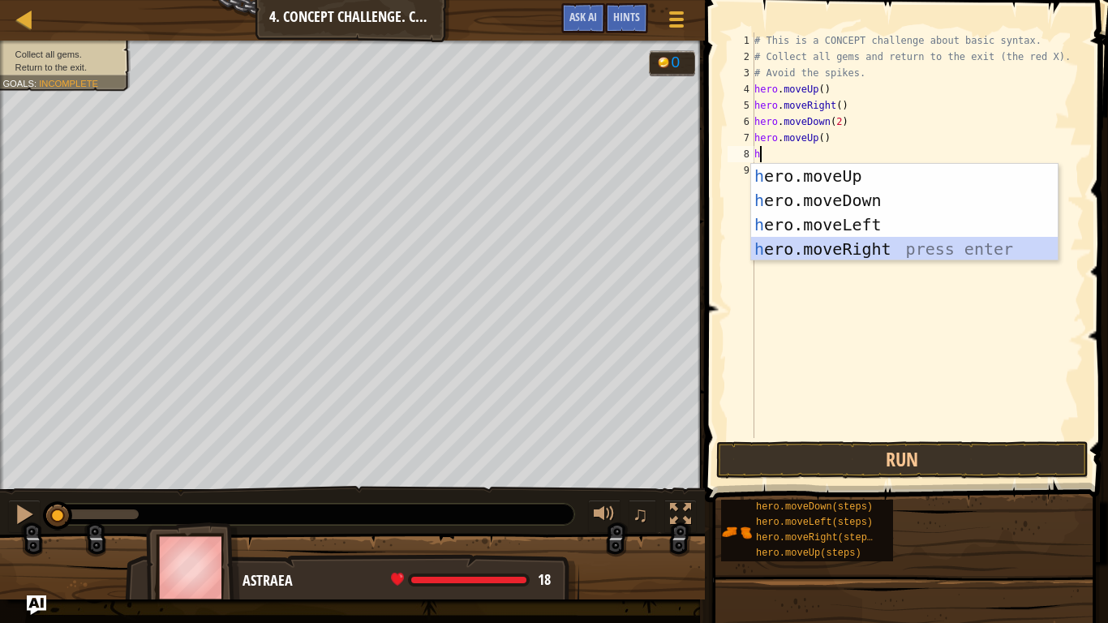
click at [888, 248] on div "h ero.moveUp press enter h ero.moveDown press enter h ero.moveLeft press enter …" at bounding box center [904, 237] width 307 height 146
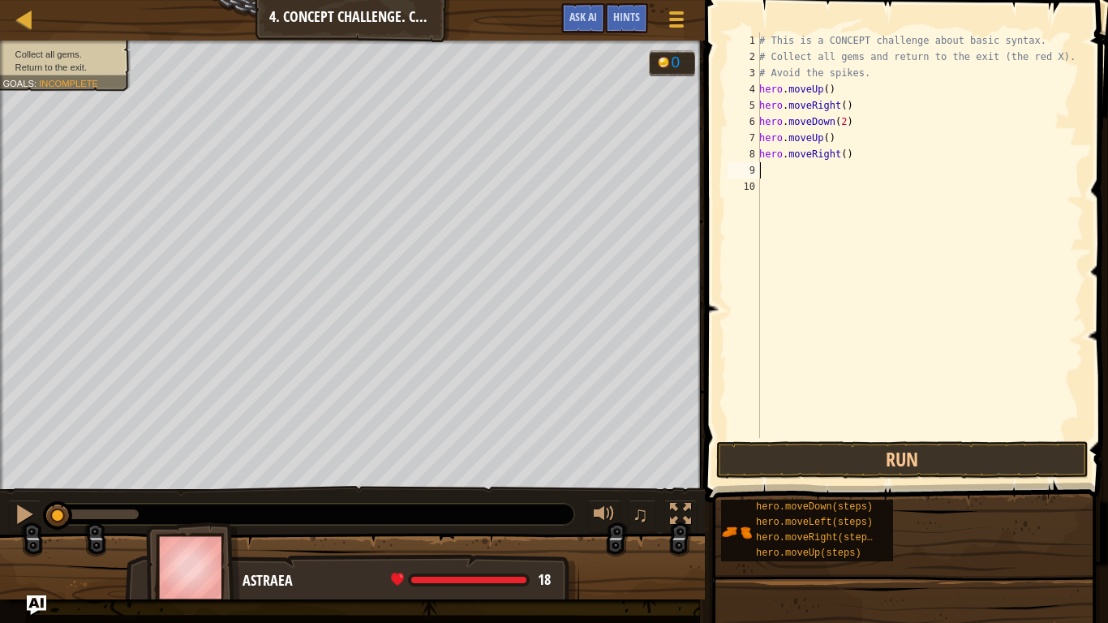
type textarea "h"
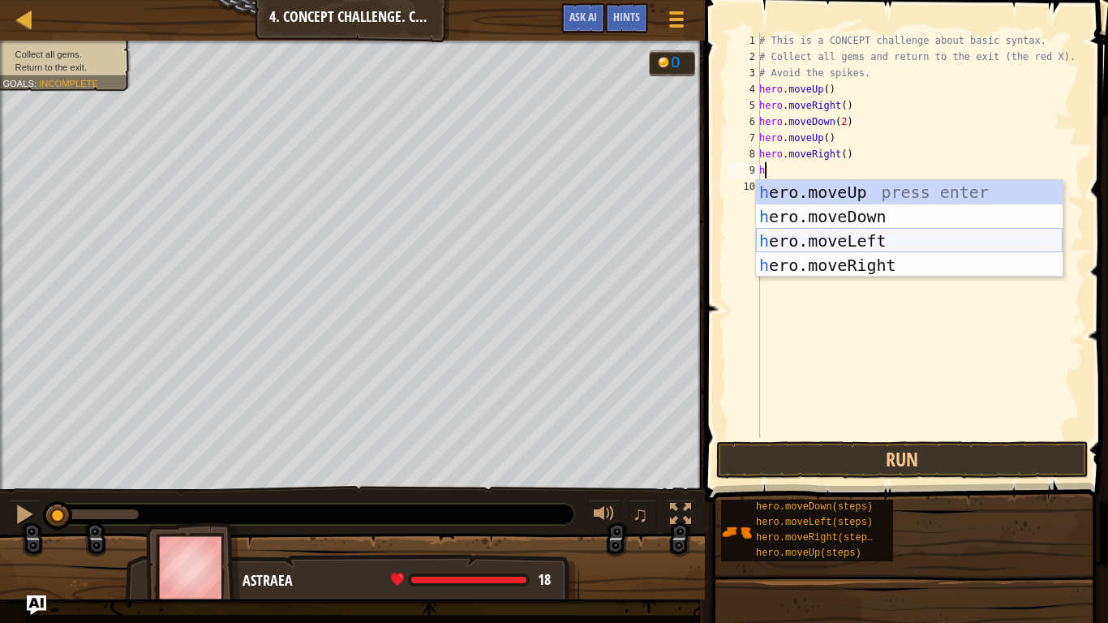
click at [800, 231] on div "h ero.moveUp press enter h ero.moveDown press enter h ero.moveLeft press enter …" at bounding box center [909, 253] width 307 height 146
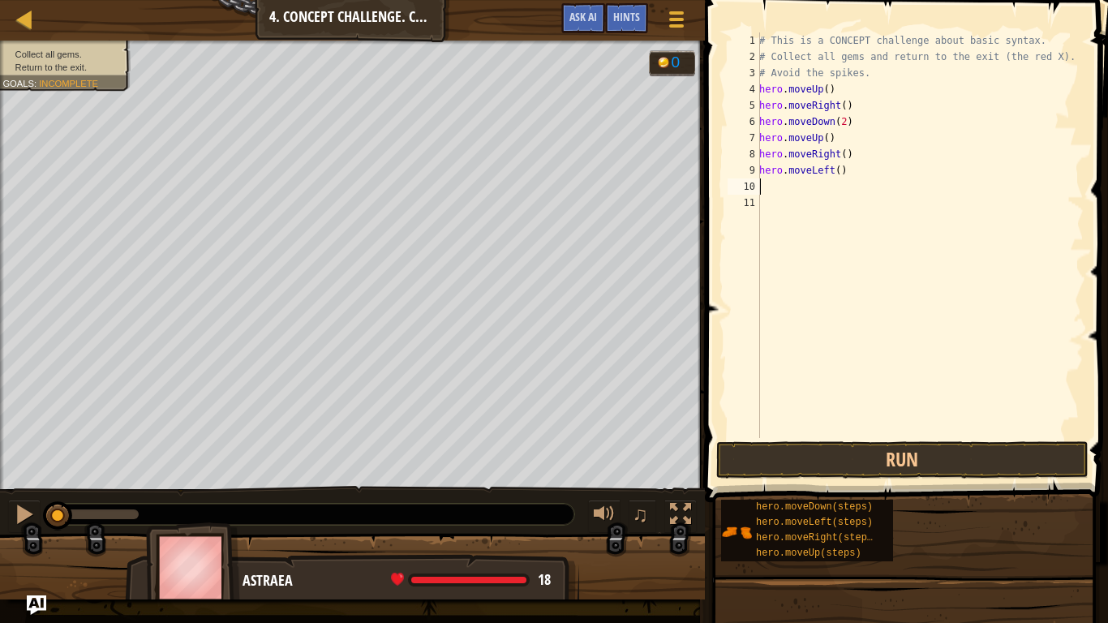
type textarea "h"
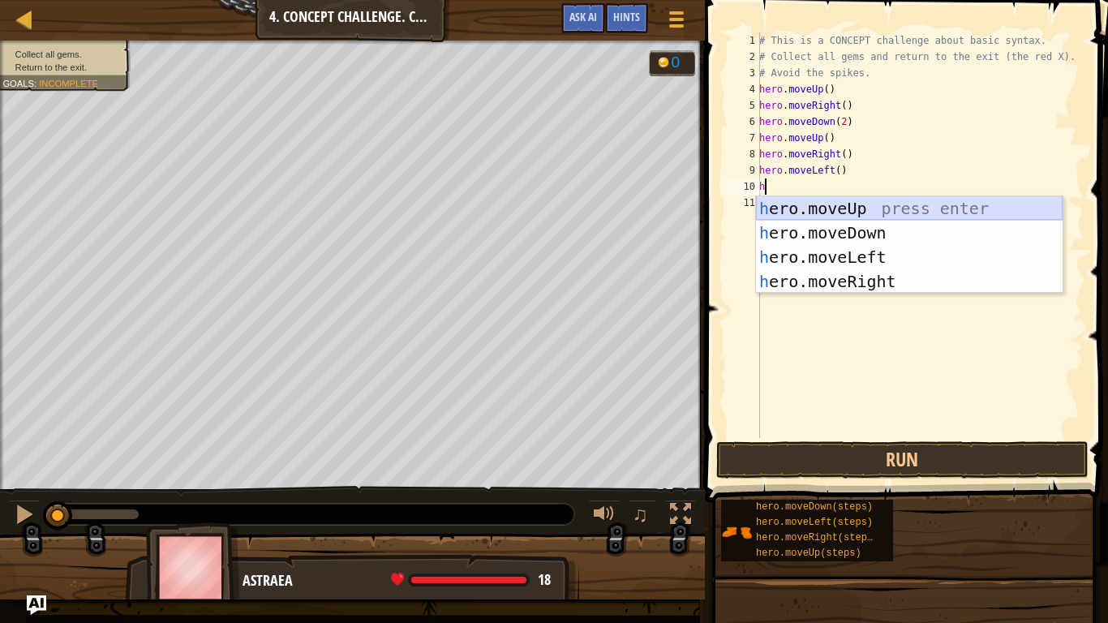
click at [818, 206] on div "h ero.moveUp press enter h ero.moveDown press enter h ero.moveLeft press enter …" at bounding box center [909, 269] width 307 height 146
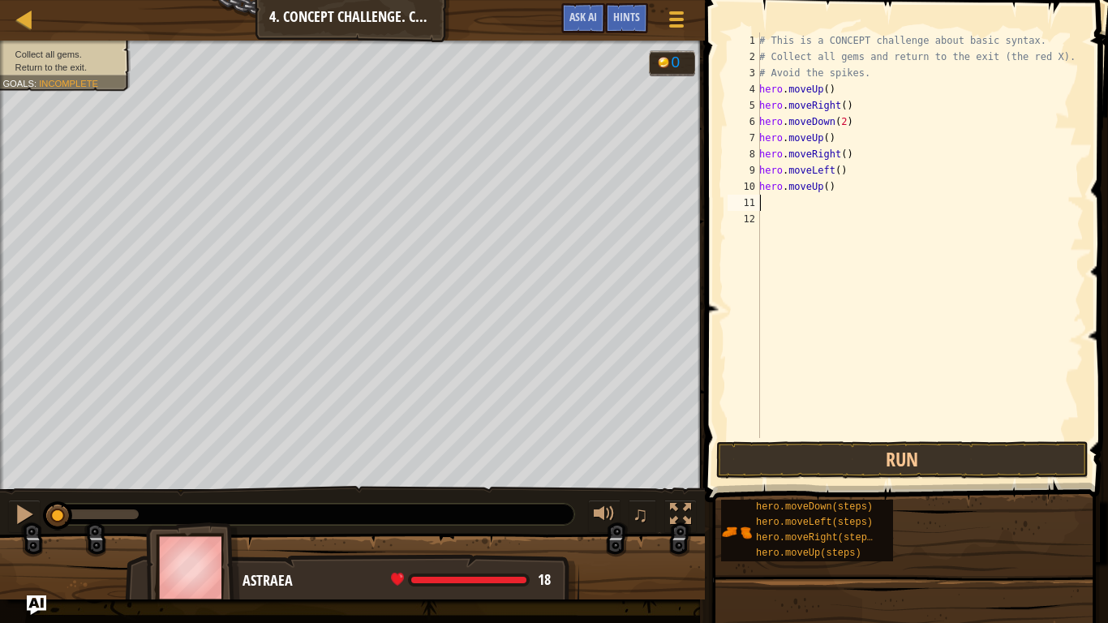
type textarea "h"
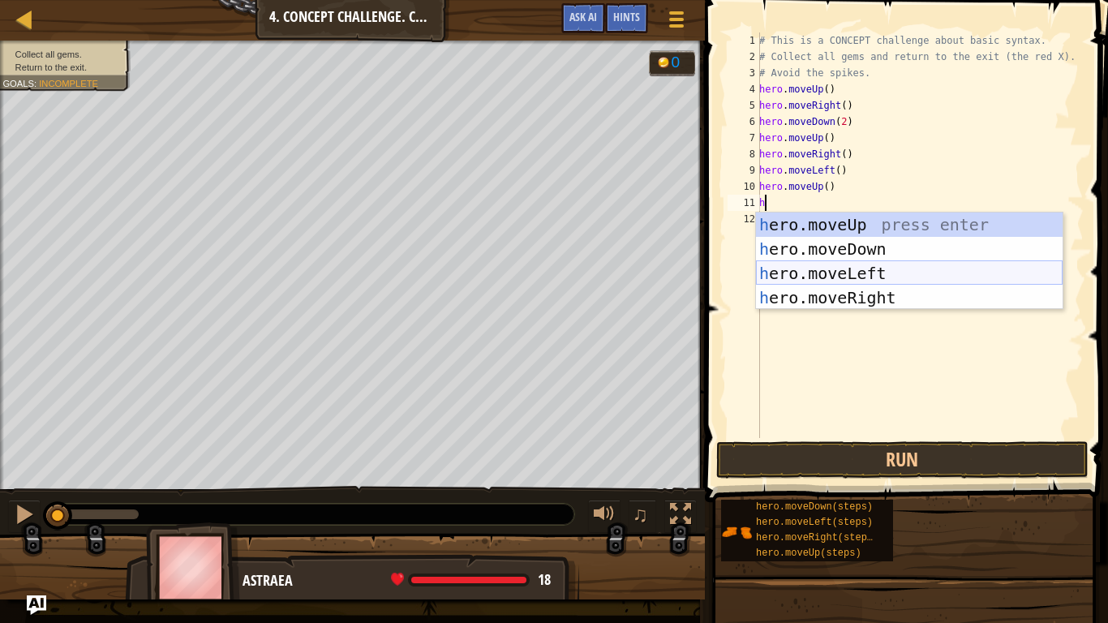
click at [835, 272] on div "h ero.moveUp press enter h ero.moveDown press enter h ero.moveLeft press enter …" at bounding box center [909, 285] width 307 height 146
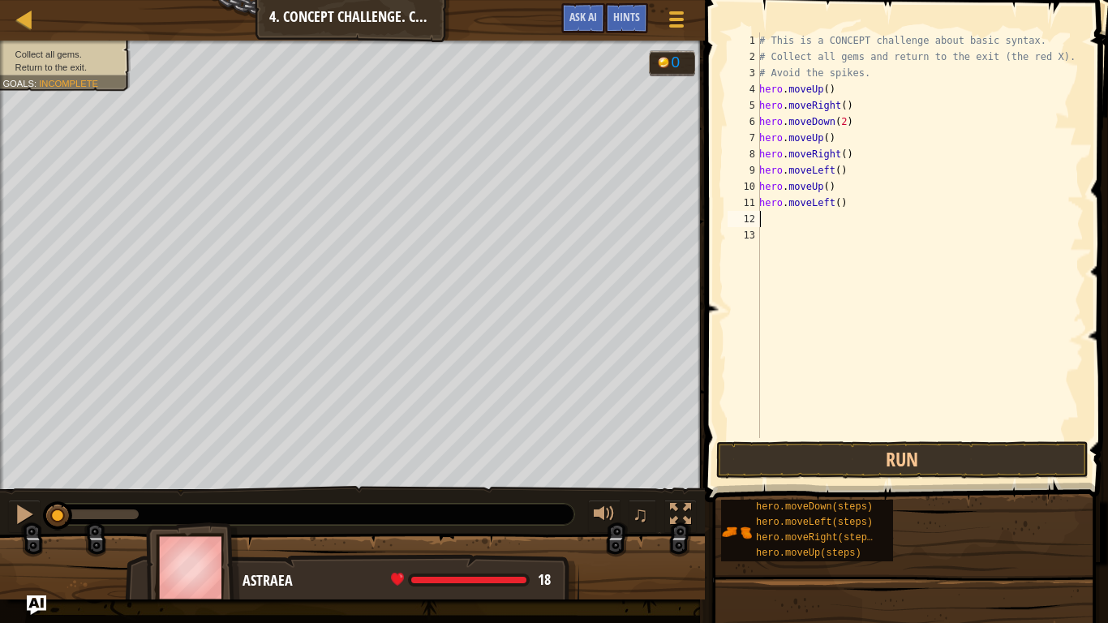
type textarea "h"
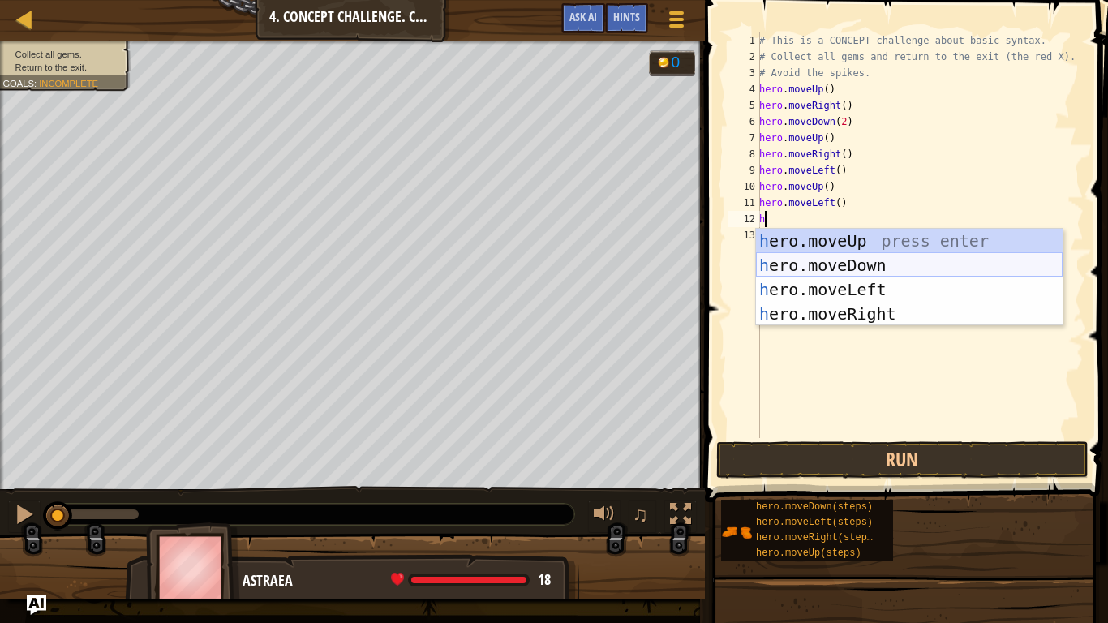
click at [832, 263] on div "h ero.moveUp press enter h ero.moveDown press enter h ero.moveLeft press enter …" at bounding box center [909, 302] width 307 height 146
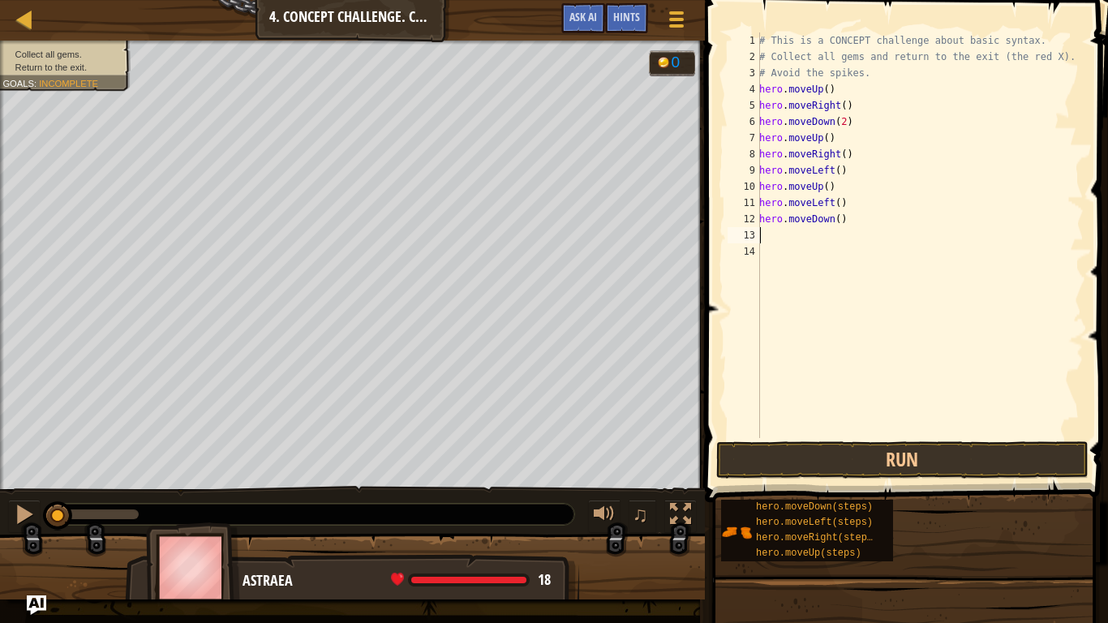
type textarea "h"
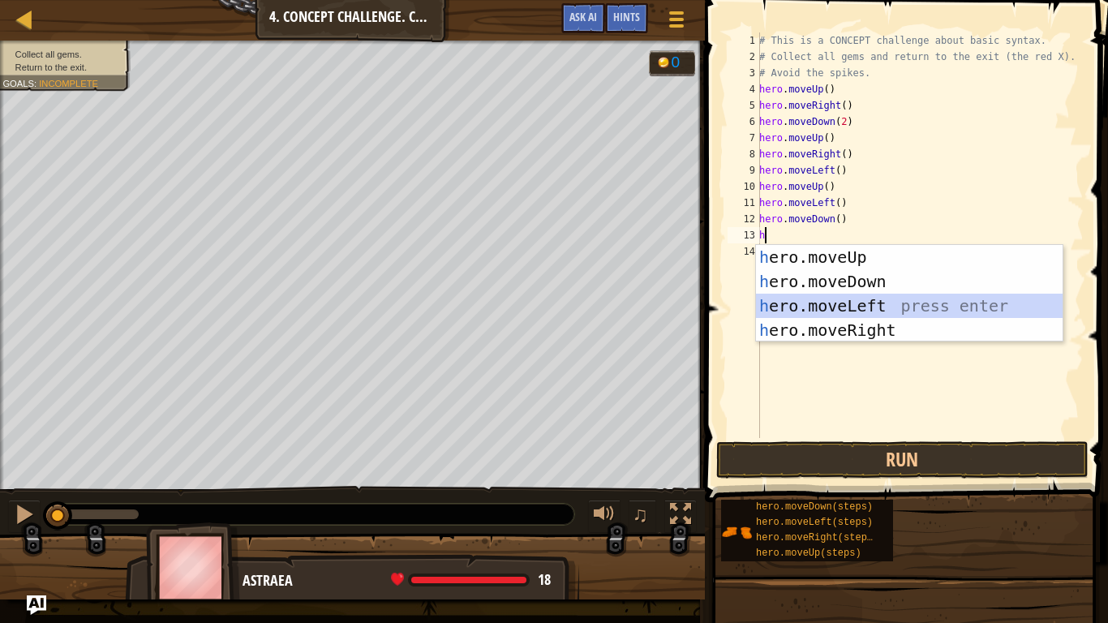
click at [793, 312] on div "h ero.moveUp press enter h ero.moveDown press enter h ero.moveLeft press enter …" at bounding box center [909, 318] width 307 height 146
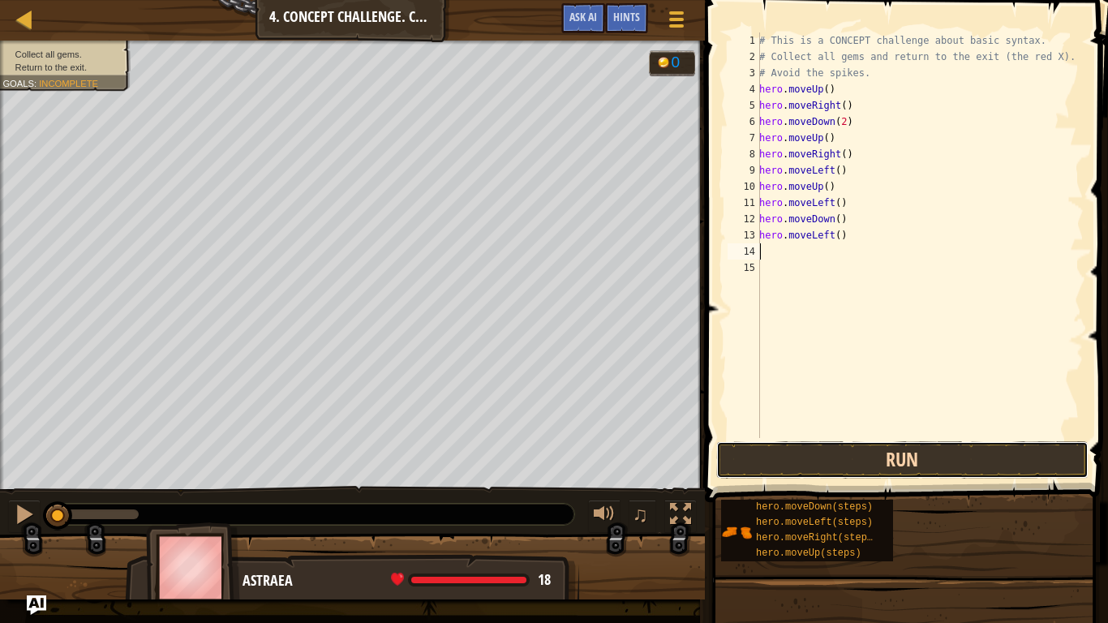
click at [898, 466] on button "Run" at bounding box center [902, 459] width 372 height 37
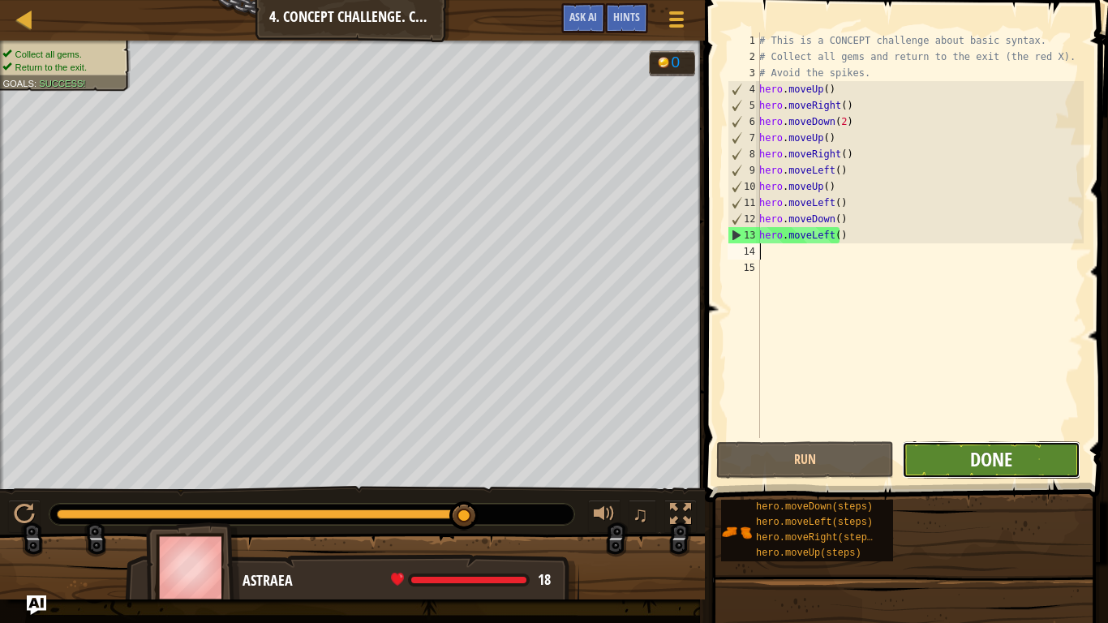
click at [972, 453] on span "Done" at bounding box center [991, 459] width 42 height 26
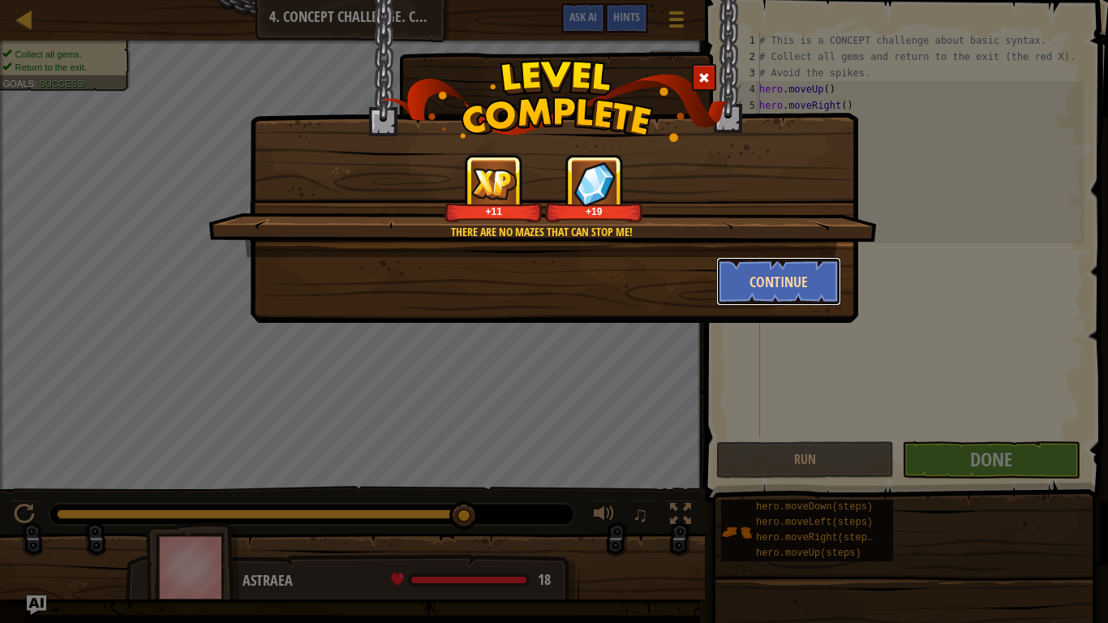
click at [776, 282] on button "Continue" at bounding box center [779, 281] width 126 height 49
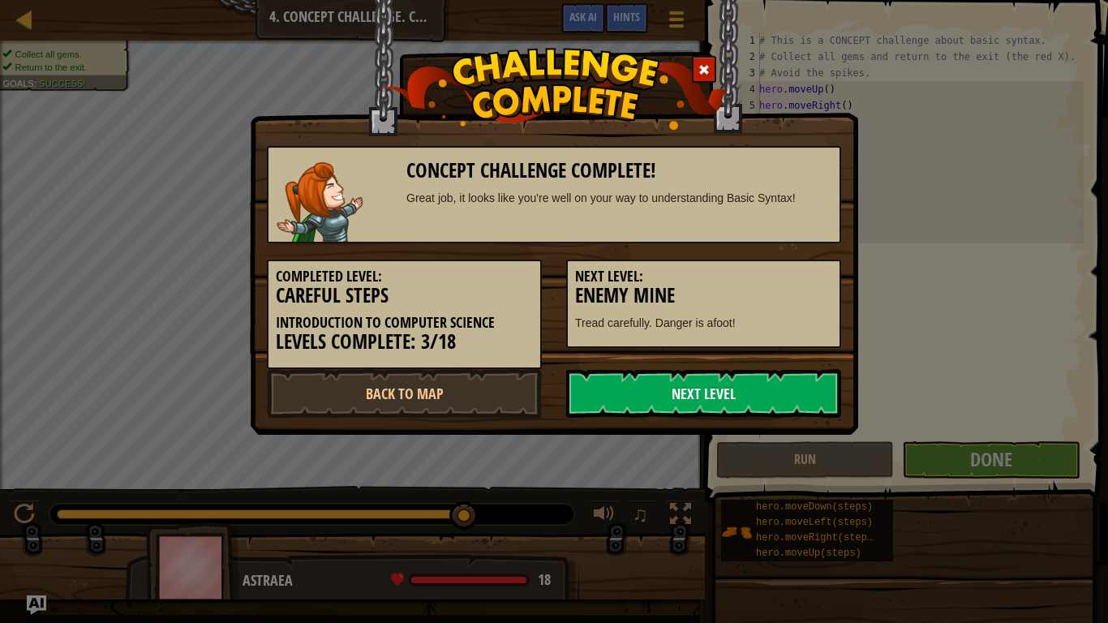
click at [722, 405] on link "Next Level" at bounding box center [703, 393] width 275 height 49
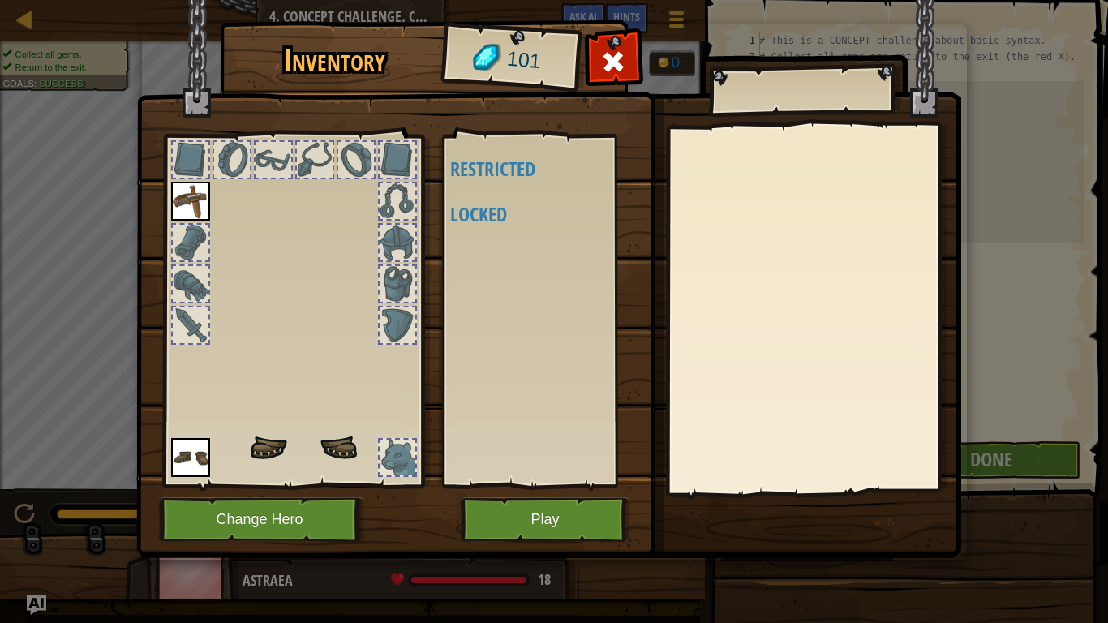
click at [715, 2] on body "Map Introduction to Computer Science 4. Concept Challenge. Careful Steps Game M…" at bounding box center [554, 1] width 1108 height 2
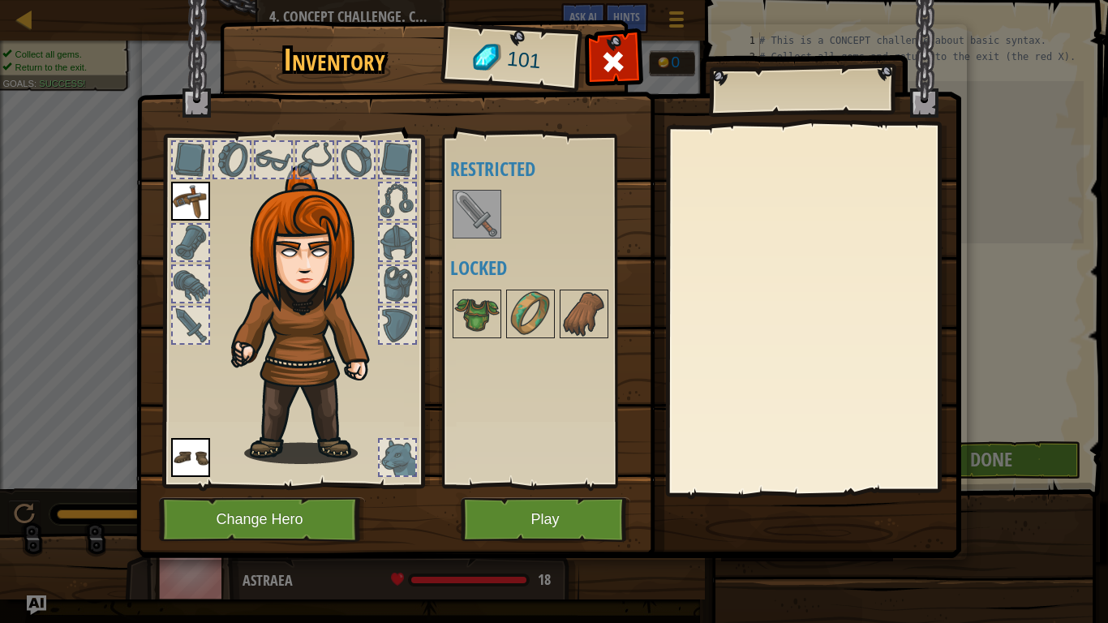
click at [459, 229] on img at bounding box center [476, 213] width 45 height 45
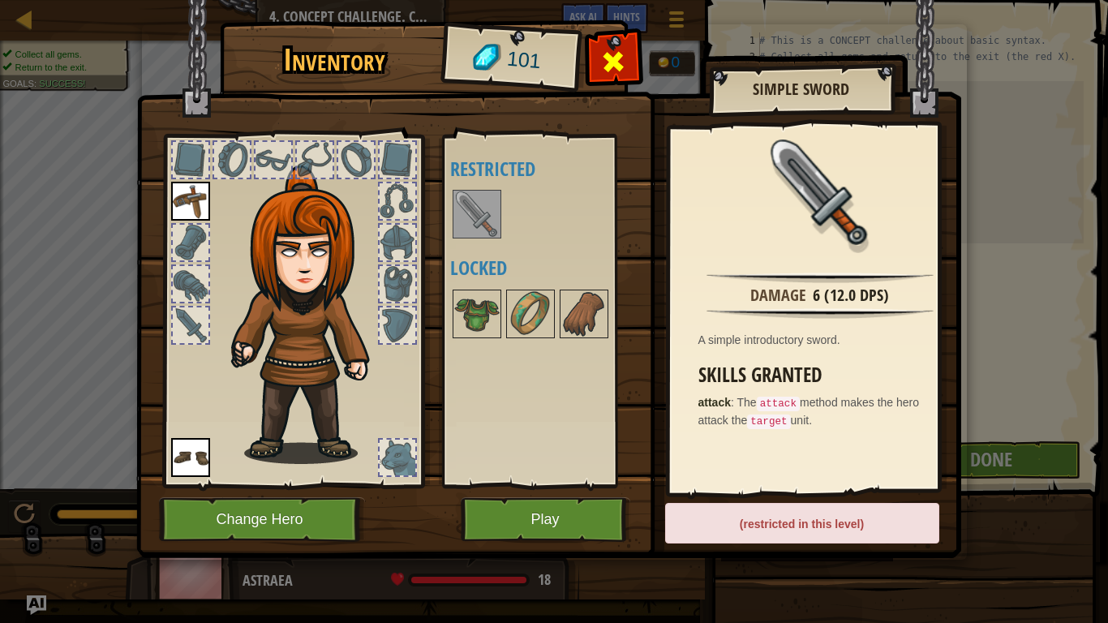
click at [627, 61] on div at bounding box center [613, 66] width 51 height 51
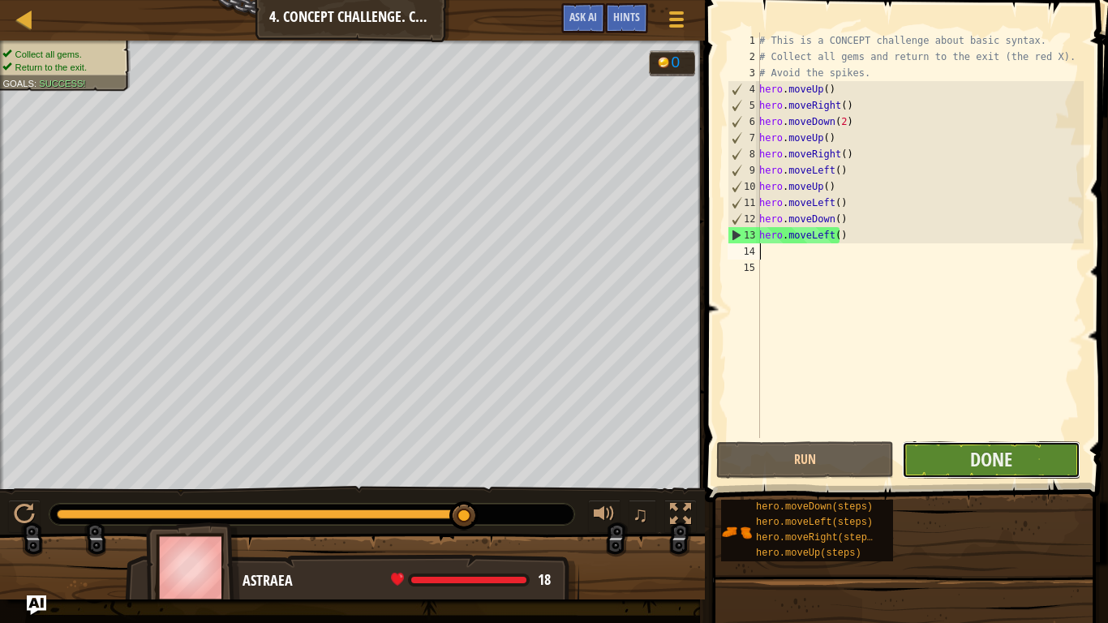
click at [961, 462] on button "Done" at bounding box center [991, 459] width 178 height 37
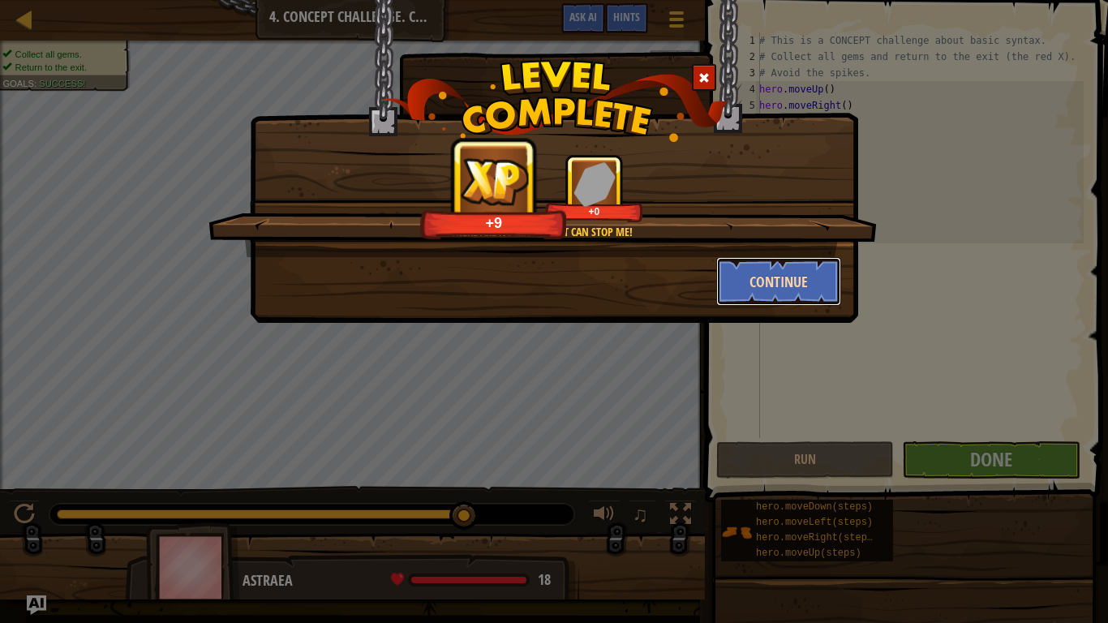
click at [808, 281] on button "Continue" at bounding box center [779, 281] width 126 height 49
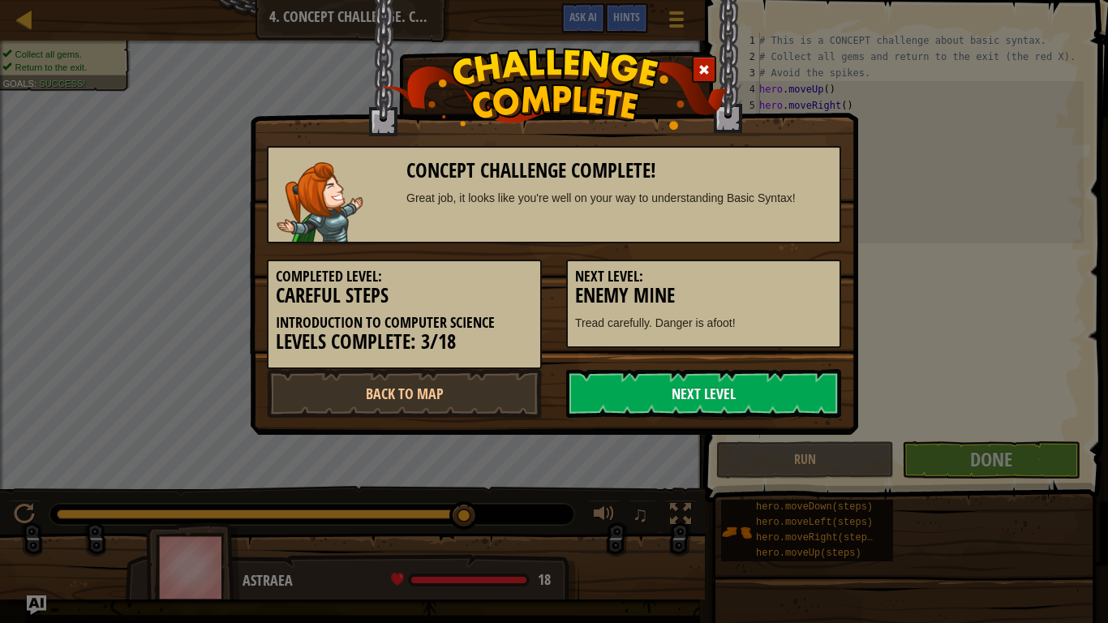
click at [658, 410] on link "Next Level" at bounding box center [703, 393] width 275 height 49
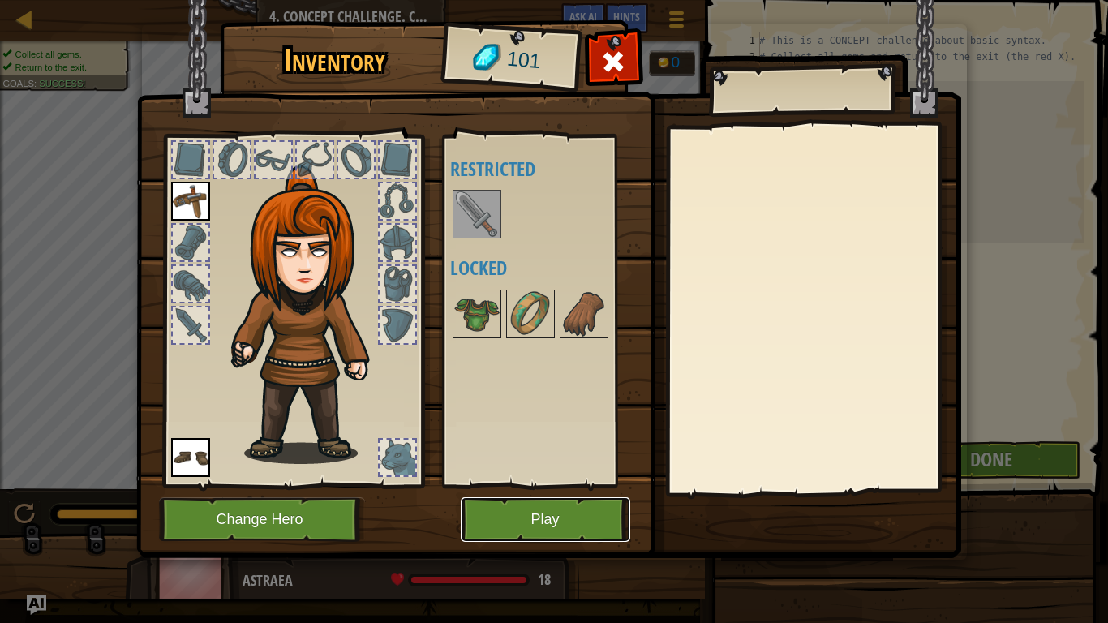
click at [549, 485] on button "Play" at bounding box center [545, 519] width 169 height 45
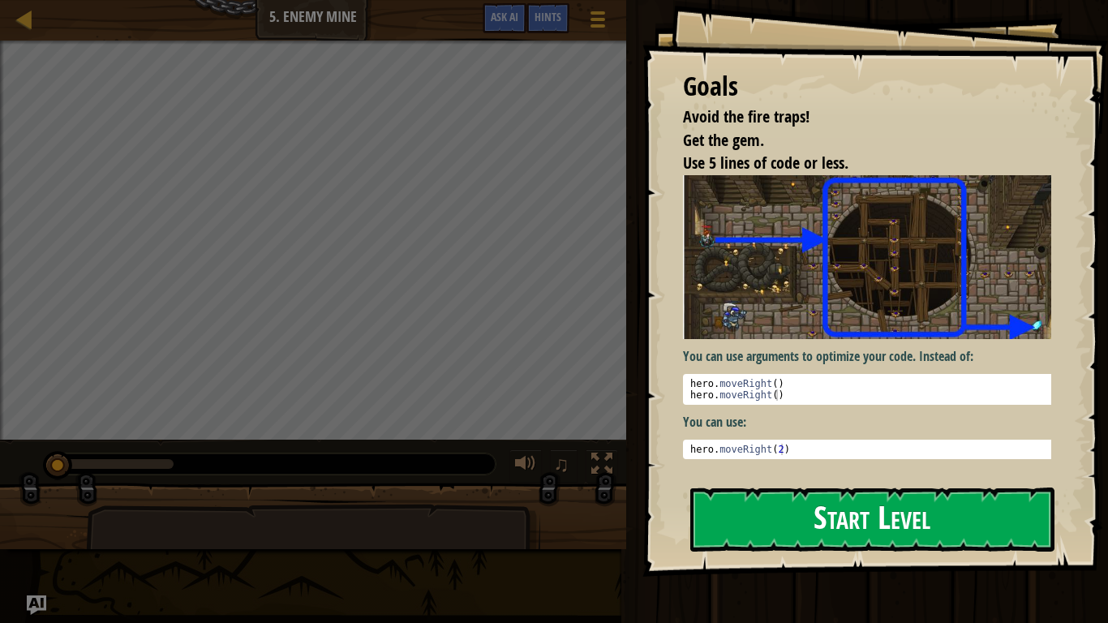
click at [758, 485] on button "Start Level" at bounding box center [872, 519] width 364 height 64
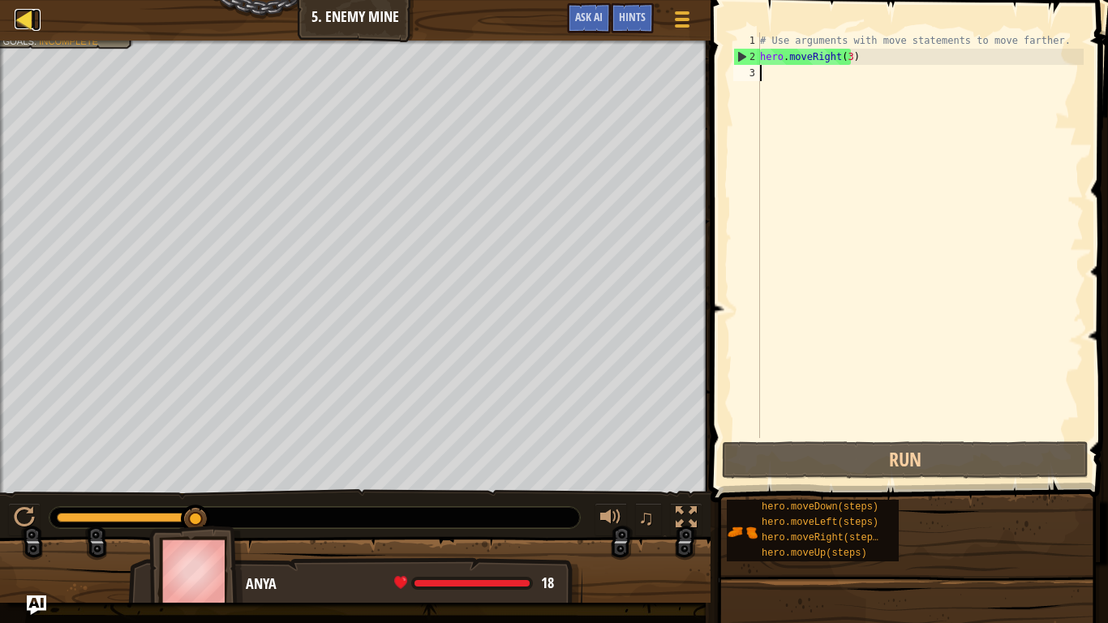
click at [36, 19] on link "Map" at bounding box center [36, 20] width 8 height 22
